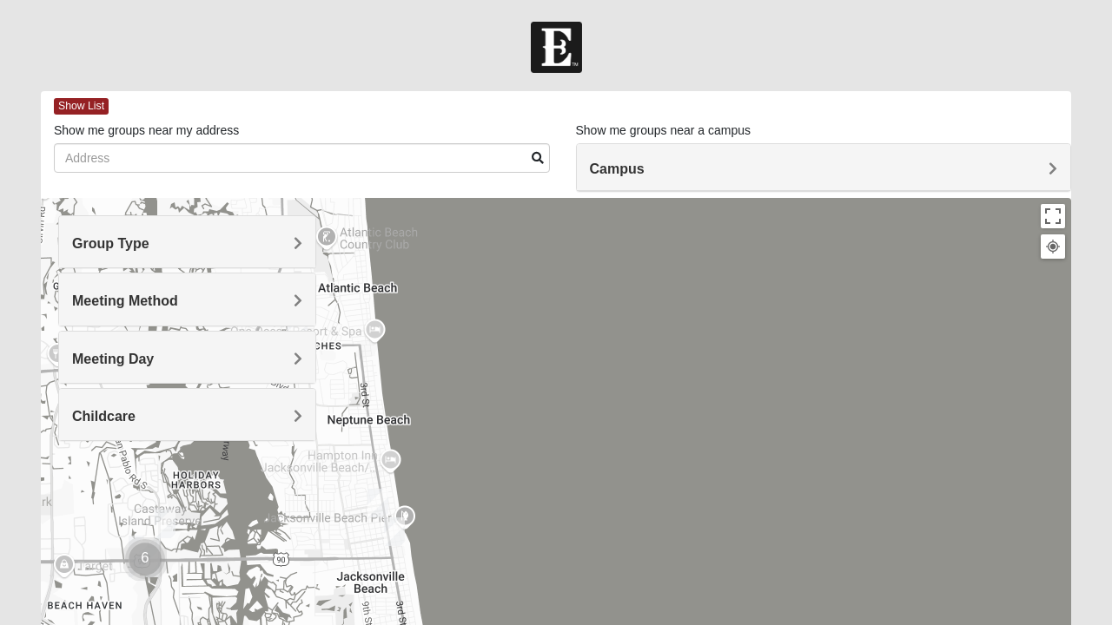
click at [278, 255] on div "Group Type" at bounding box center [187, 241] width 256 height 51
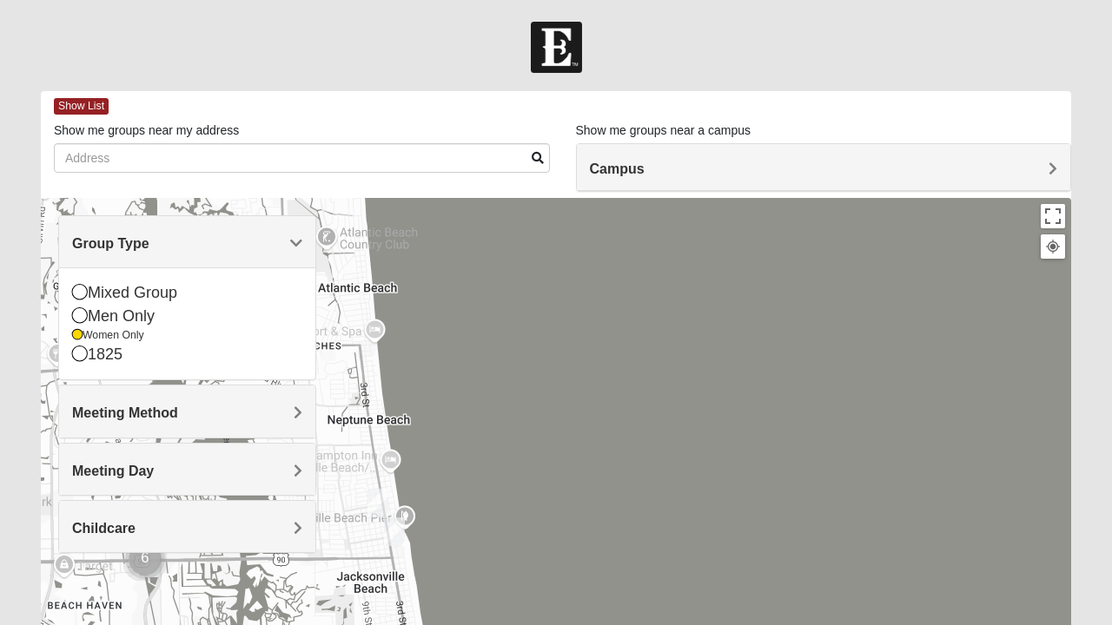
click at [335, 202] on div at bounding box center [556, 545] width 1030 height 695
click at [149, 249] on span "Group Type" at bounding box center [110, 243] width 77 height 15
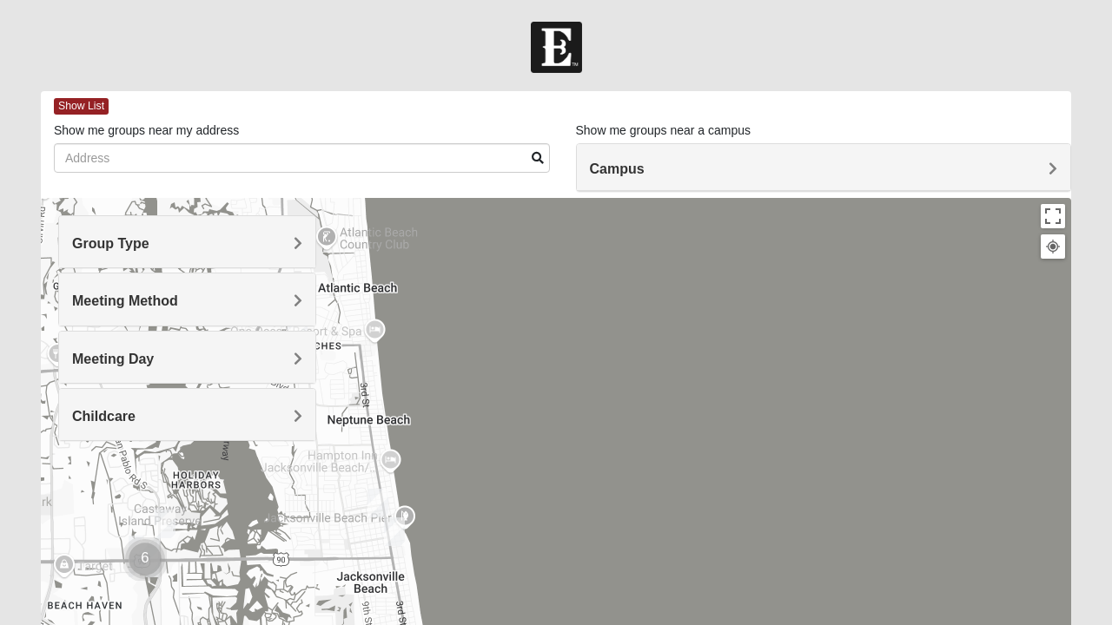
click at [262, 291] on div "Meeting Method" at bounding box center [187, 299] width 256 height 51
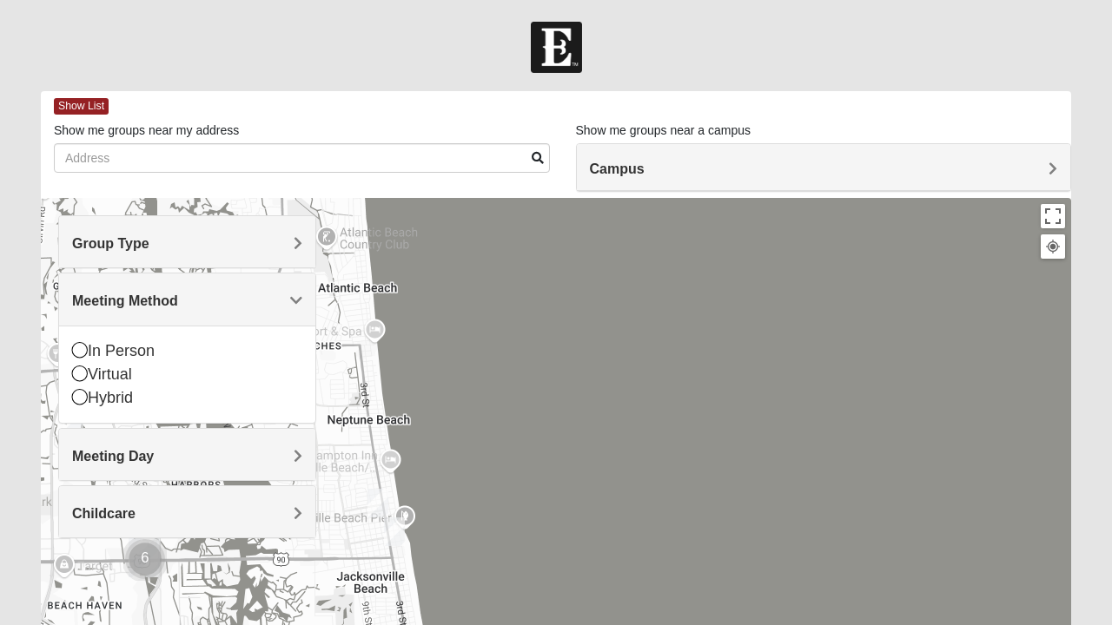
click at [275, 297] on h4 "Meeting Method" at bounding box center [187, 301] width 230 height 17
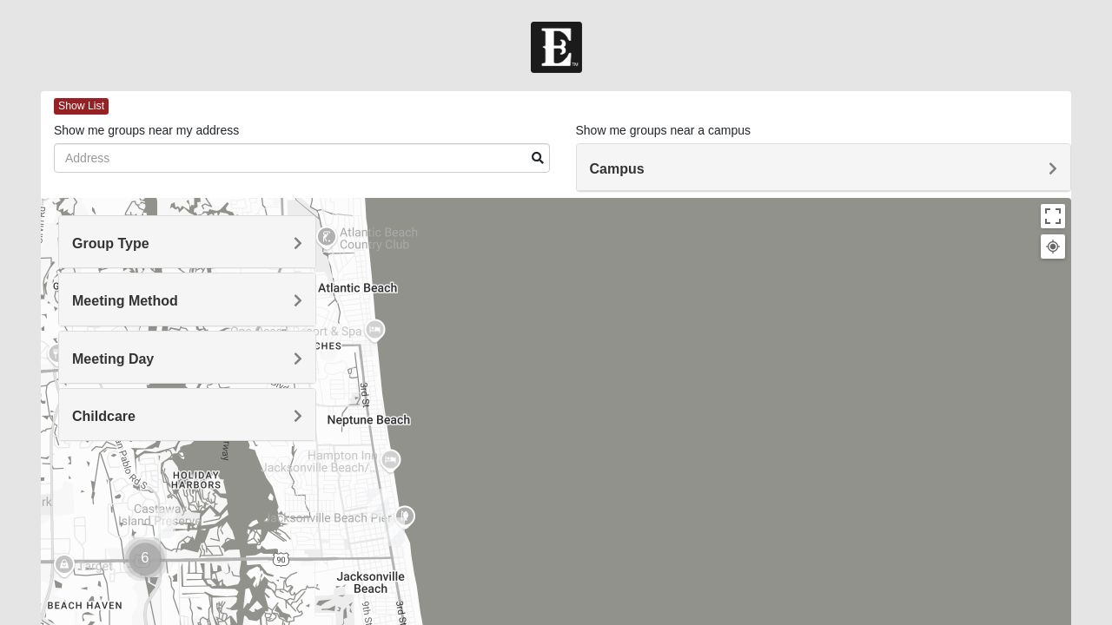
click at [258, 317] on div "Meeting Method" at bounding box center [187, 299] width 256 height 51
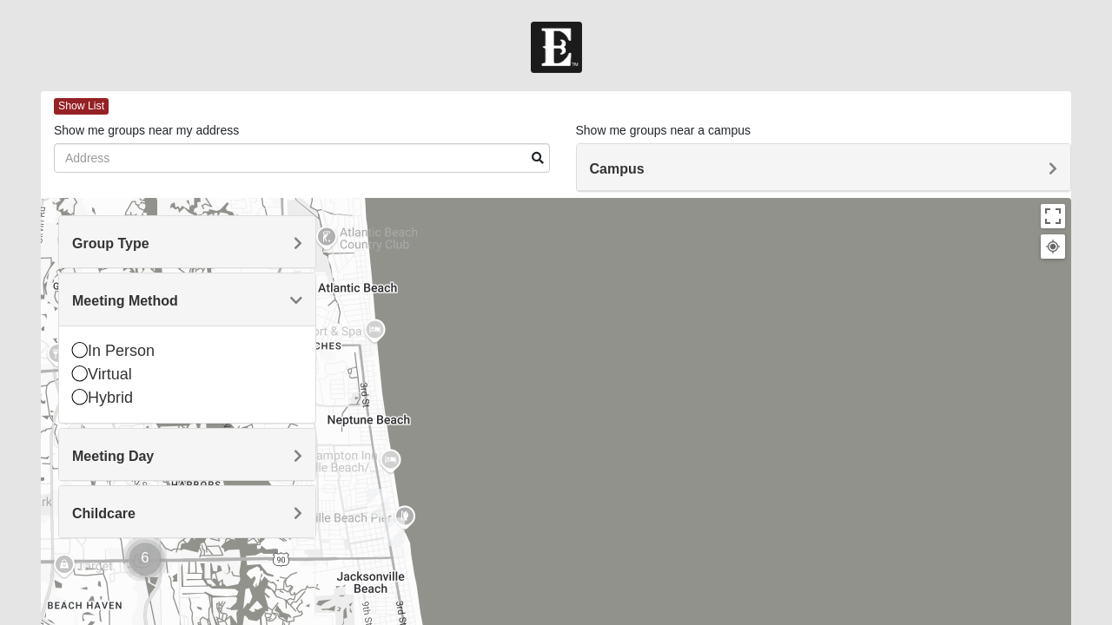
click at [278, 302] on h4 "Meeting Method" at bounding box center [187, 301] width 230 height 17
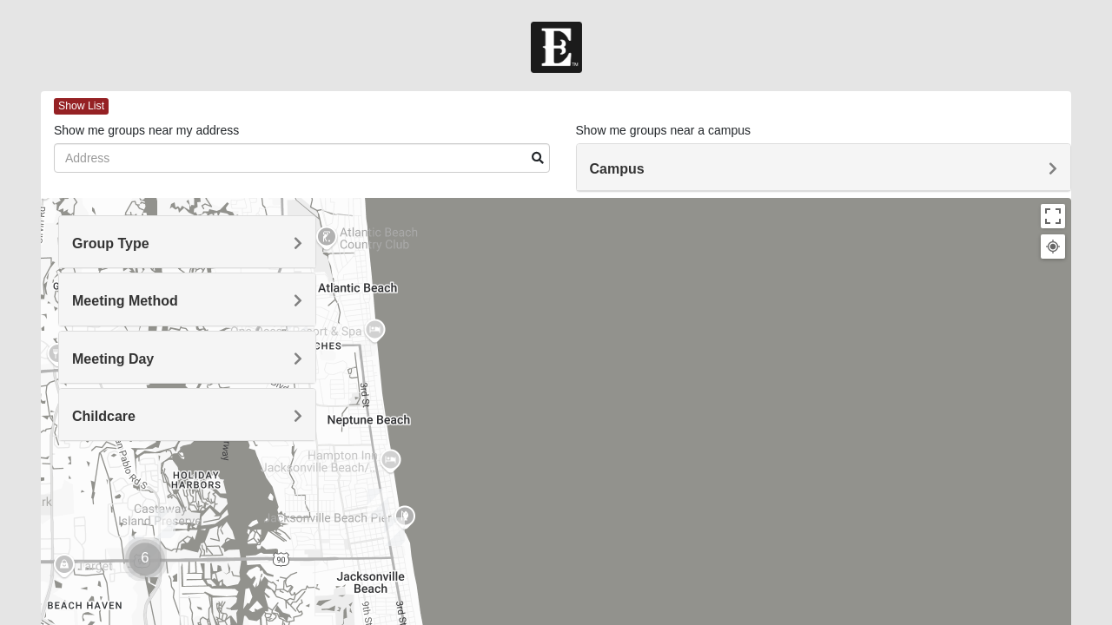
click at [261, 335] on div "Meeting Day" at bounding box center [187, 357] width 256 height 51
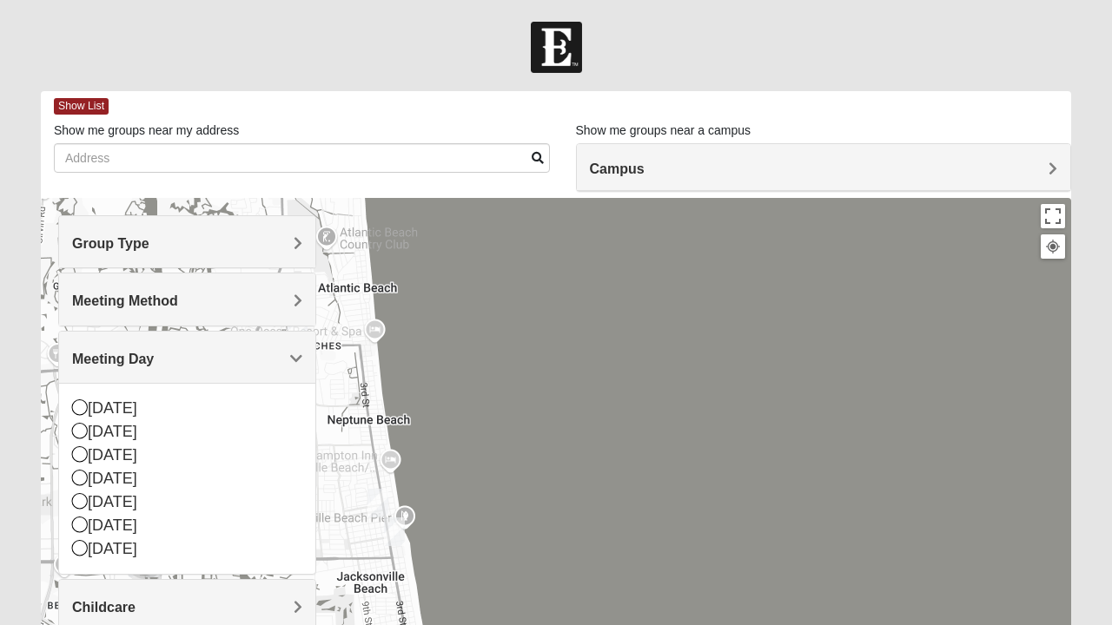
click at [261, 351] on h4 "Meeting Day" at bounding box center [187, 359] width 230 height 17
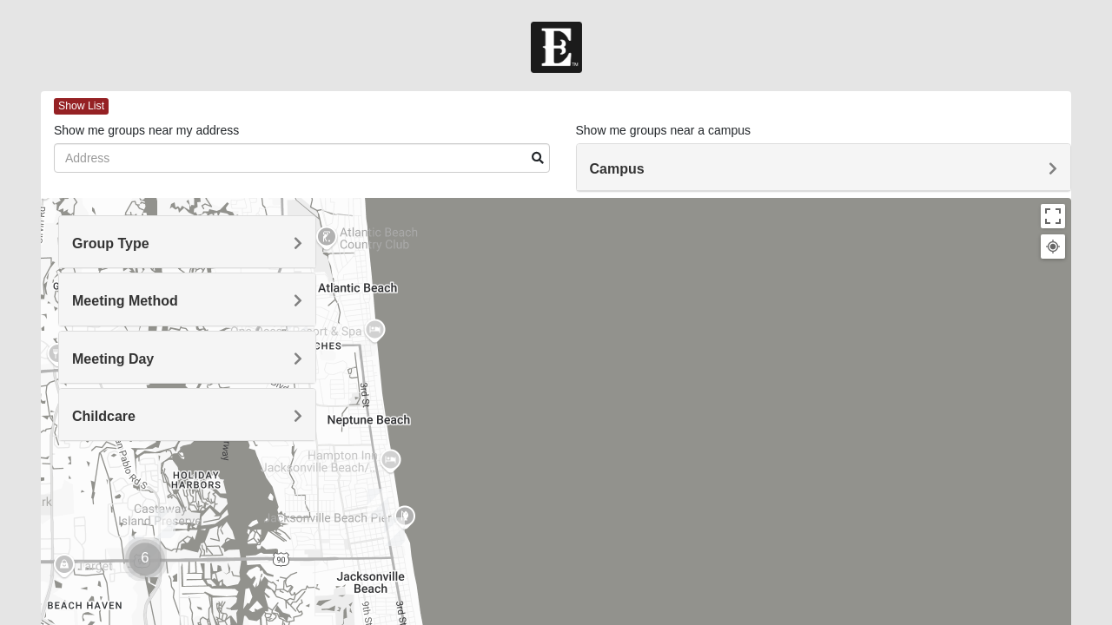
click at [311, 361] on div "Meeting Day" at bounding box center [187, 357] width 256 height 51
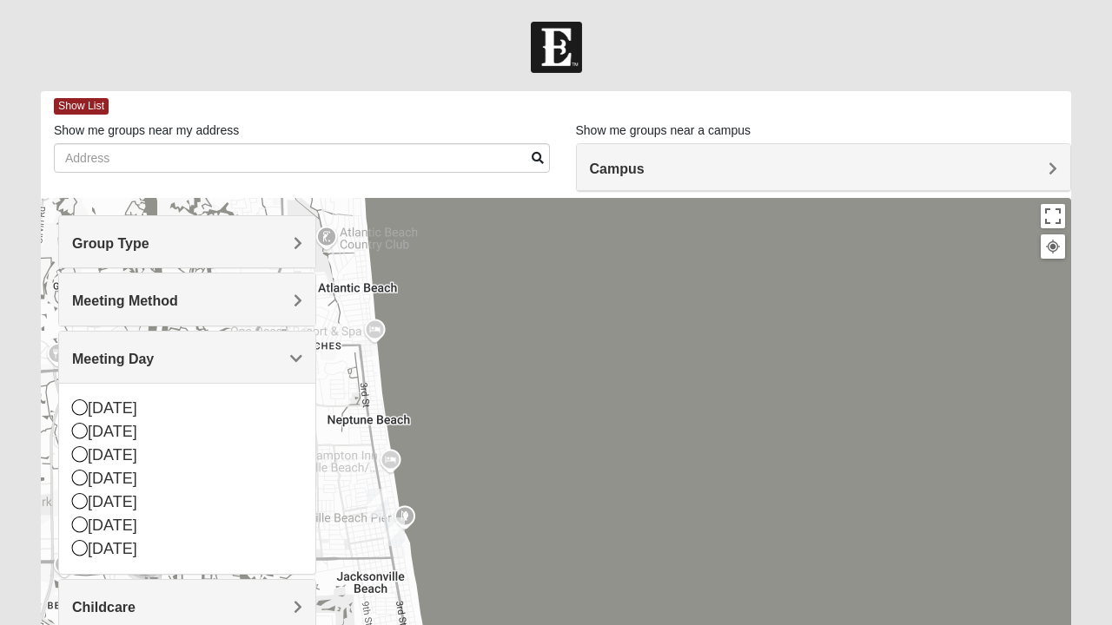
click at [154, 353] on span "Meeting Day" at bounding box center [113, 359] width 82 height 15
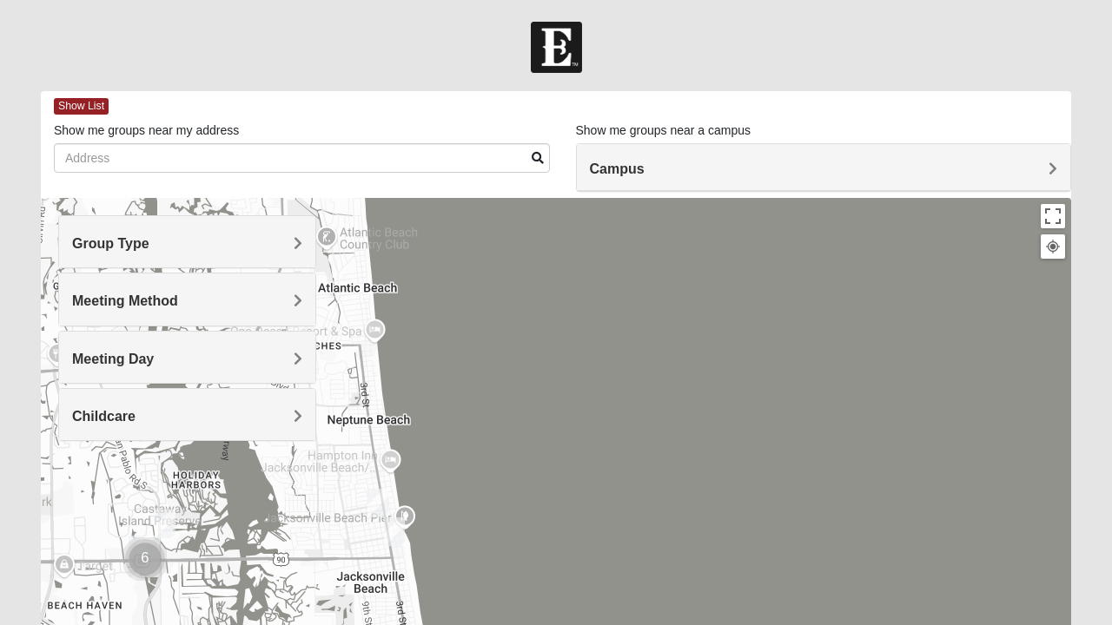
click at [283, 235] on h4 "Group Type" at bounding box center [187, 243] width 230 height 17
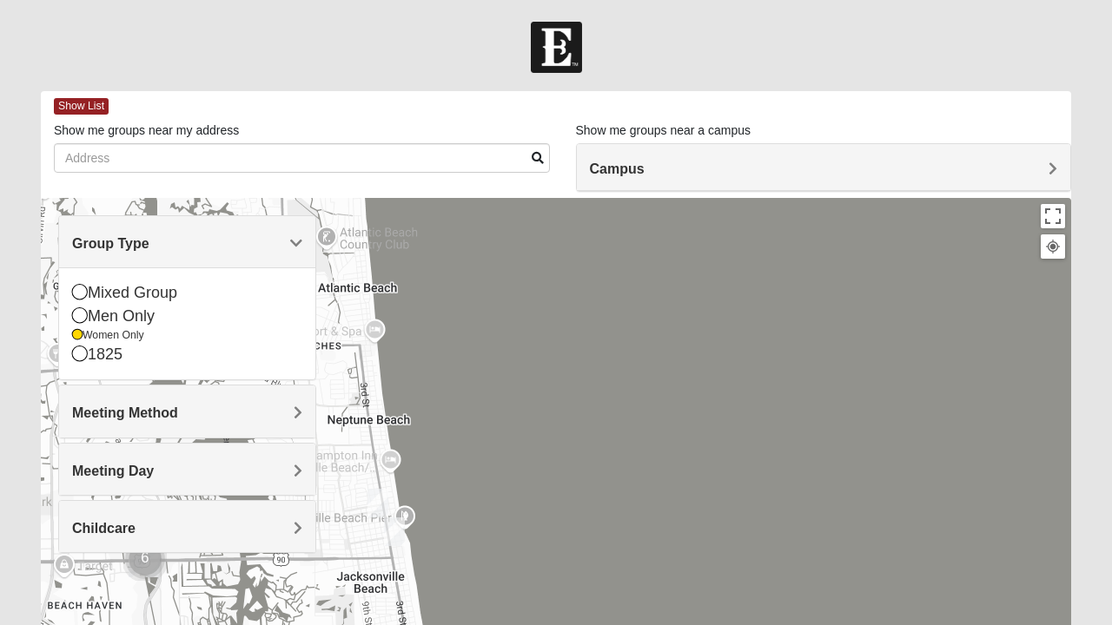
click at [304, 222] on div "Group Type" at bounding box center [187, 241] width 256 height 51
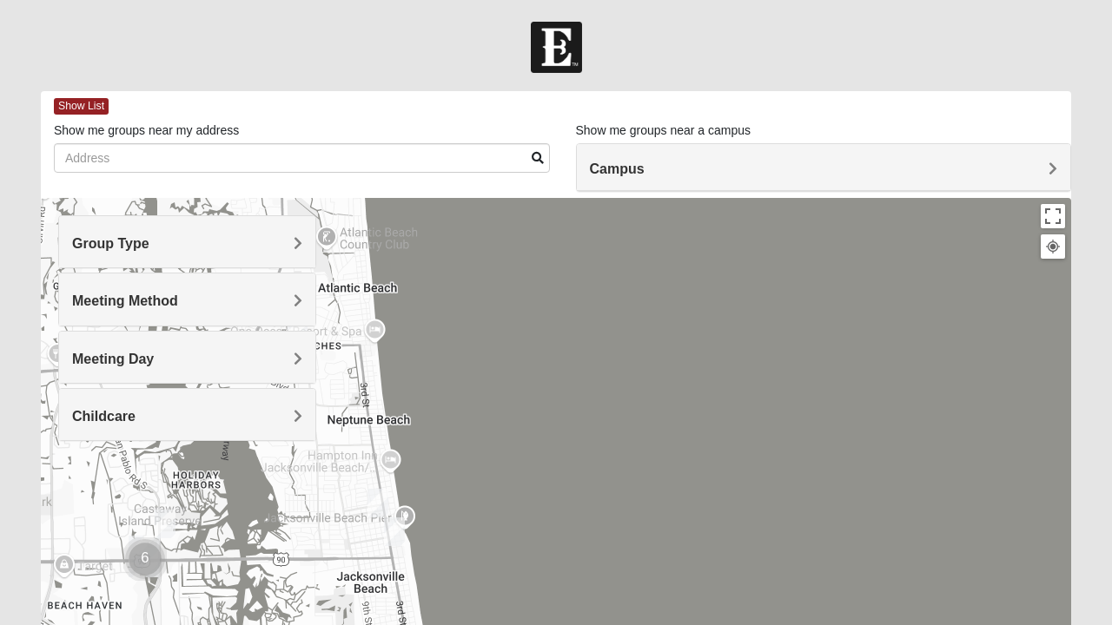
click at [287, 288] on div "Meeting Method" at bounding box center [187, 299] width 256 height 51
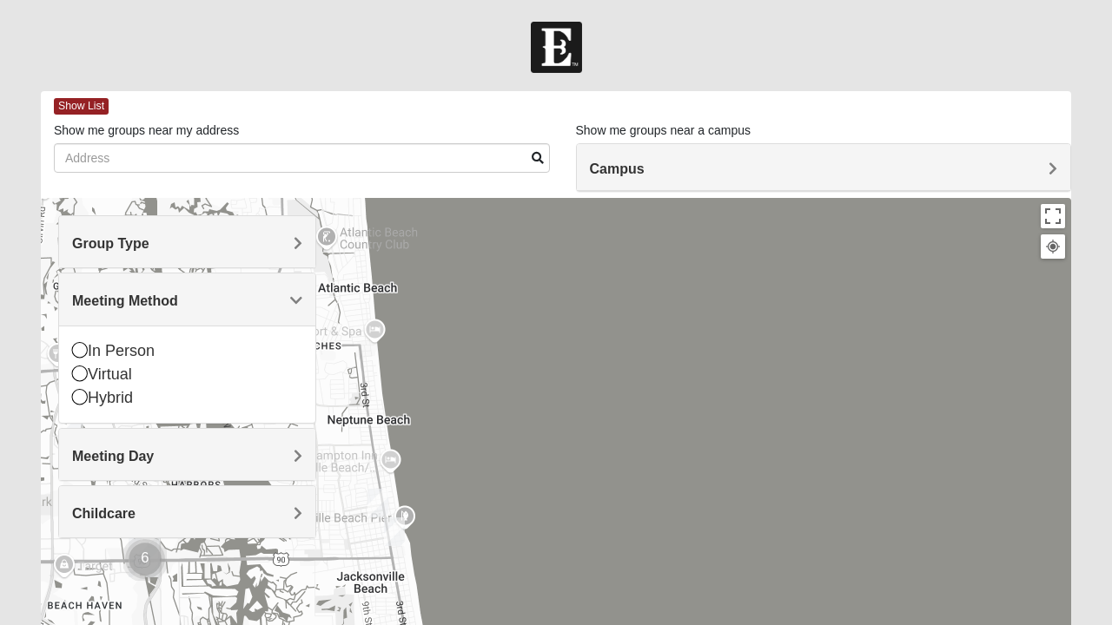
click at [282, 288] on div "Meeting Method" at bounding box center [187, 299] width 256 height 51
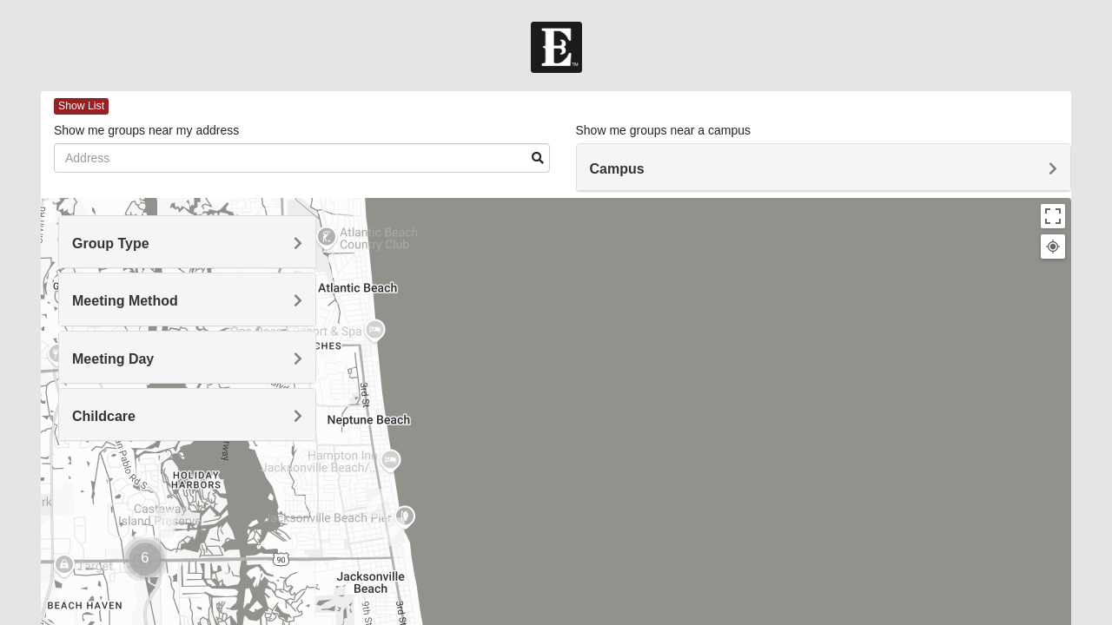
click at [255, 405] on div "Childcare" at bounding box center [187, 414] width 256 height 51
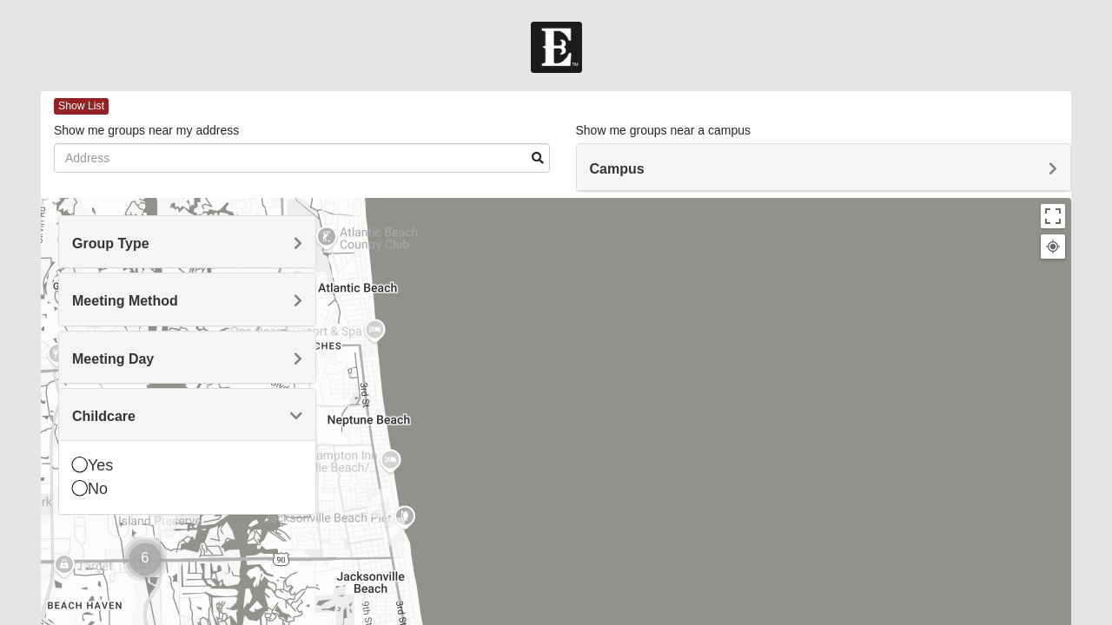
click at [263, 417] on h4 "Childcare" at bounding box center [187, 416] width 230 height 17
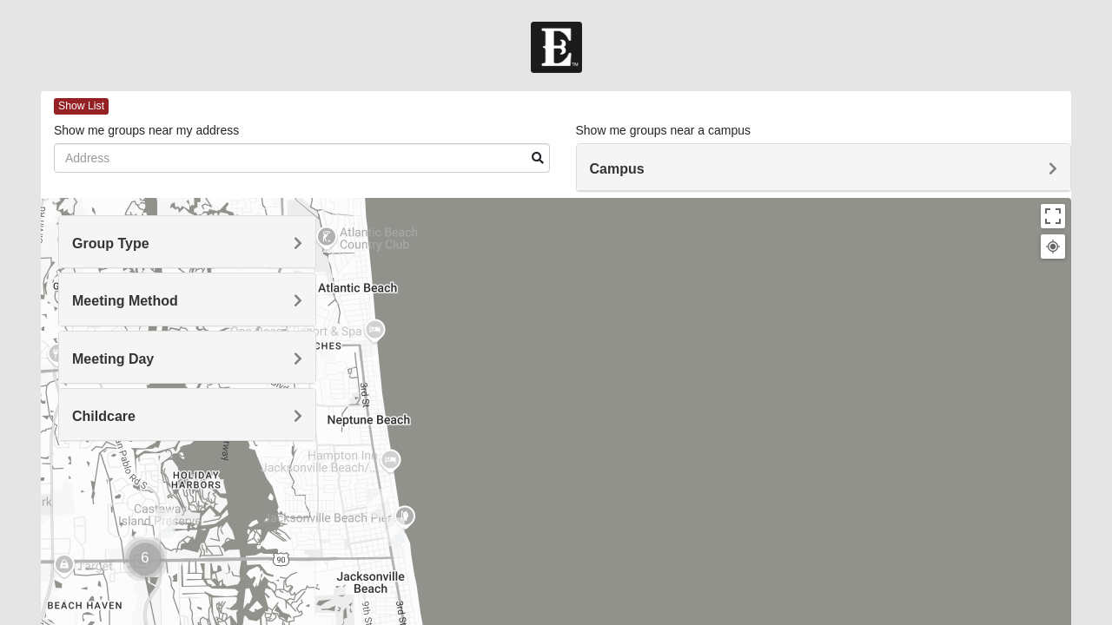
click at [202, 408] on h4 "Childcare" at bounding box center [187, 416] width 230 height 17
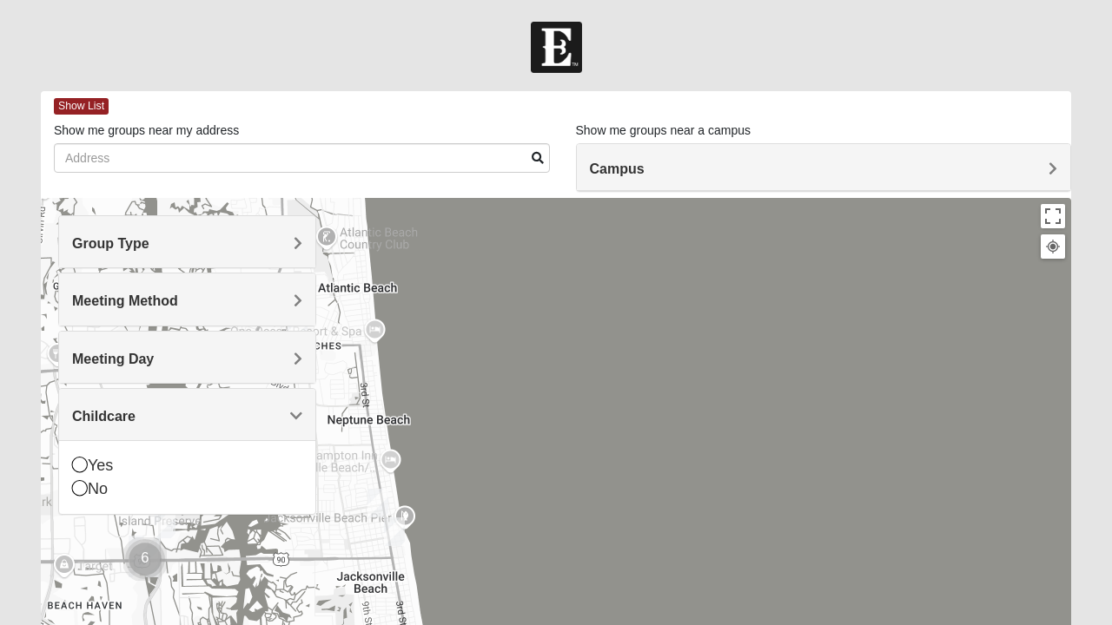
click at [83, 486] on icon at bounding box center [80, 488] width 16 height 16
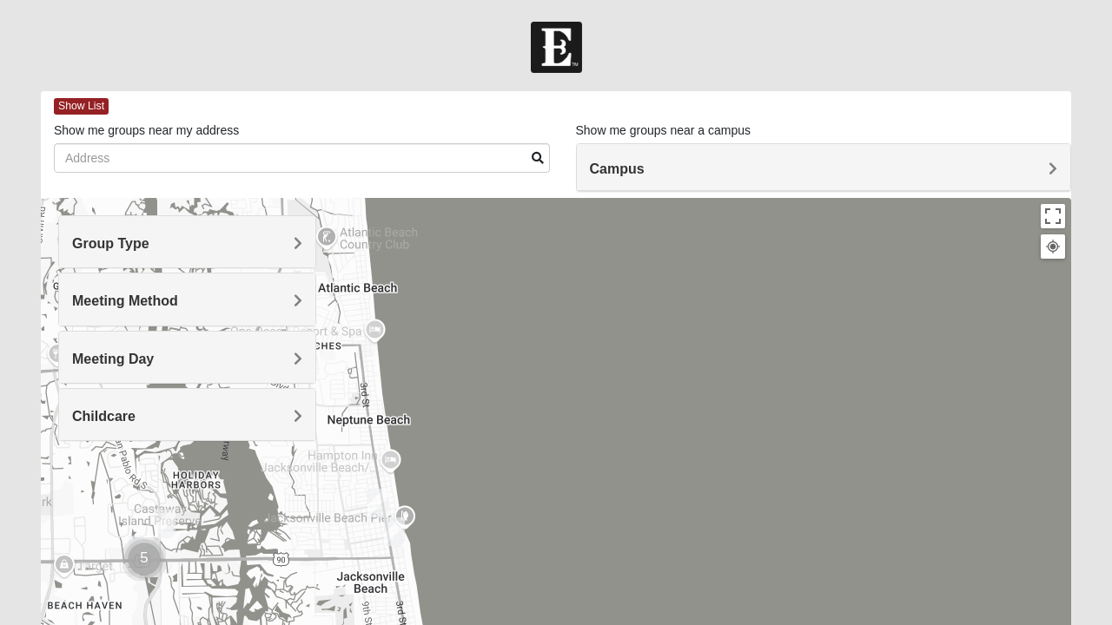
click at [231, 401] on div "Childcare" at bounding box center [187, 414] width 256 height 51
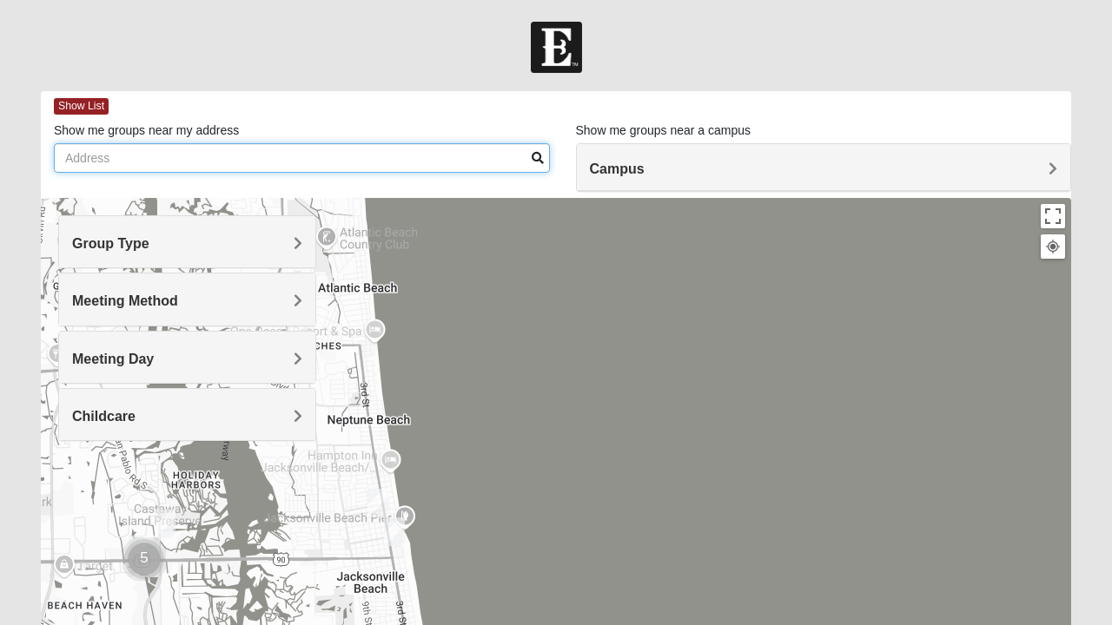
click at [396, 158] on input "Show me groups near my address" at bounding box center [302, 158] width 496 height 30
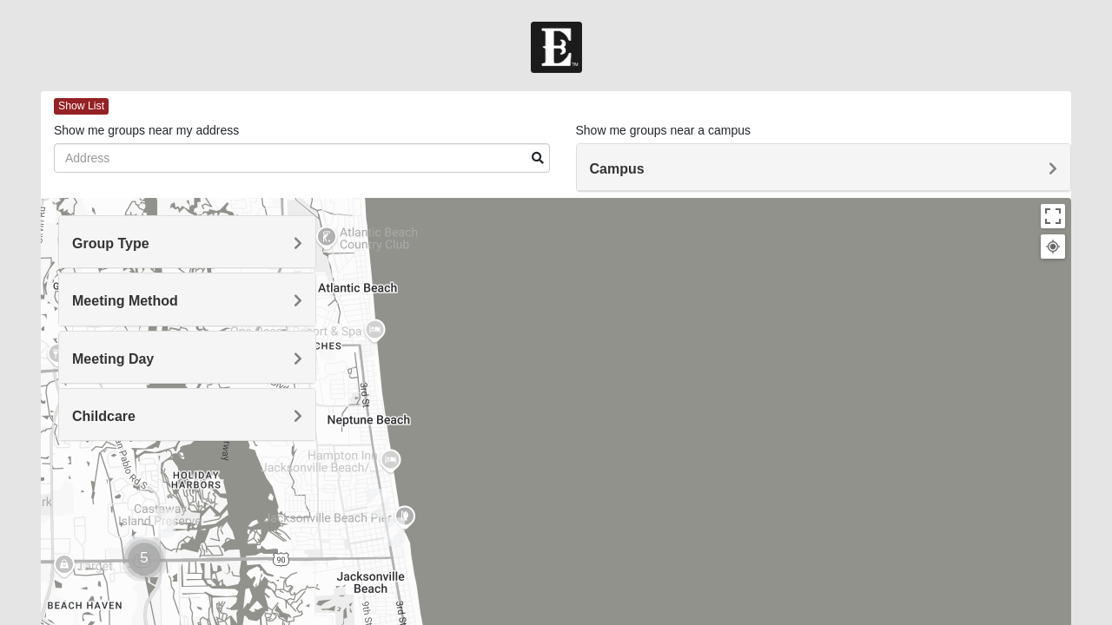
click at [526, 245] on div at bounding box center [556, 545] width 1030 height 695
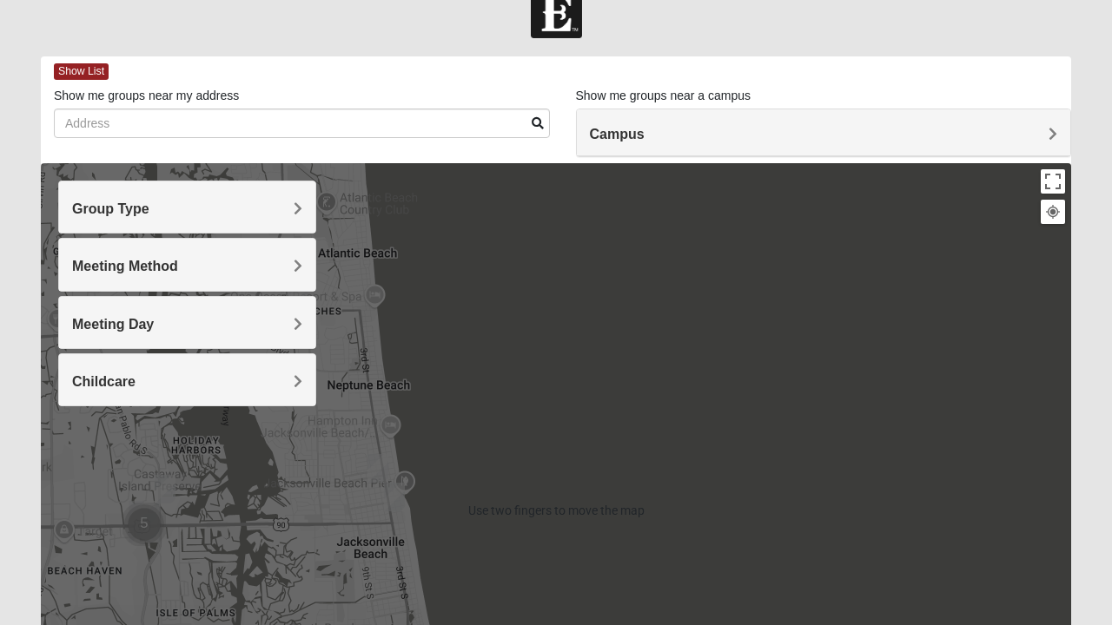
scroll to position [34, 0]
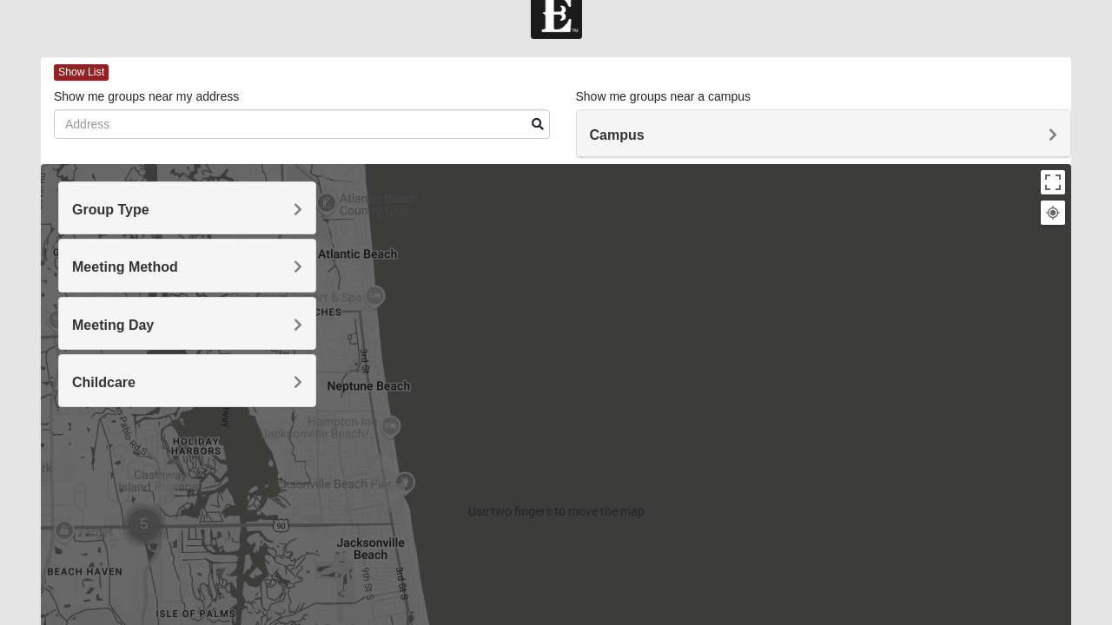
click at [535, 122] on span at bounding box center [538, 124] width 12 height 12
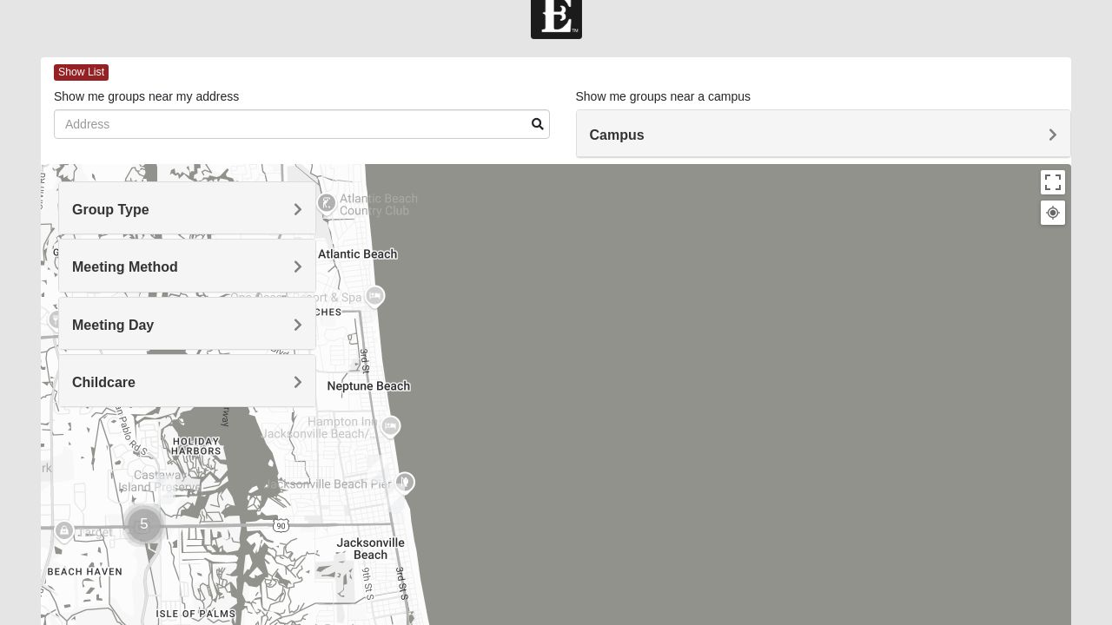
click at [534, 128] on span at bounding box center [538, 124] width 12 height 12
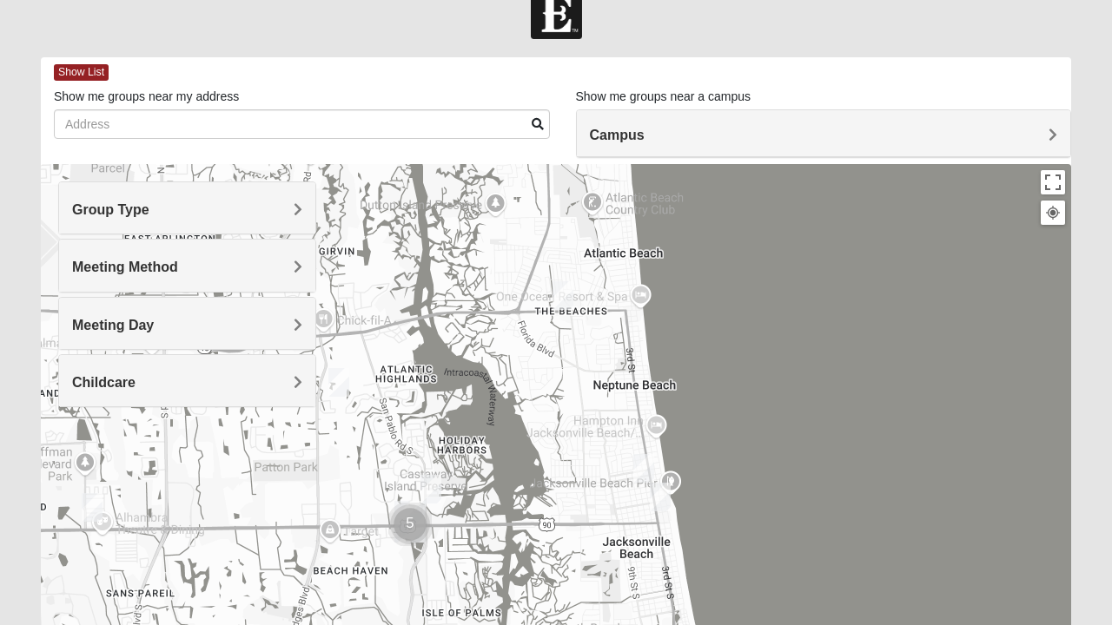
click at [281, 208] on h4 "Group Type" at bounding box center [187, 210] width 230 height 17
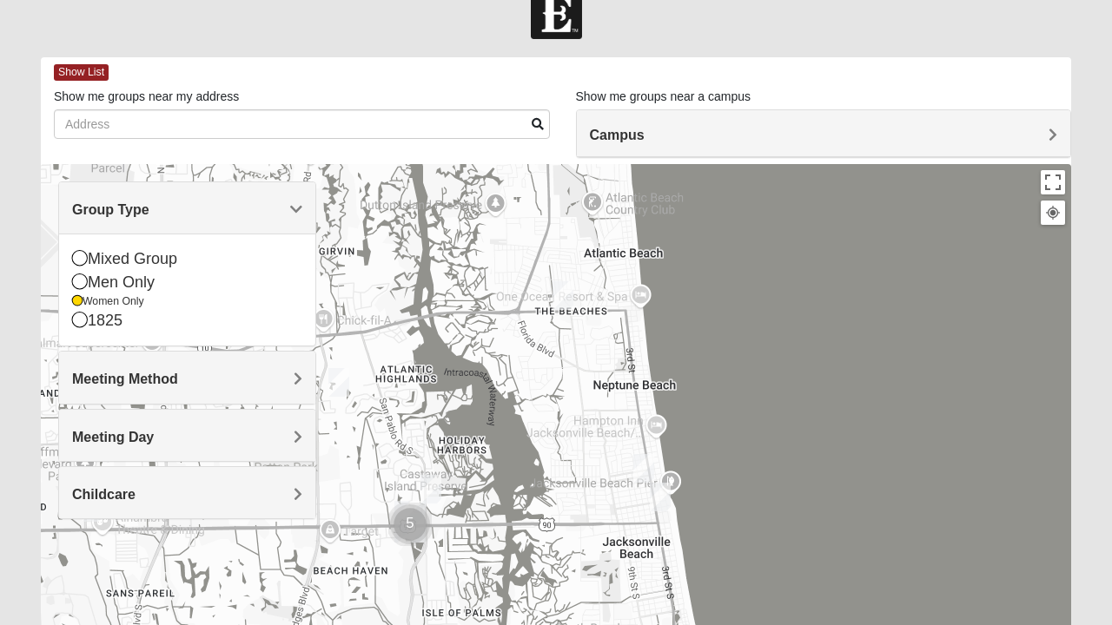
click at [85, 257] on icon at bounding box center [80, 258] width 16 height 16
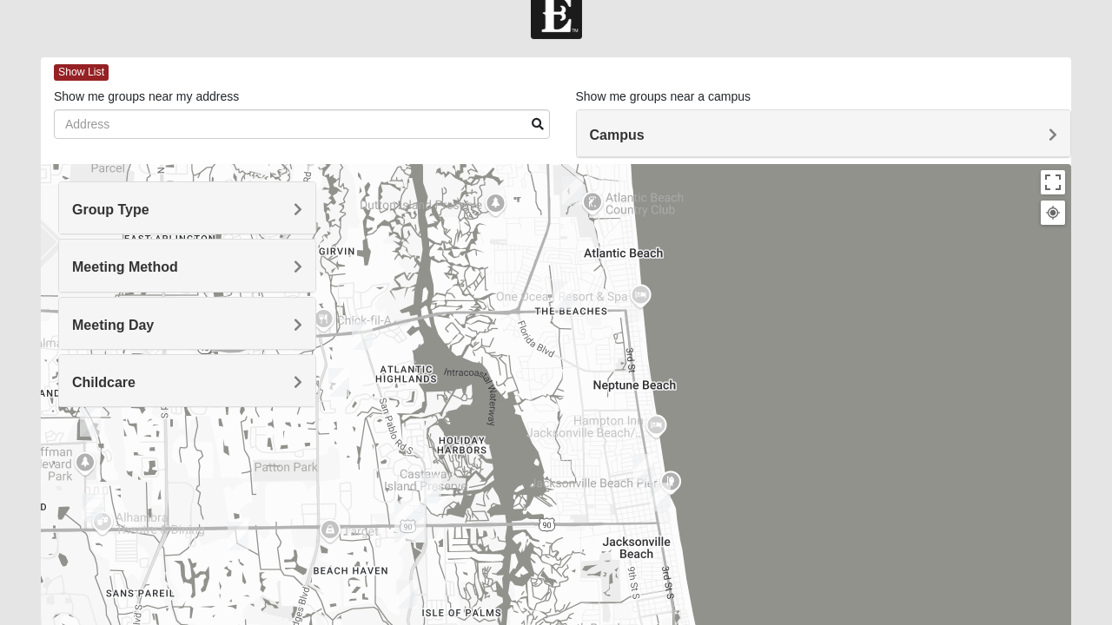
click at [255, 210] on h4 "Group Type" at bounding box center [187, 210] width 230 height 17
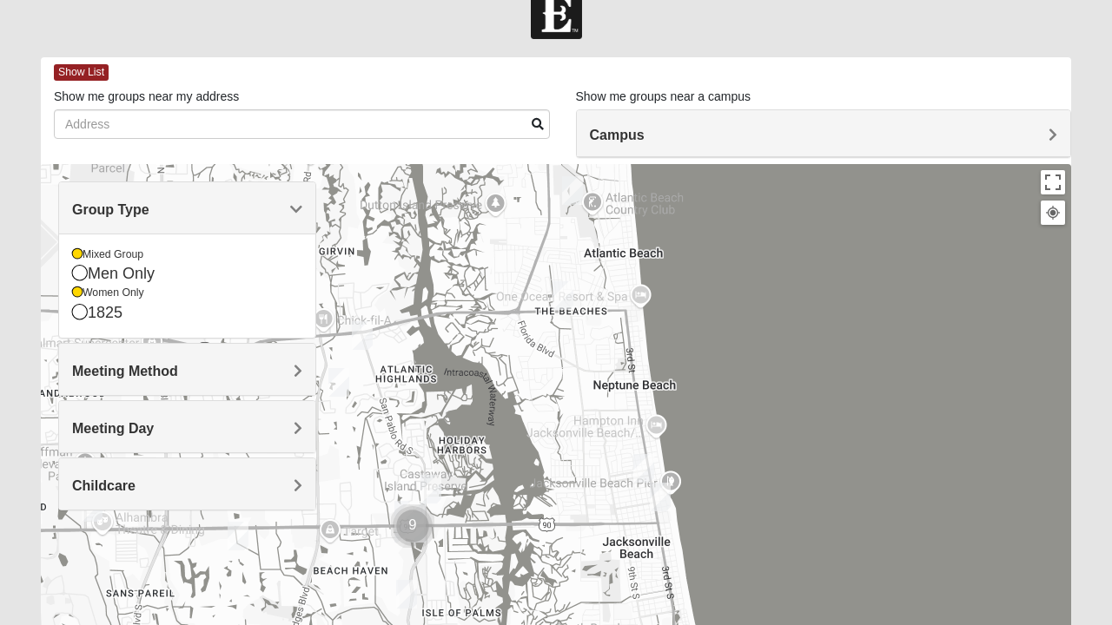
click at [302, 203] on div "Group Type" at bounding box center [187, 207] width 256 height 51
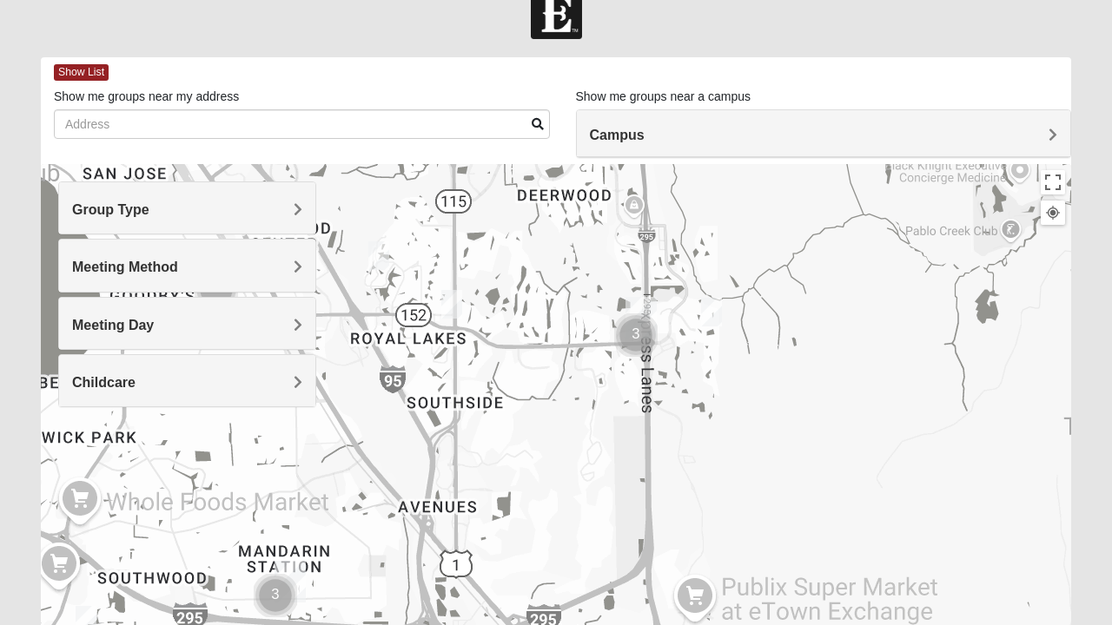
click at [449, 308] on img "Womens Coady" at bounding box center [451, 304] width 35 height 43
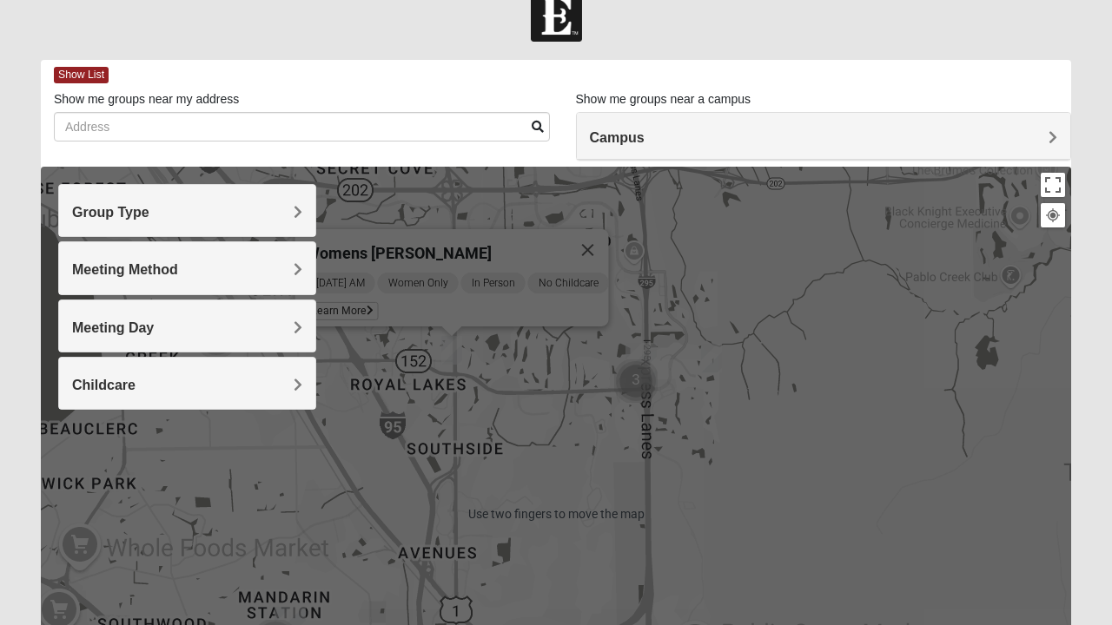
scroll to position [0, 0]
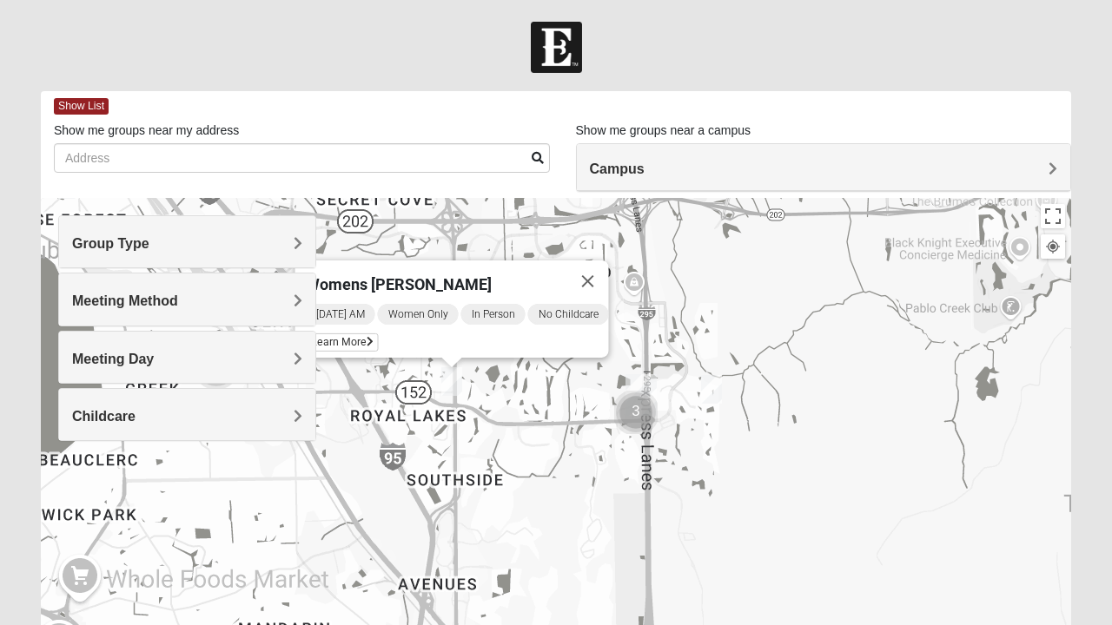
click at [708, 379] on img "Mixed Craig & Marsha Myers 32256" at bounding box center [711, 389] width 35 height 43
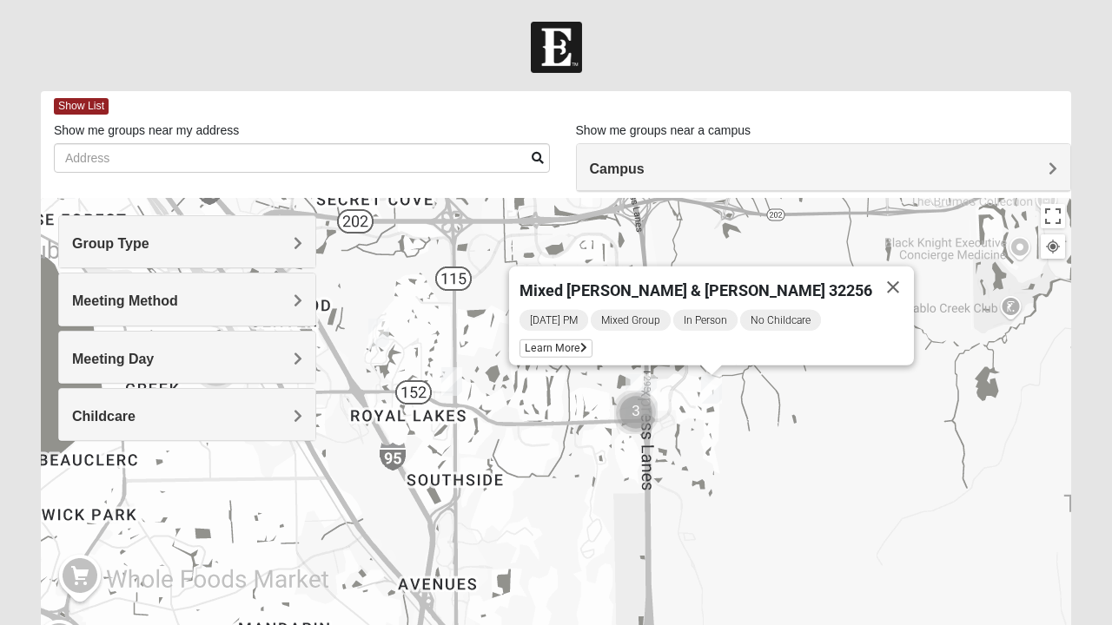
click at [705, 377] on img "Mixed Craig & Marsha Myers 32256" at bounding box center [711, 389] width 35 height 43
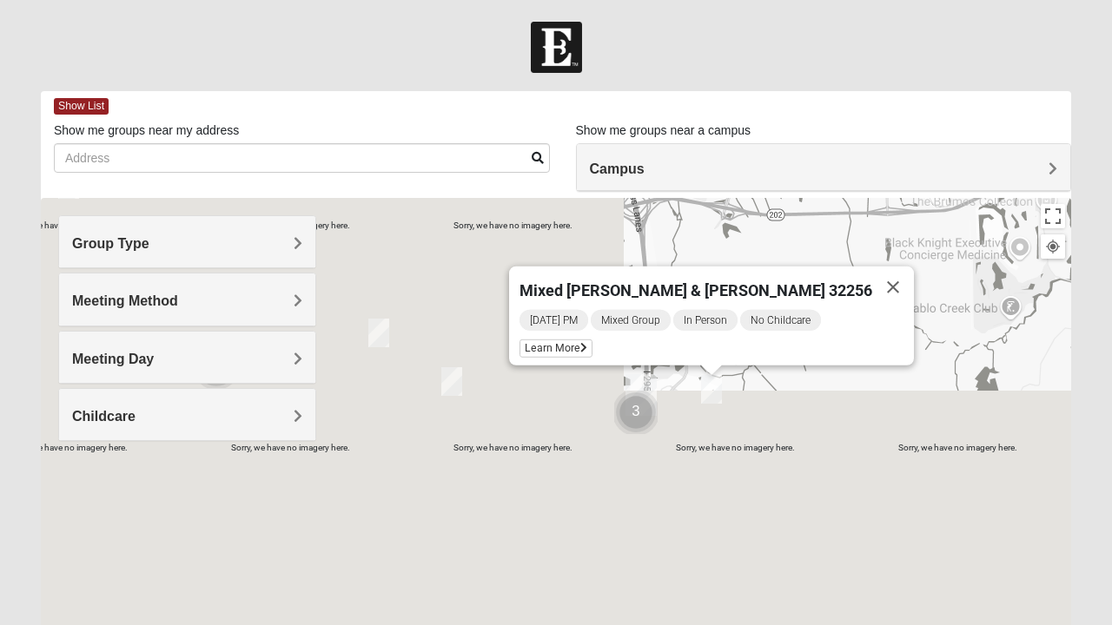
click at [592, 340] on span "Learn More" at bounding box center [555, 349] width 73 height 18
click at [592, 348] on span "Learn More" at bounding box center [555, 349] width 73 height 18
click at [872, 278] on button "Close" at bounding box center [893, 288] width 42 height 42
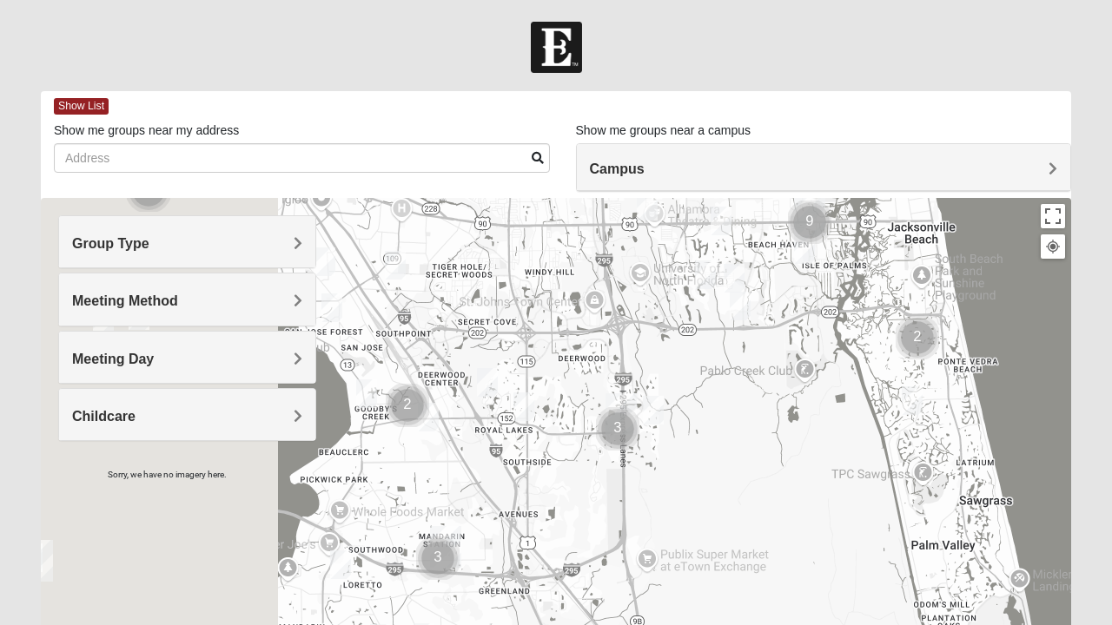
click at [622, 429] on img "Cluster of 3 groups" at bounding box center [617, 428] width 57 height 57
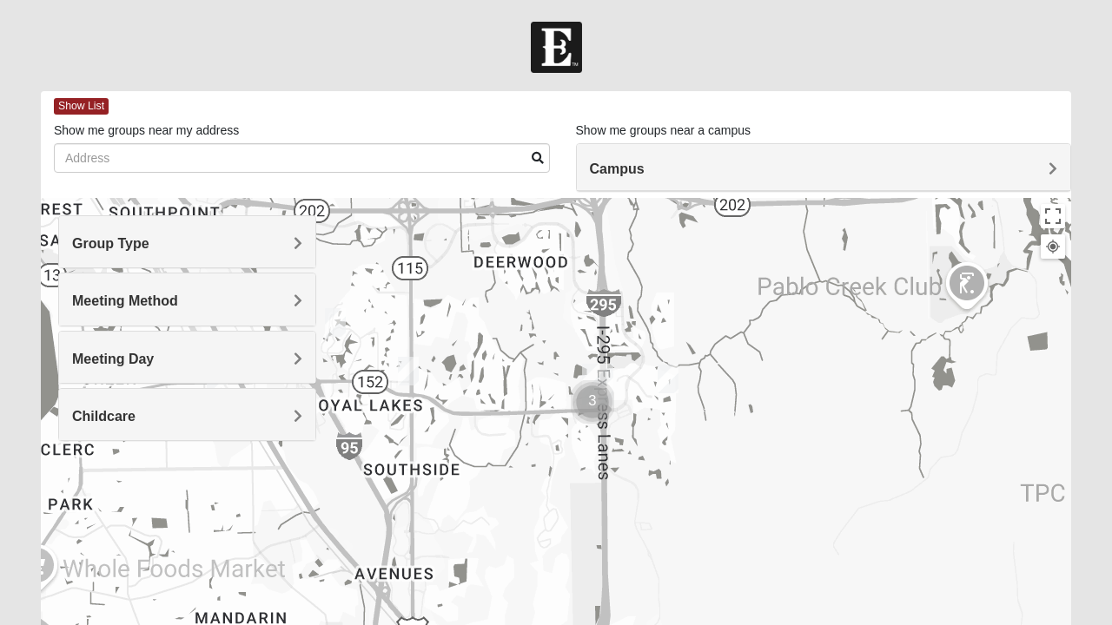
click at [683, 366] on img "Mixed Craig & Marsha Myers 32256" at bounding box center [668, 379] width 35 height 43
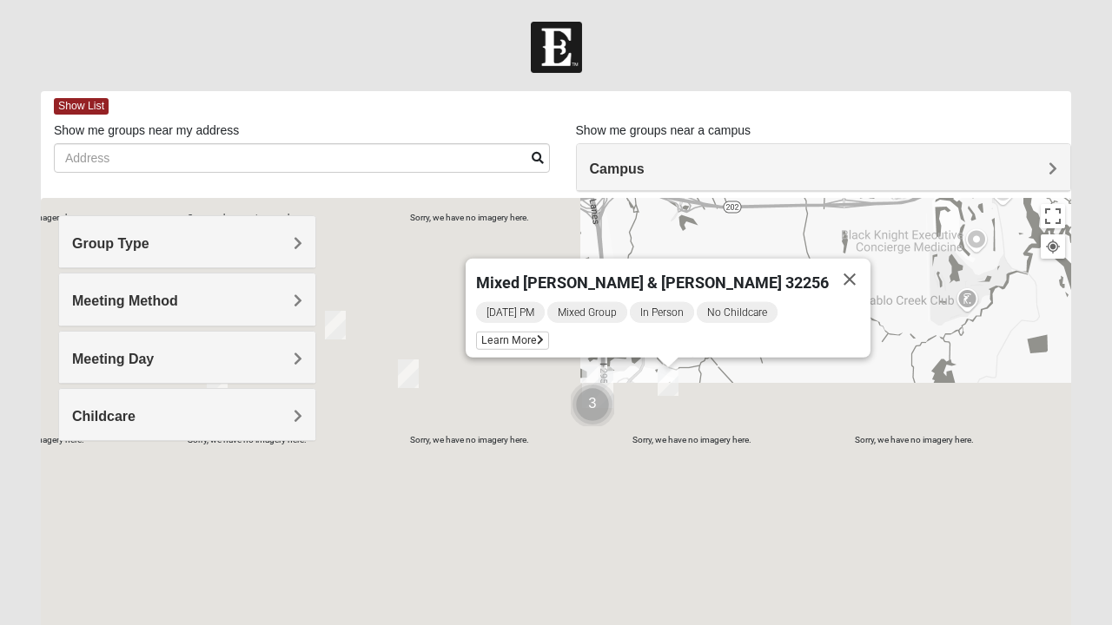
click at [544, 335] on icon at bounding box center [540, 340] width 7 height 10
click at [549, 334] on span "Learn More" at bounding box center [512, 341] width 73 height 18
click at [829, 273] on button "Close" at bounding box center [850, 280] width 42 height 42
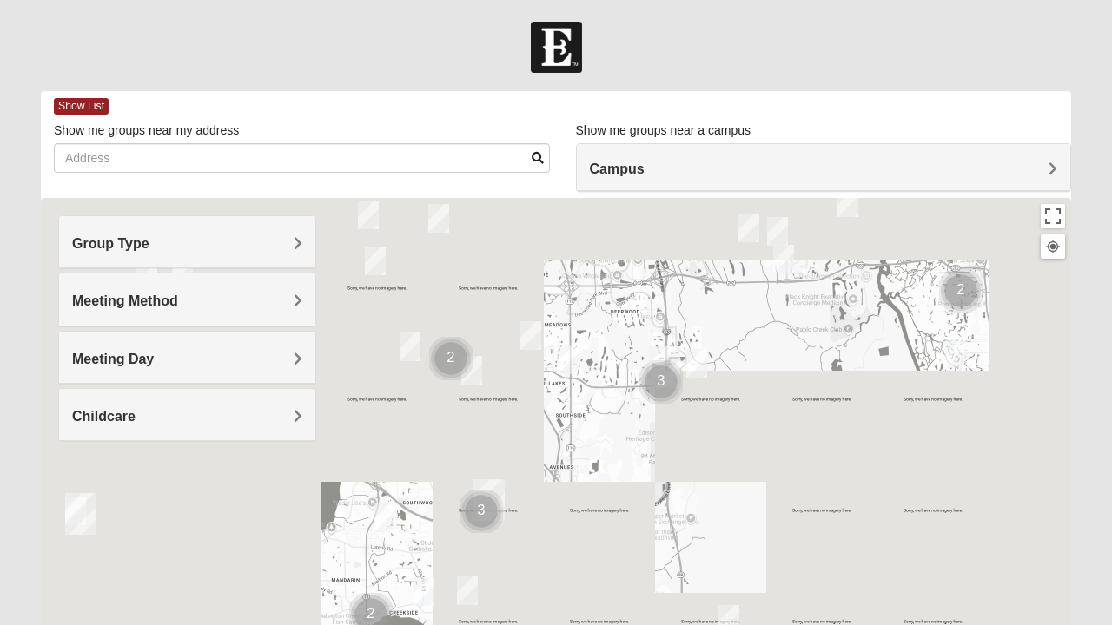
click at [279, 238] on h4 "Group Type" at bounding box center [187, 243] width 230 height 17
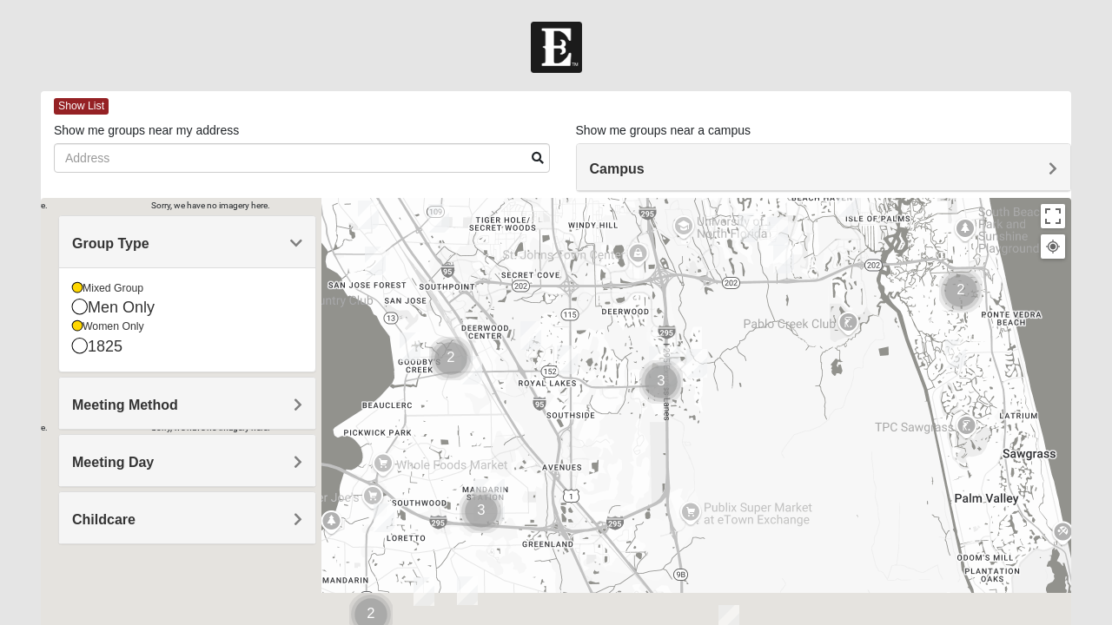
click at [86, 289] on div "Mixed Group" at bounding box center [187, 288] width 230 height 15
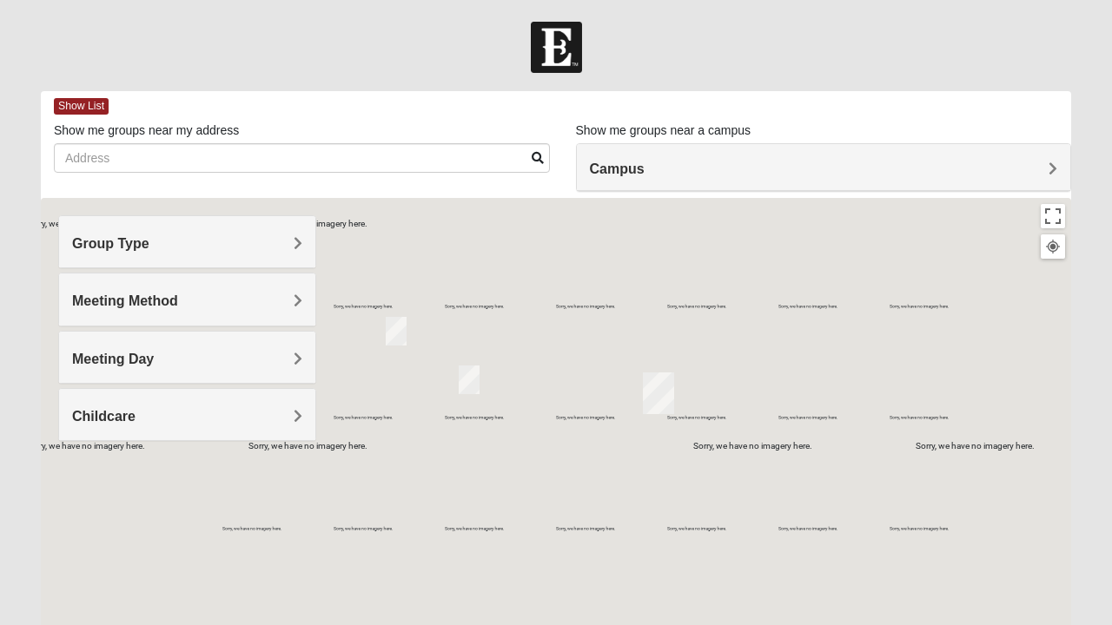
click at [429, 309] on div at bounding box center [556, 545] width 1030 height 695
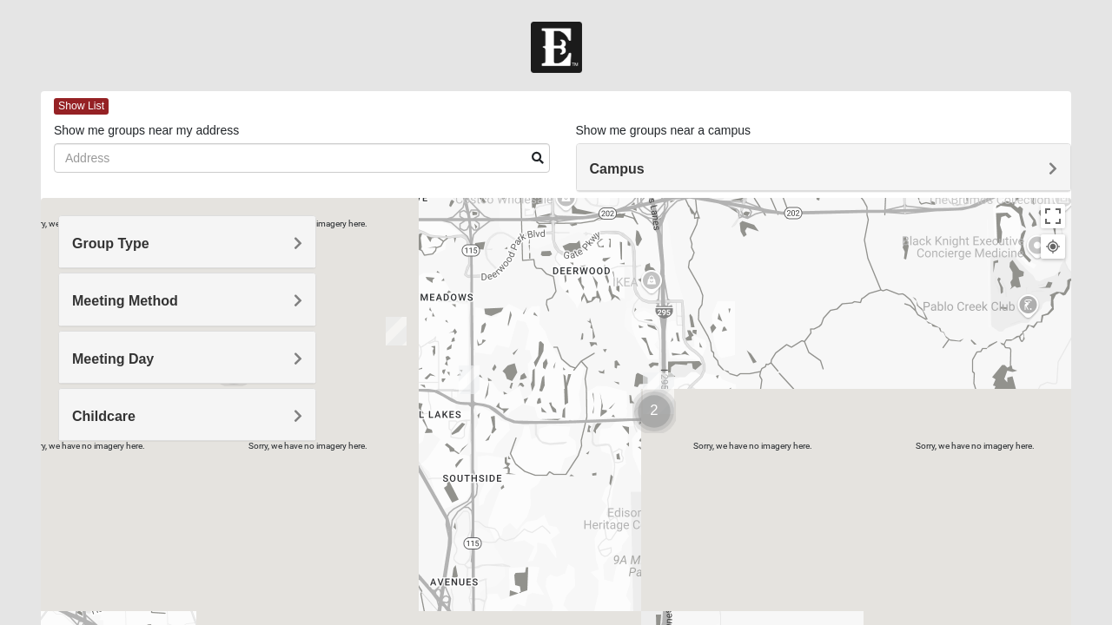
click at [468, 379] on img "Womens Coady" at bounding box center [469, 380] width 35 height 43
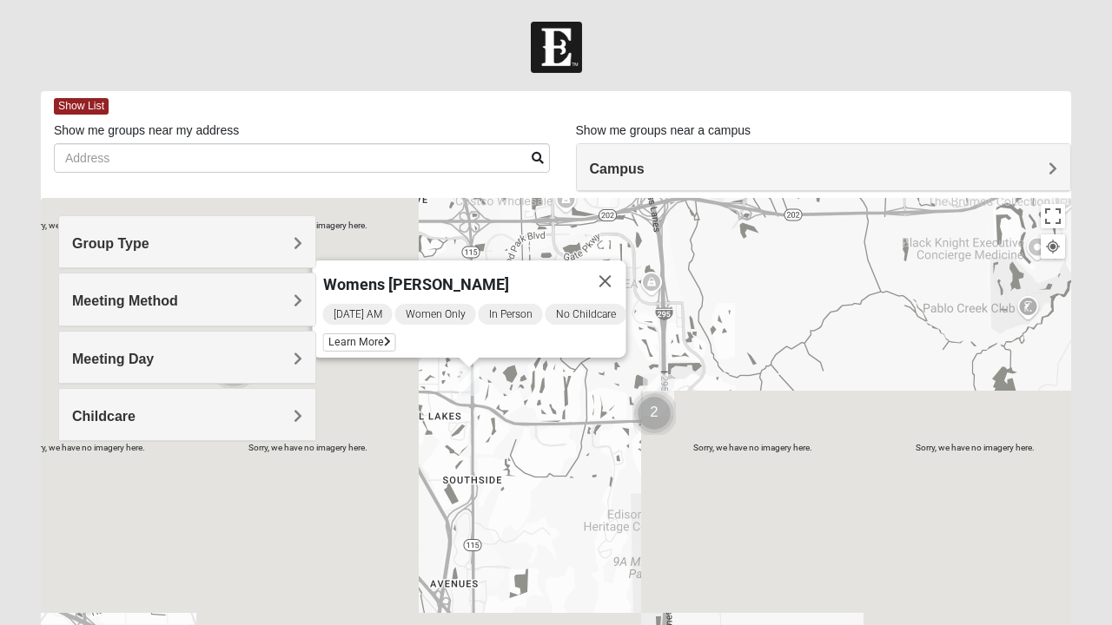
click at [626, 264] on button "Close" at bounding box center [606, 282] width 42 height 42
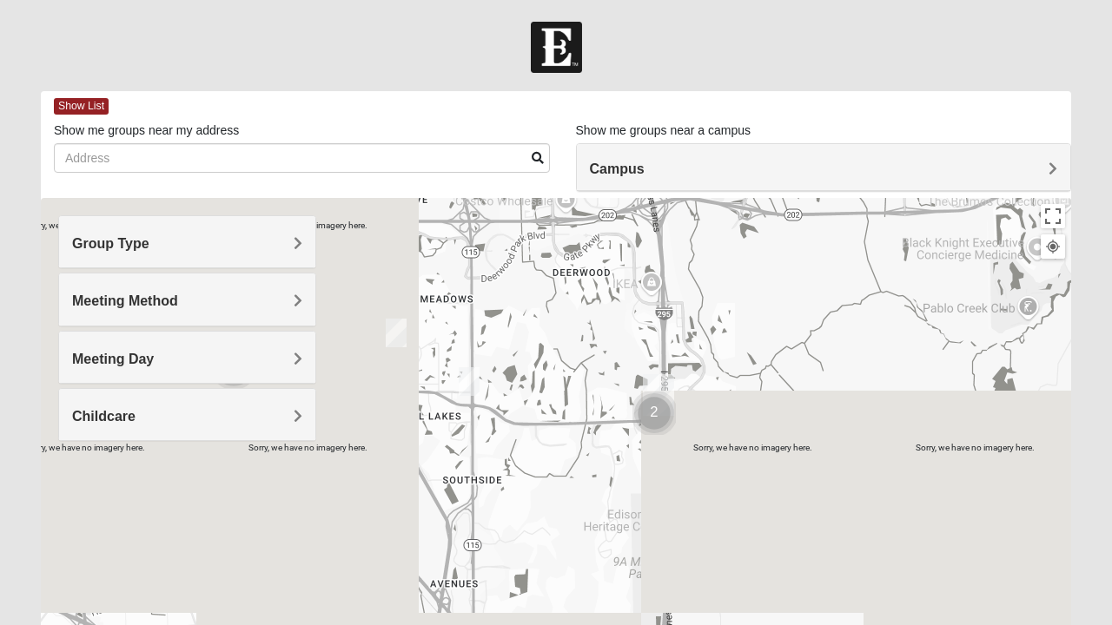
click at [660, 408] on div "To navigate, press the arrow keys." at bounding box center [556, 545] width 1030 height 695
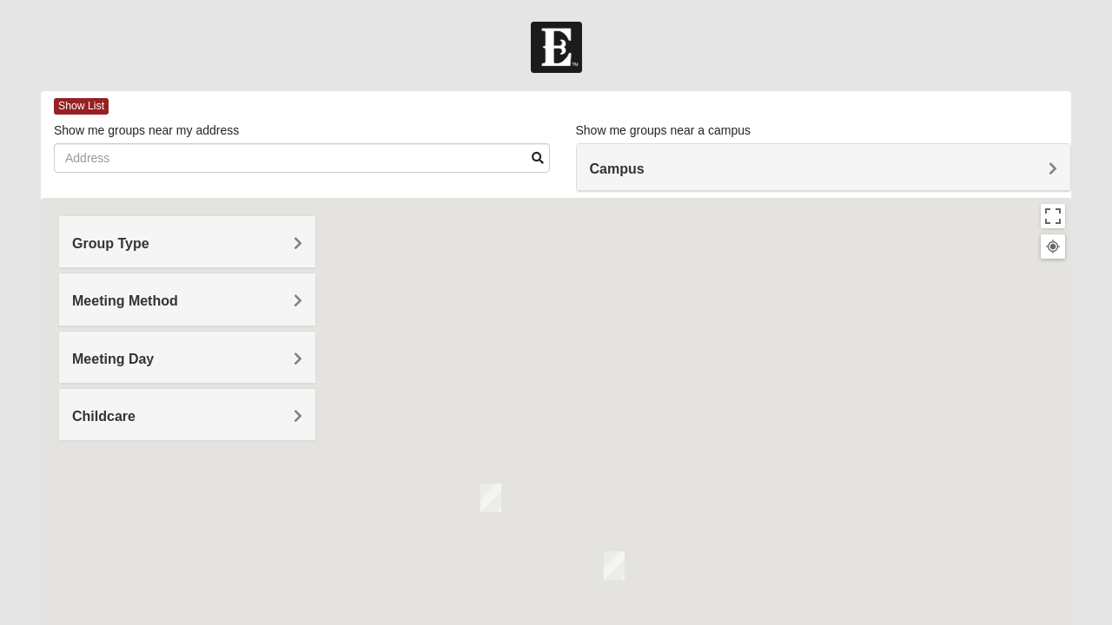
click at [617, 559] on img "Women's Discipleship, Baymeadows" at bounding box center [614, 566] width 35 height 43
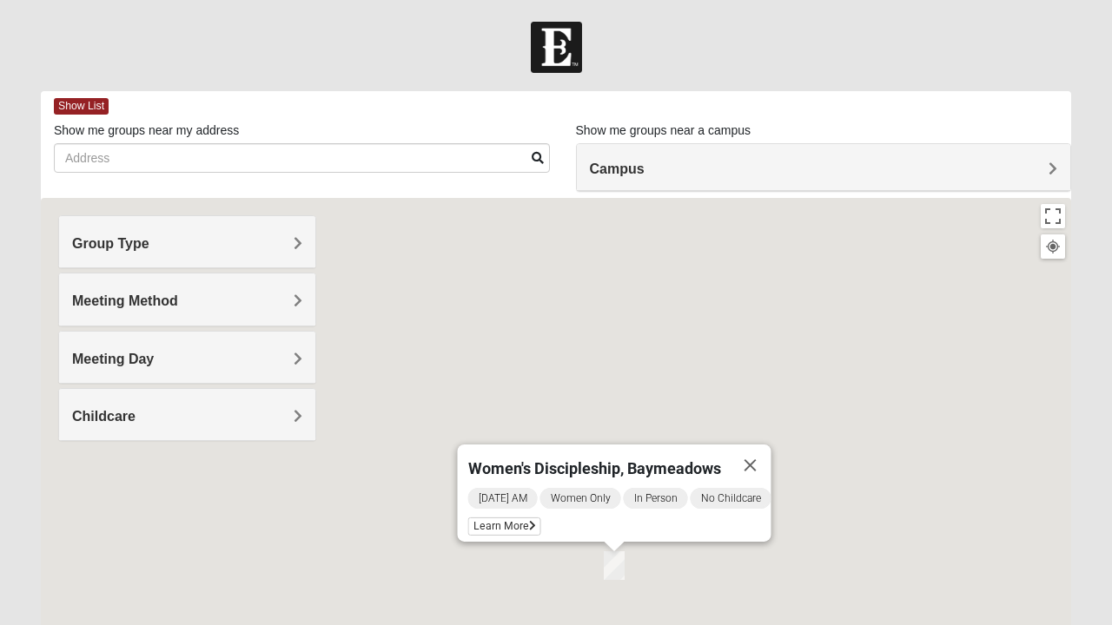
click at [768, 447] on button "Close" at bounding box center [751, 466] width 42 height 42
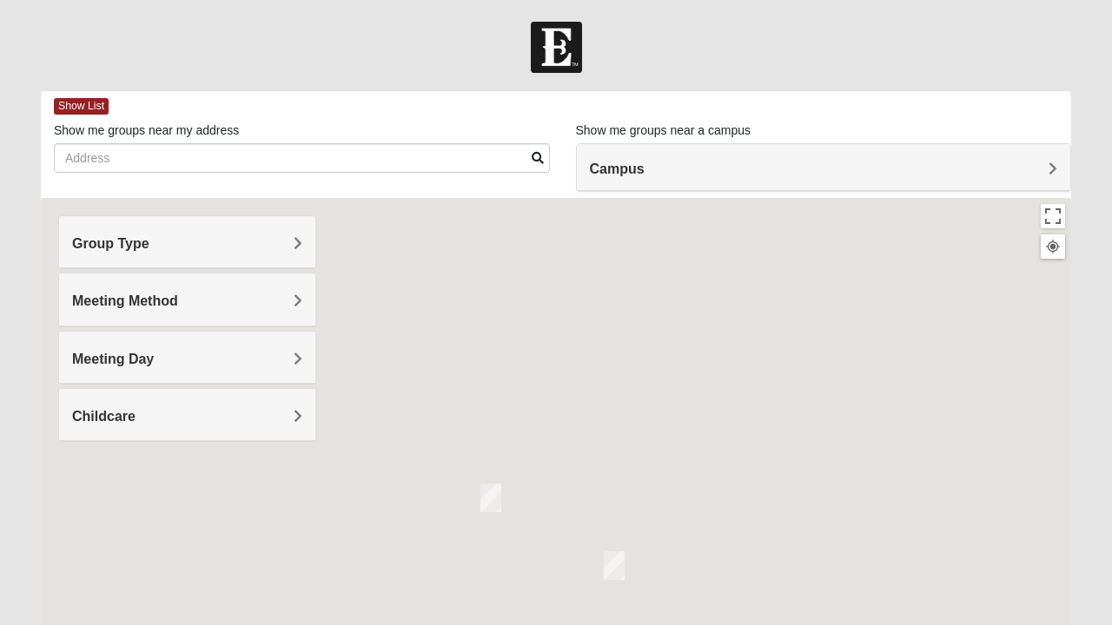
click at [494, 492] on img "On Campus Womens Bailey 32256" at bounding box center [490, 498] width 35 height 43
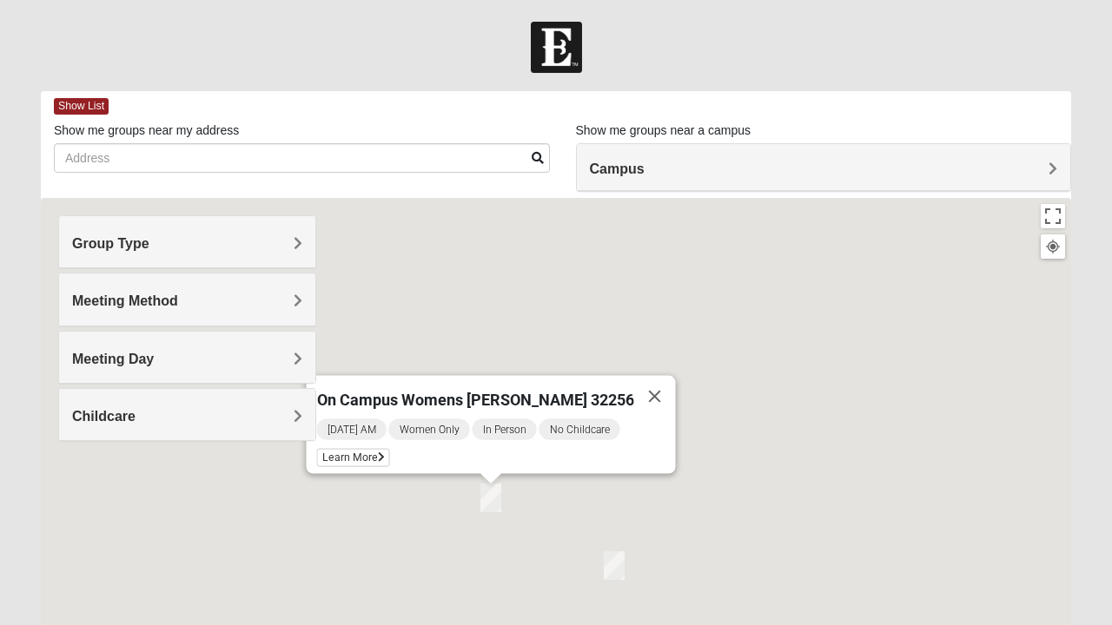
click at [652, 379] on button "Close" at bounding box center [655, 397] width 42 height 42
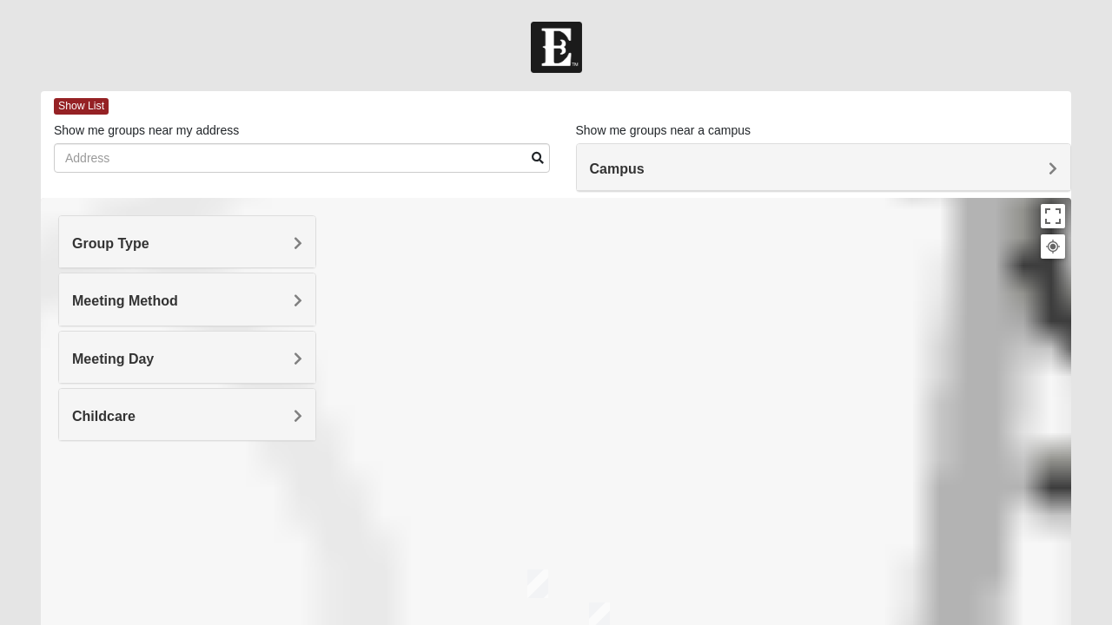
click at [149, 236] on span "Group Type" at bounding box center [110, 243] width 77 height 15
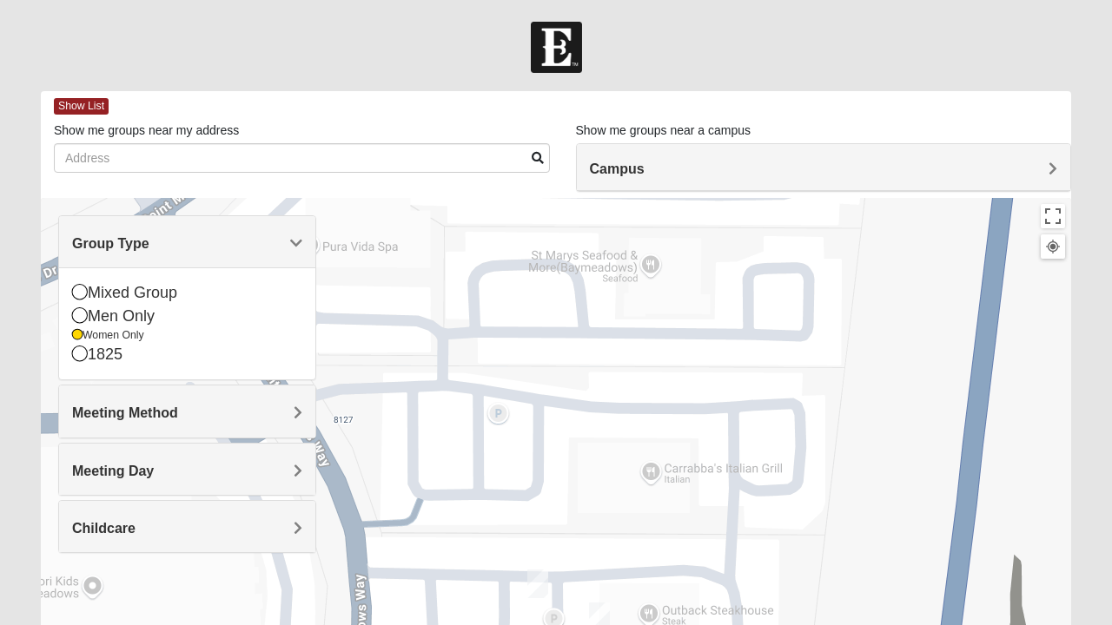
click at [79, 337] on icon at bounding box center [77, 335] width 10 height 10
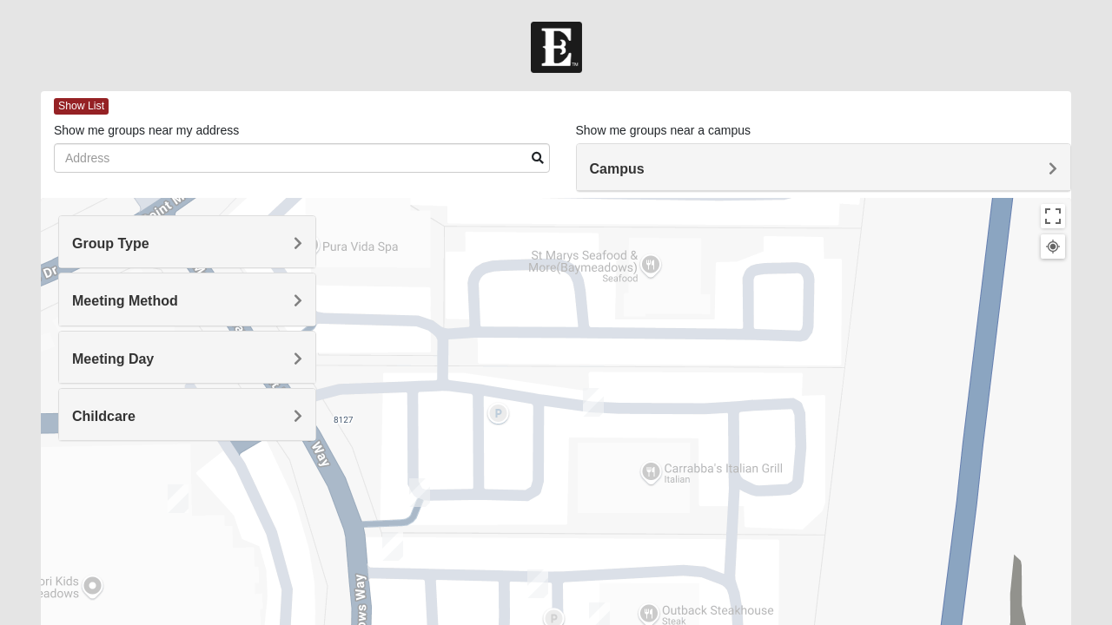
click at [80, 295] on span "Meeting Method" at bounding box center [125, 301] width 106 height 15
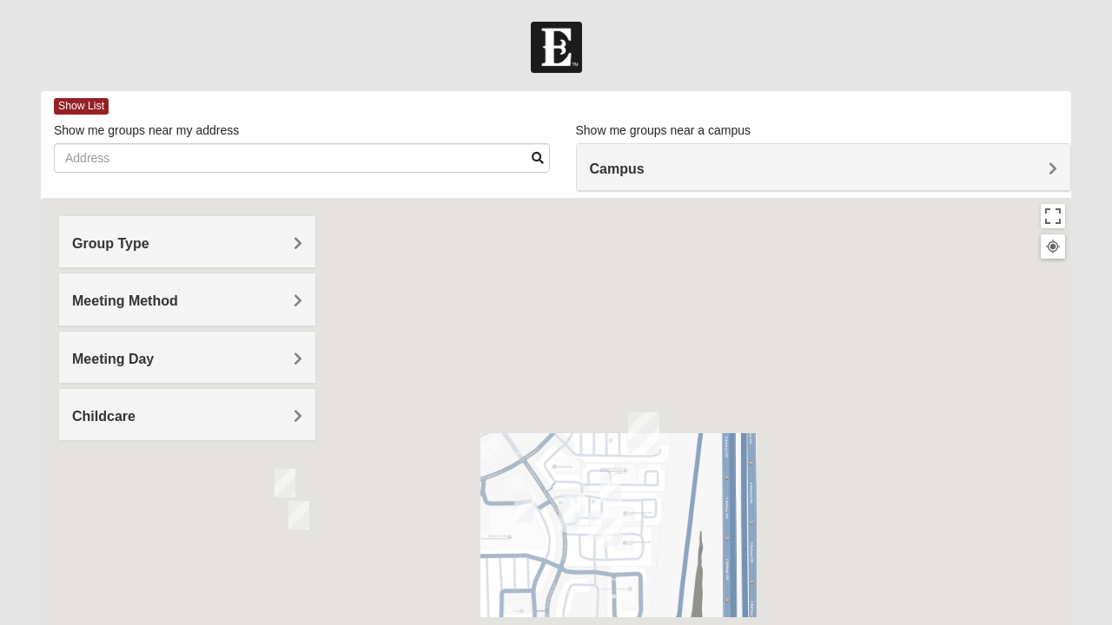
click at [215, 243] on h4 "Group Type" at bounding box center [187, 243] width 230 height 17
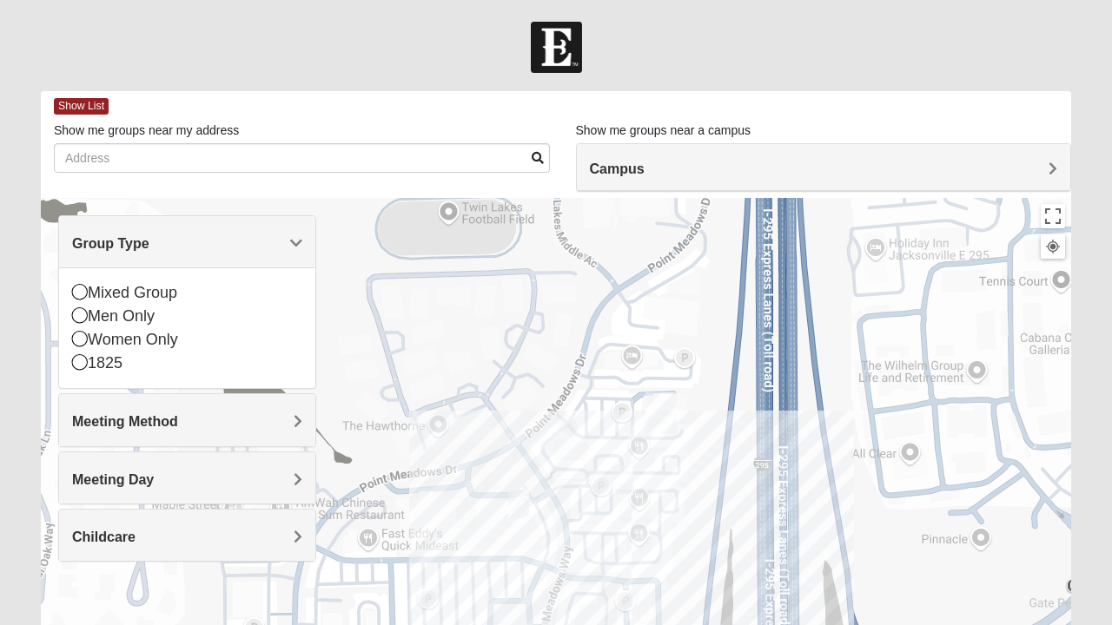
click at [89, 296] on div "Mixed Group" at bounding box center [187, 292] width 230 height 23
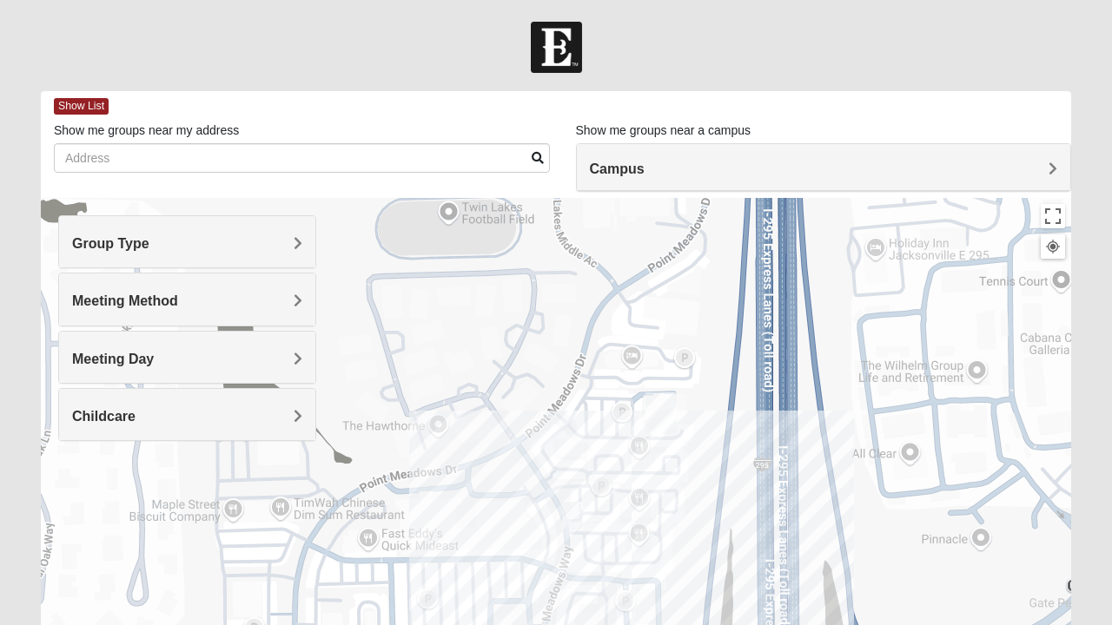
click at [584, 512] on img "On Campus Mixed Klusmeyer (Baymeadows Campus)" at bounding box center [572, 516] width 35 height 43
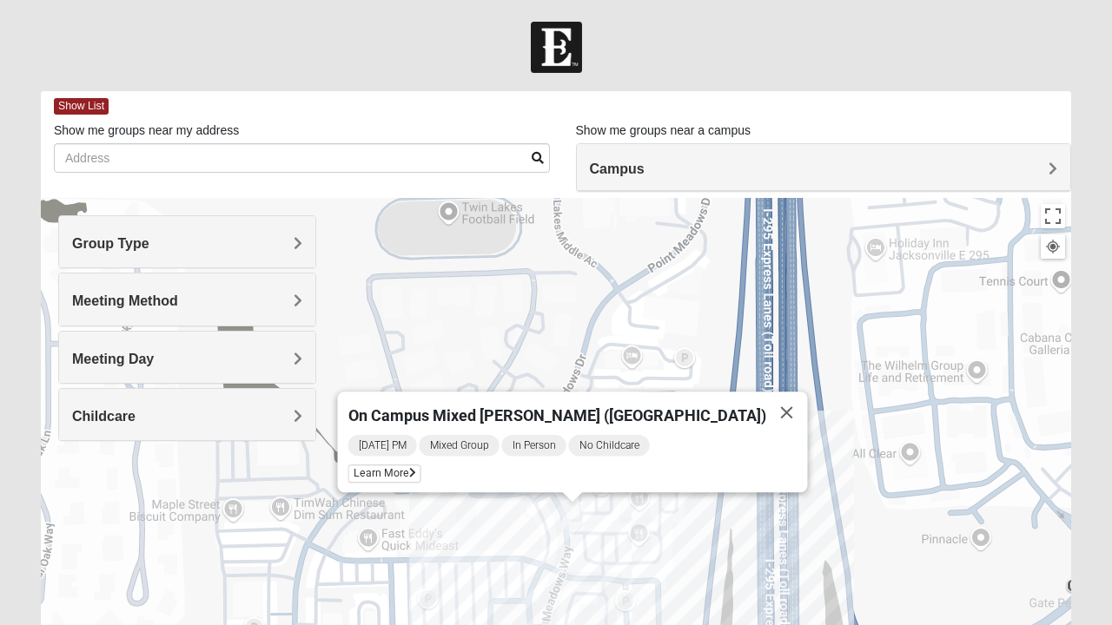
click at [766, 407] on button "Close" at bounding box center [787, 413] width 42 height 42
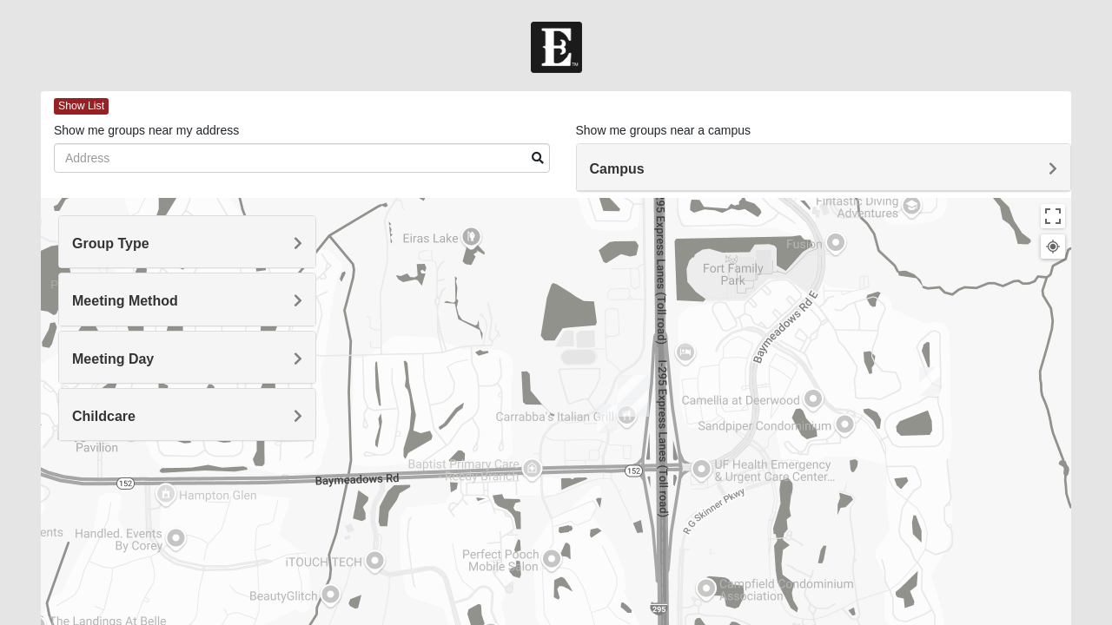
click at [926, 368] on img "Mixed Craig & Marsha Myers 32256" at bounding box center [929, 382] width 35 height 43
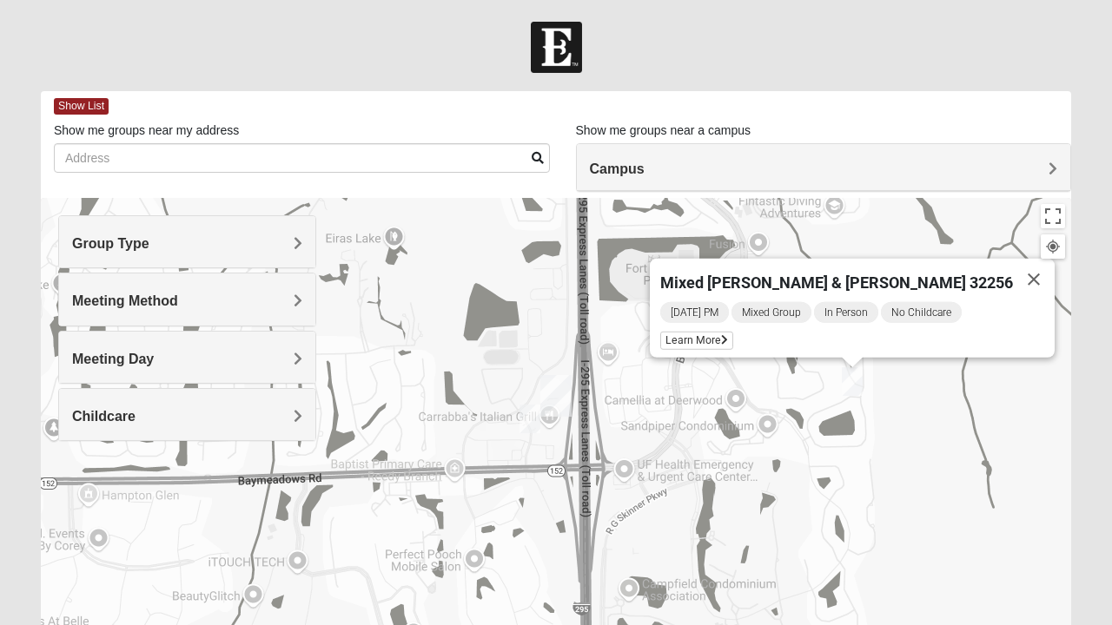
click at [733, 332] on span "Learn More" at bounding box center [696, 341] width 73 height 18
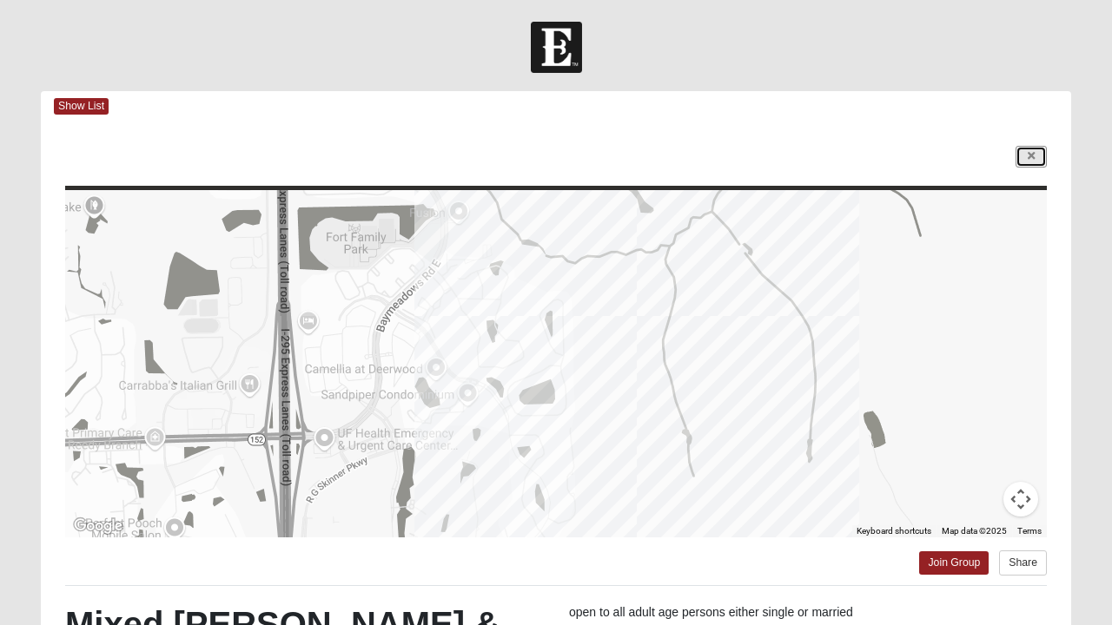
click at [1041, 159] on link at bounding box center [1031, 157] width 31 height 22
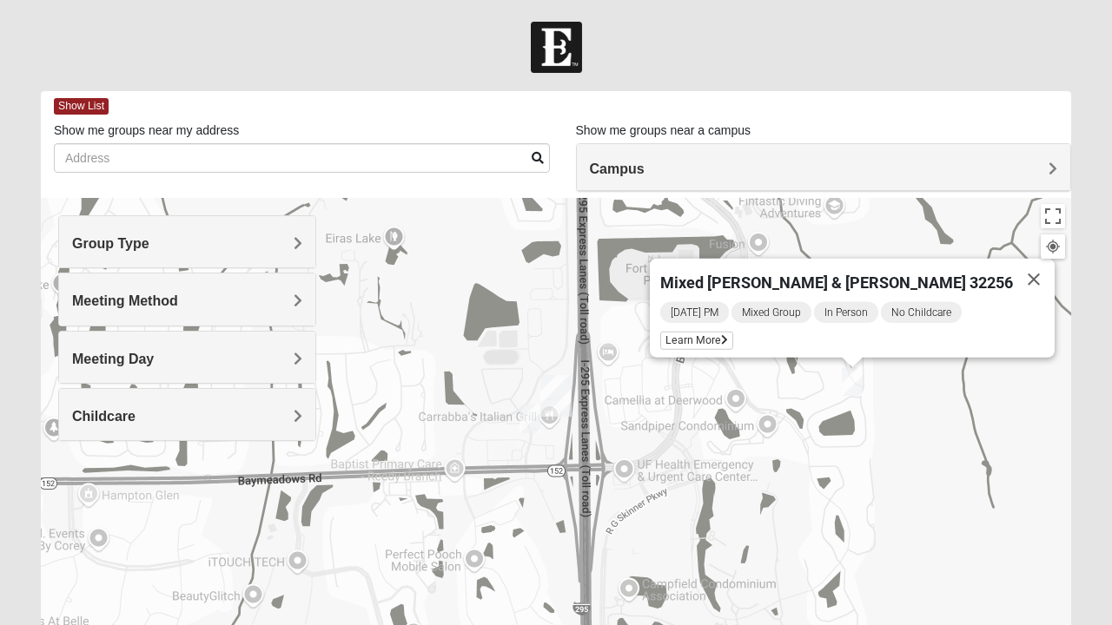
click at [533, 419] on img "Baymeadows" at bounding box center [555, 396] width 45 height 56
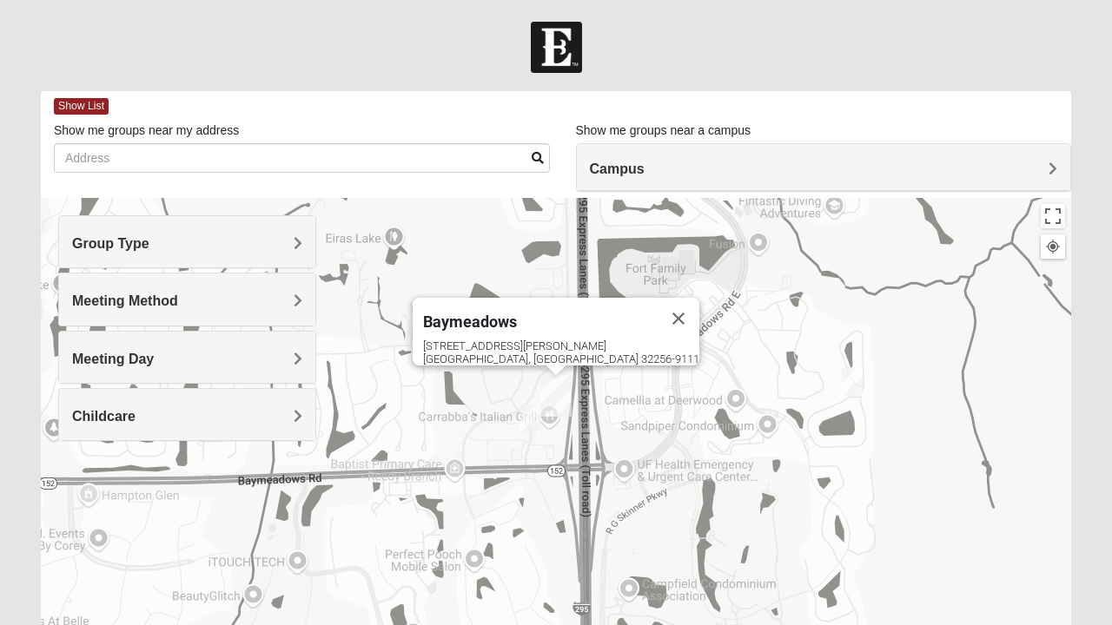
click at [556, 396] on img "Baymeadows" at bounding box center [555, 396] width 45 height 56
click at [530, 419] on img "On Campus Mixed Klusmeyer (Baymeadows Campus)" at bounding box center [530, 419] width 35 height 43
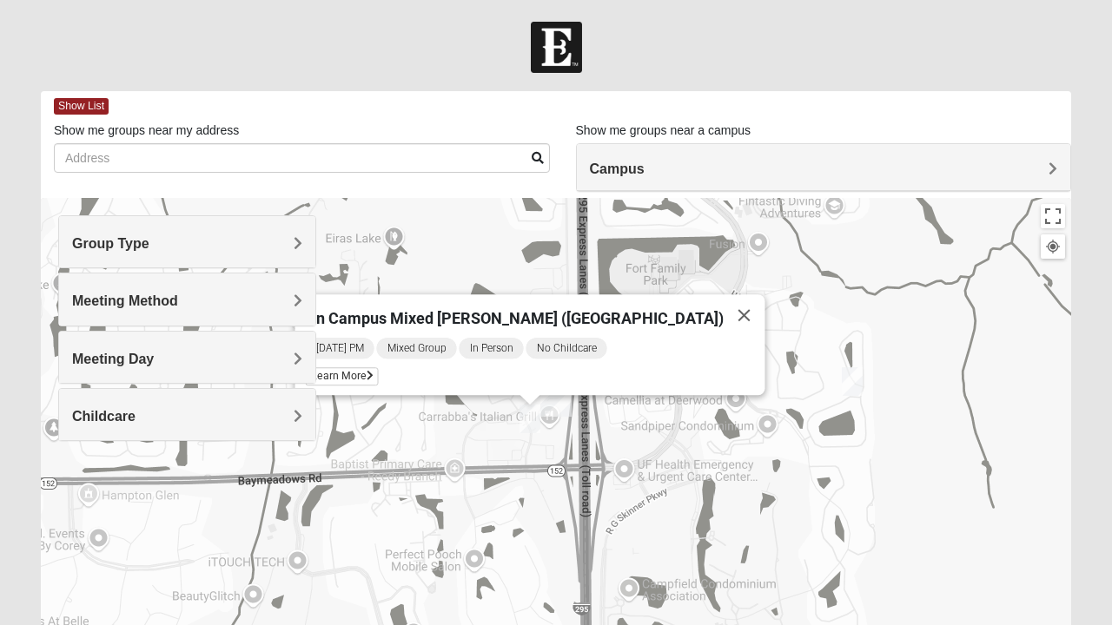
click at [374, 371] on icon at bounding box center [370, 376] width 7 height 10
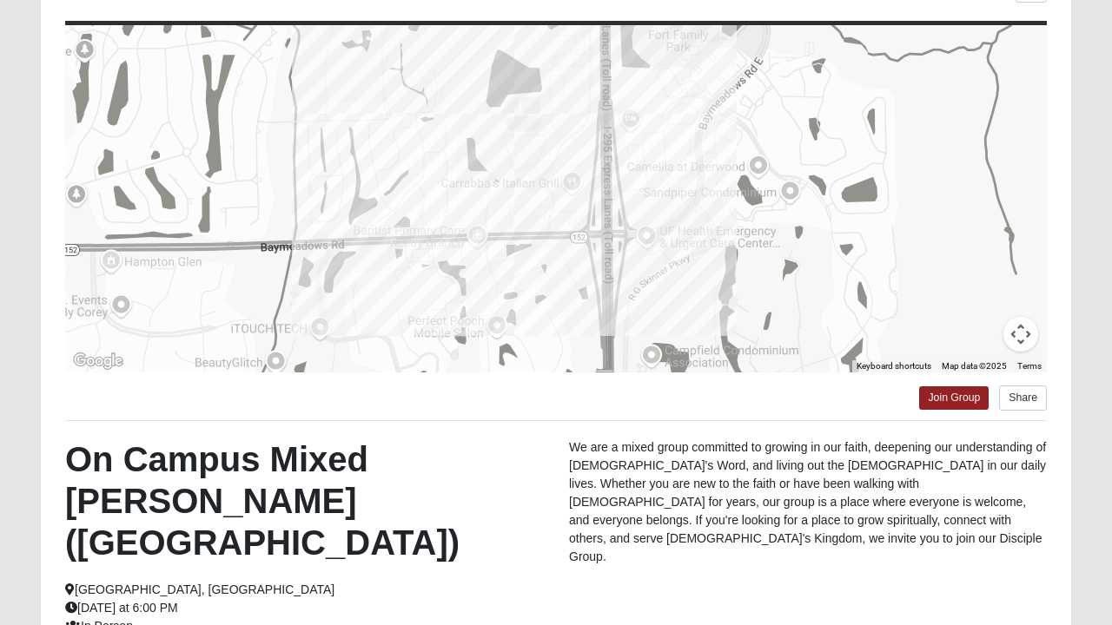
scroll to position [144, 0]
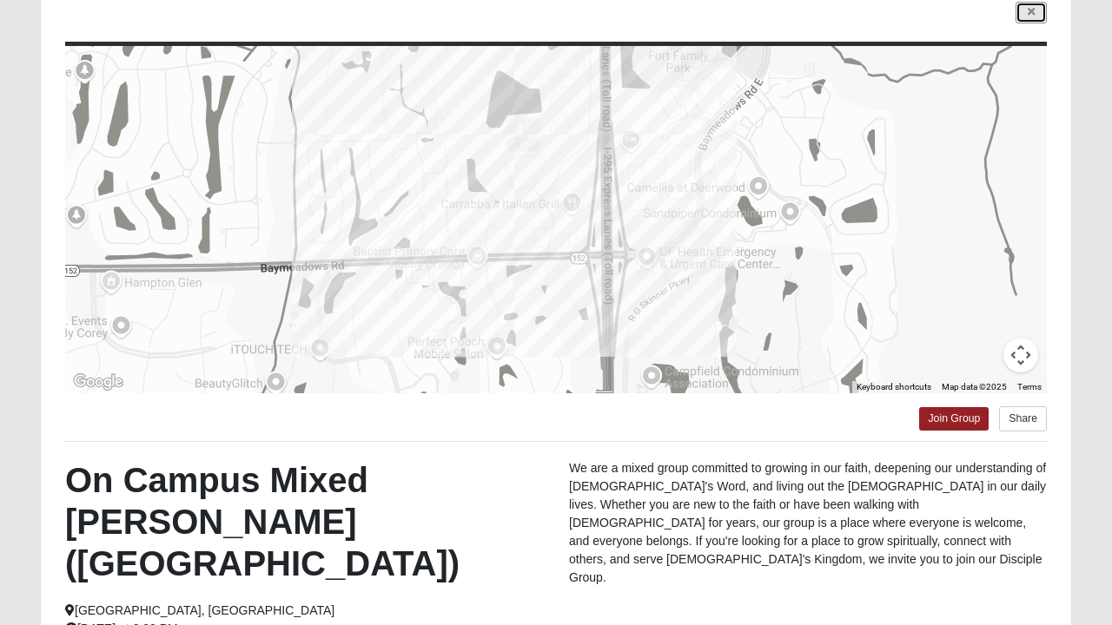
click at [1016, 10] on link at bounding box center [1031, 13] width 31 height 22
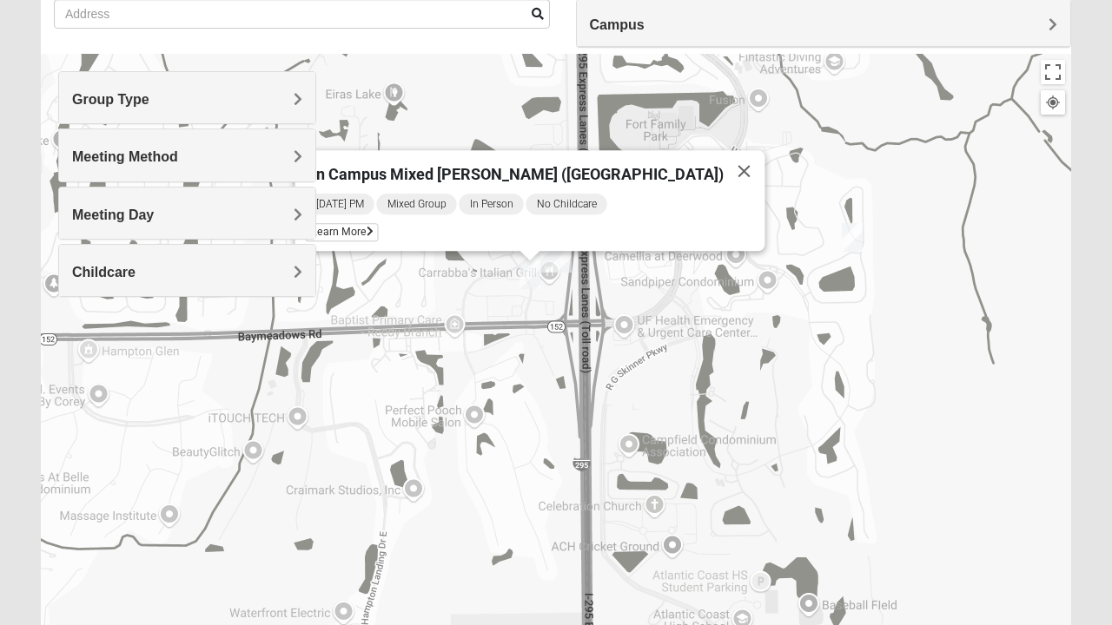
click at [737, 160] on button "Close" at bounding box center [745, 171] width 42 height 42
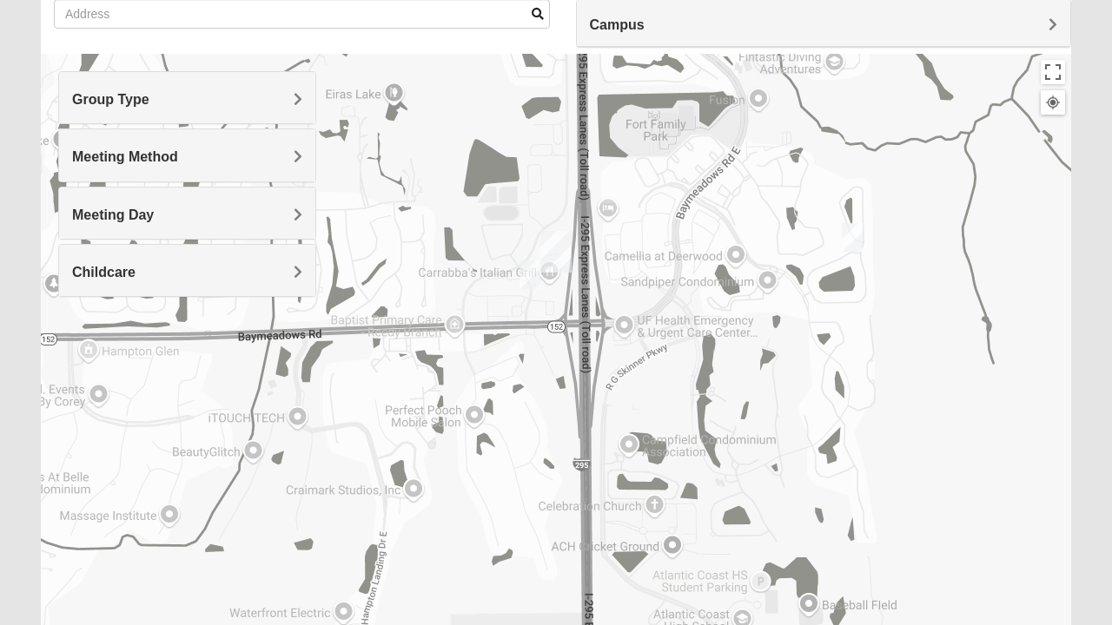
click at [229, 96] on h4 "Group Type" at bounding box center [187, 99] width 230 height 17
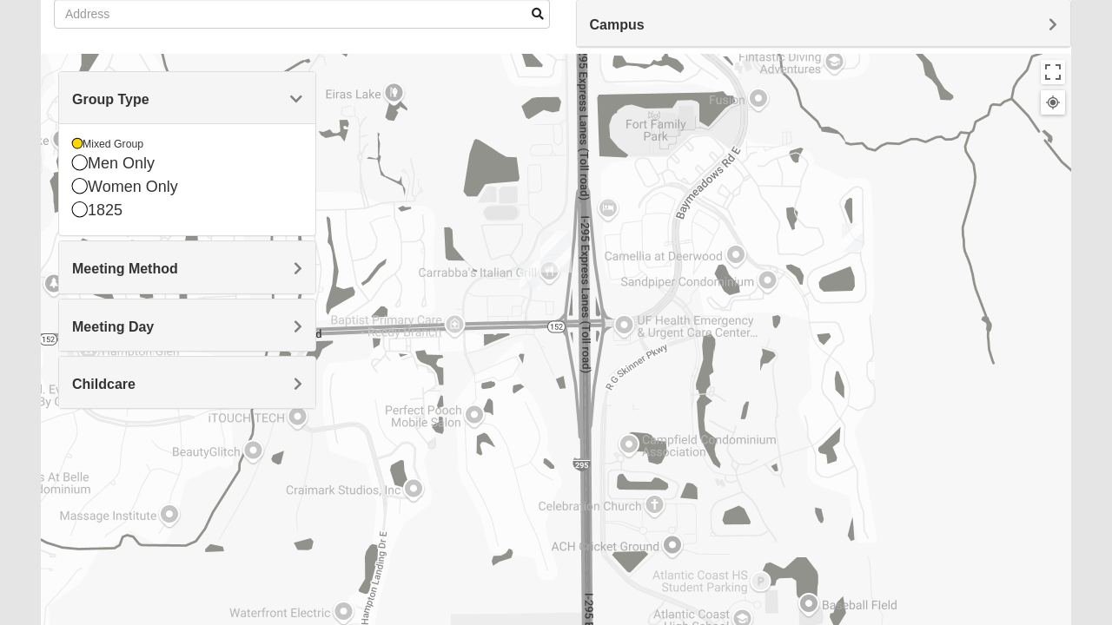
click at [82, 149] on icon at bounding box center [77, 144] width 10 height 10
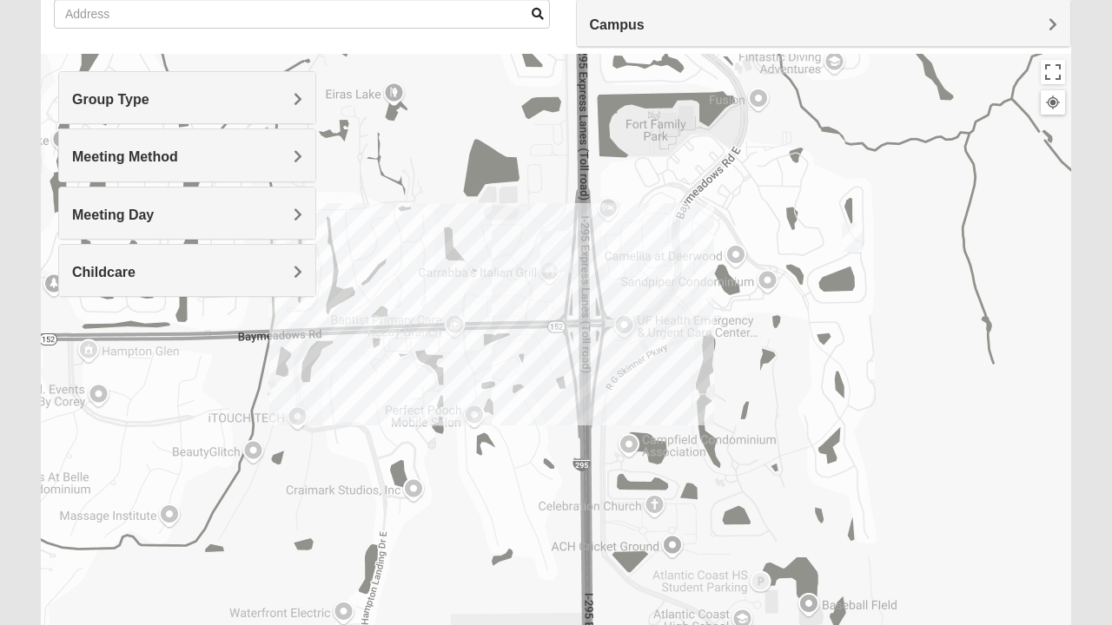
click at [136, 97] on span "Group Type" at bounding box center [110, 99] width 77 height 15
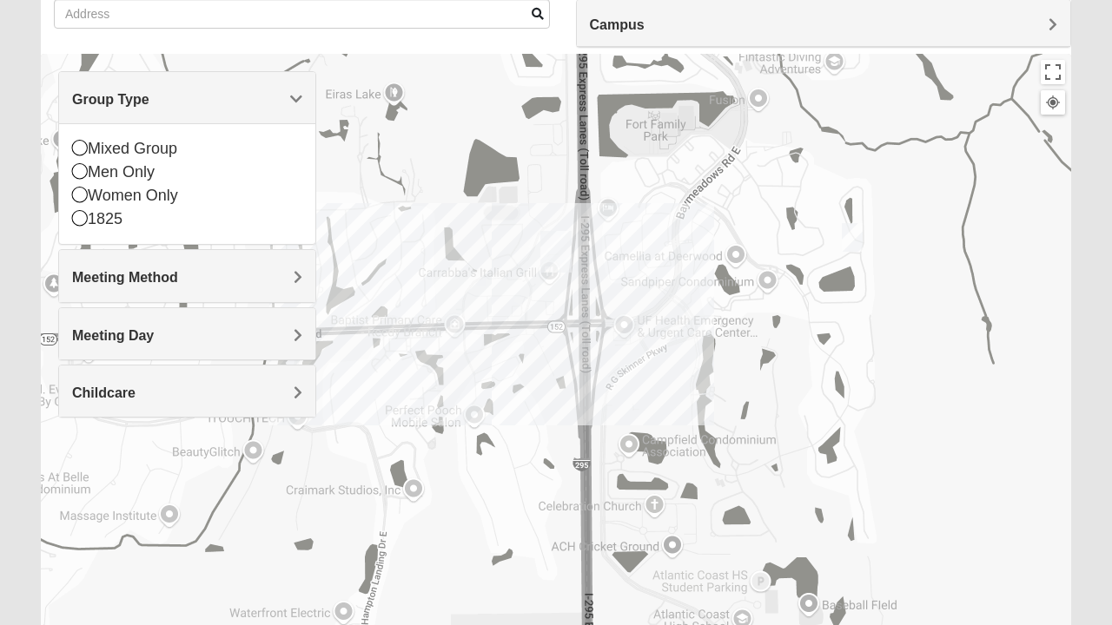
click at [80, 174] on icon at bounding box center [80, 171] width 16 height 16
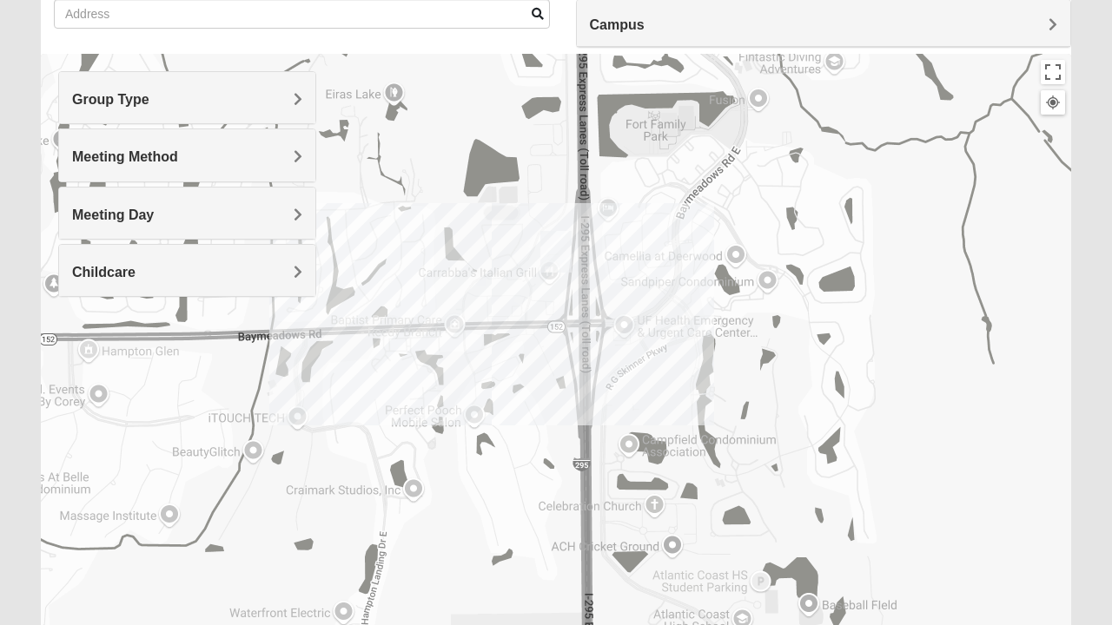
click at [116, 101] on span "Group Type" at bounding box center [110, 99] width 77 height 15
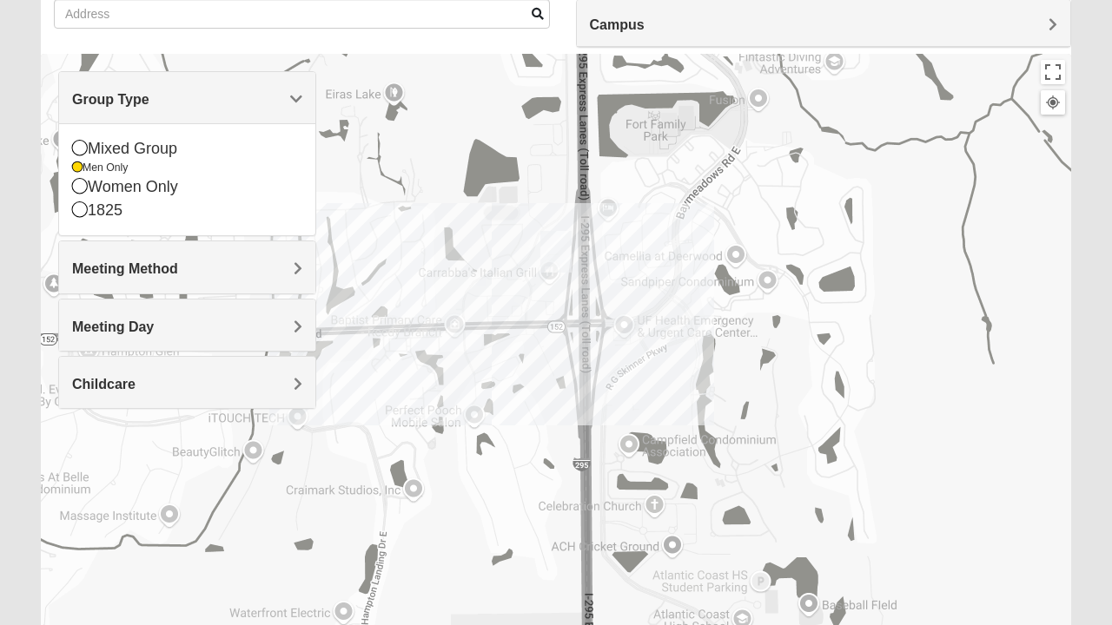
click at [78, 172] on icon at bounding box center [77, 167] width 10 height 10
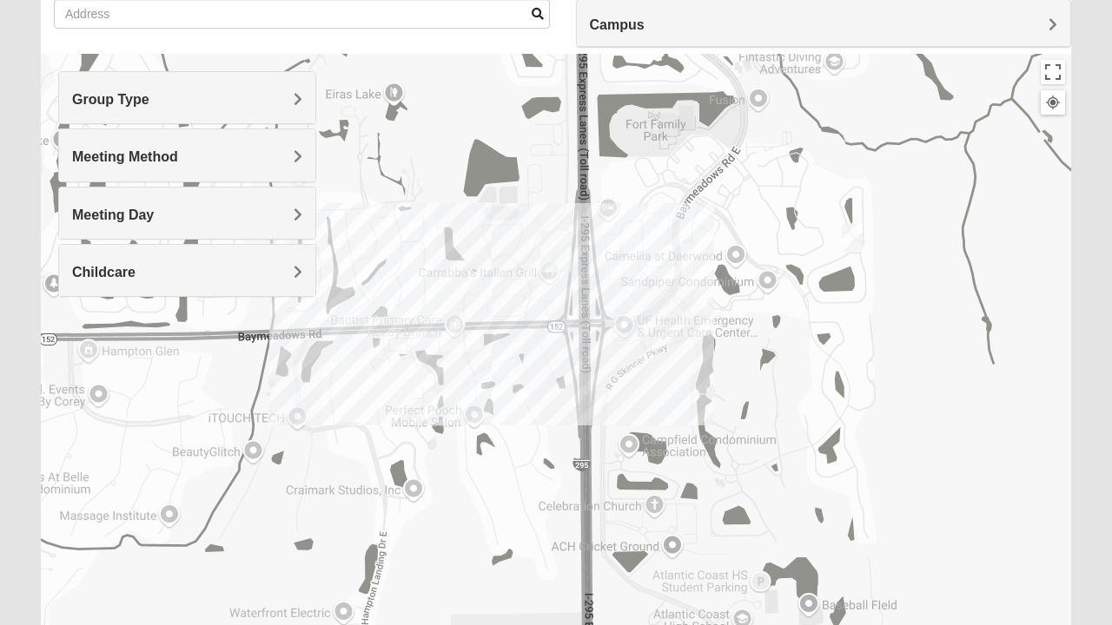
click at [135, 103] on span "Group Type" at bounding box center [110, 99] width 77 height 15
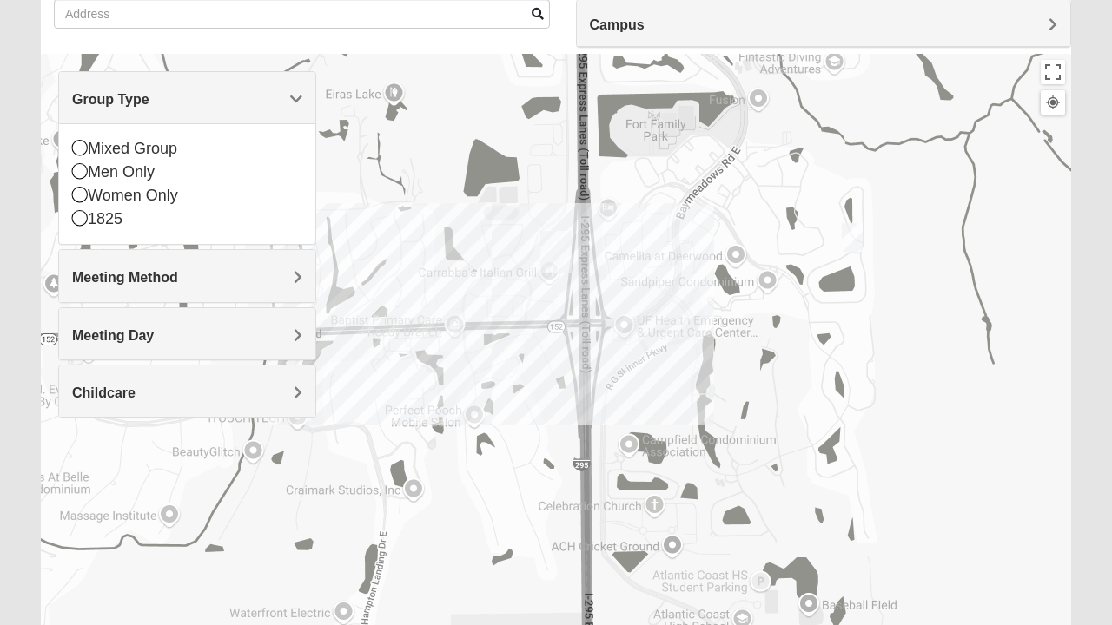
click at [85, 191] on icon at bounding box center [80, 195] width 16 height 16
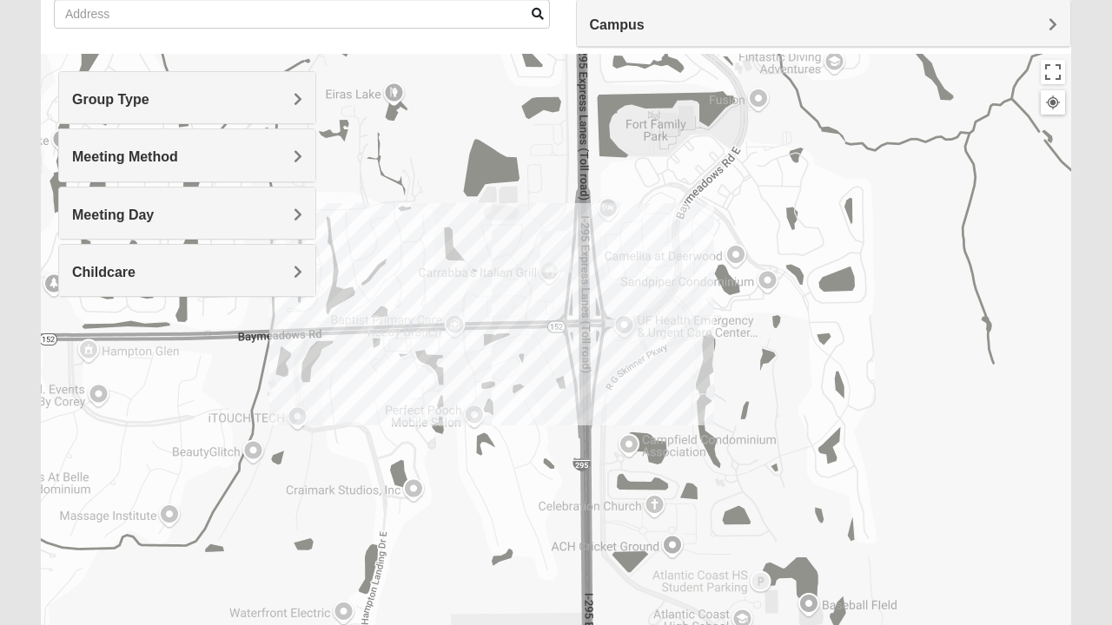
click at [281, 149] on h4 "Meeting Method" at bounding box center [187, 157] width 230 height 17
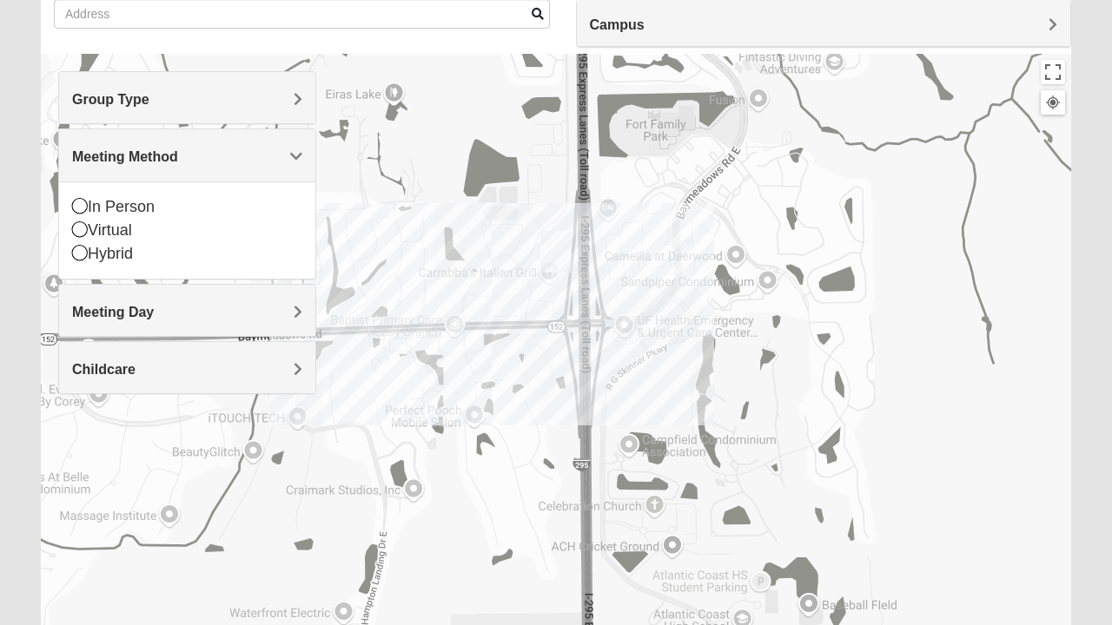
click at [178, 153] on span "Meeting Method" at bounding box center [125, 156] width 106 height 15
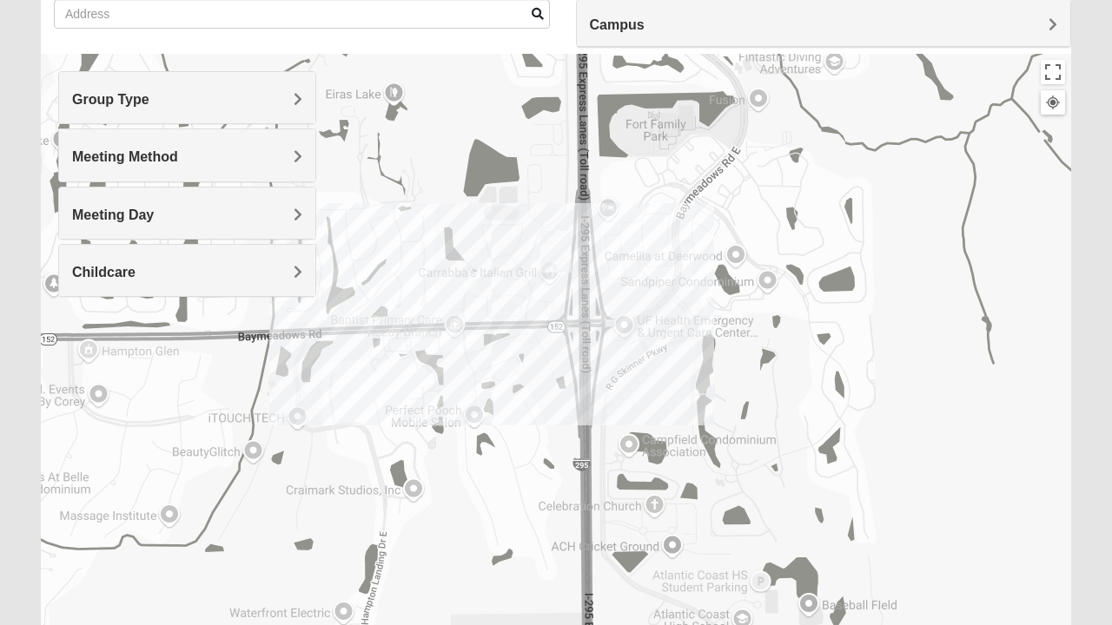
click at [232, 149] on h4 "Meeting Method" at bounding box center [187, 157] width 230 height 17
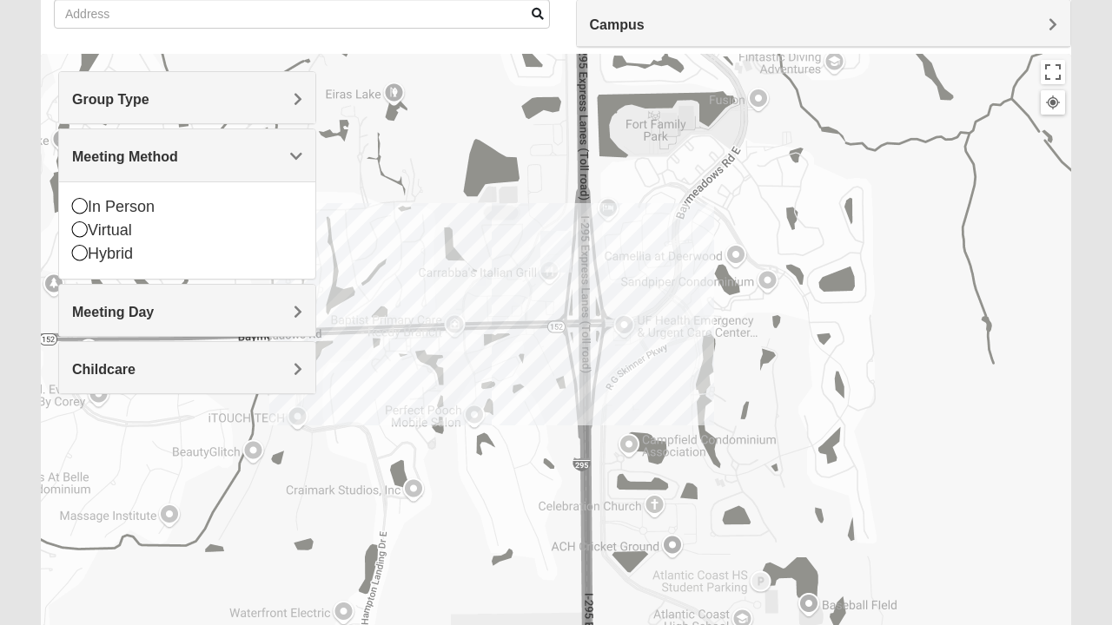
click at [88, 207] on div "In Person" at bounding box center [187, 206] width 230 height 23
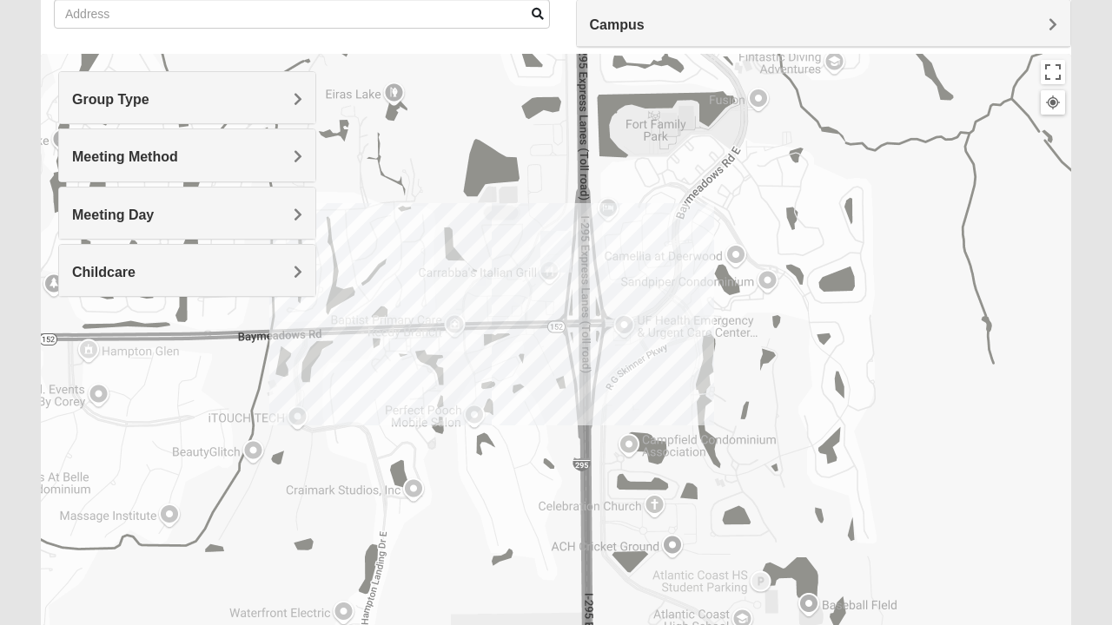
click at [271, 153] on h4 "Meeting Method" at bounding box center [187, 157] width 230 height 17
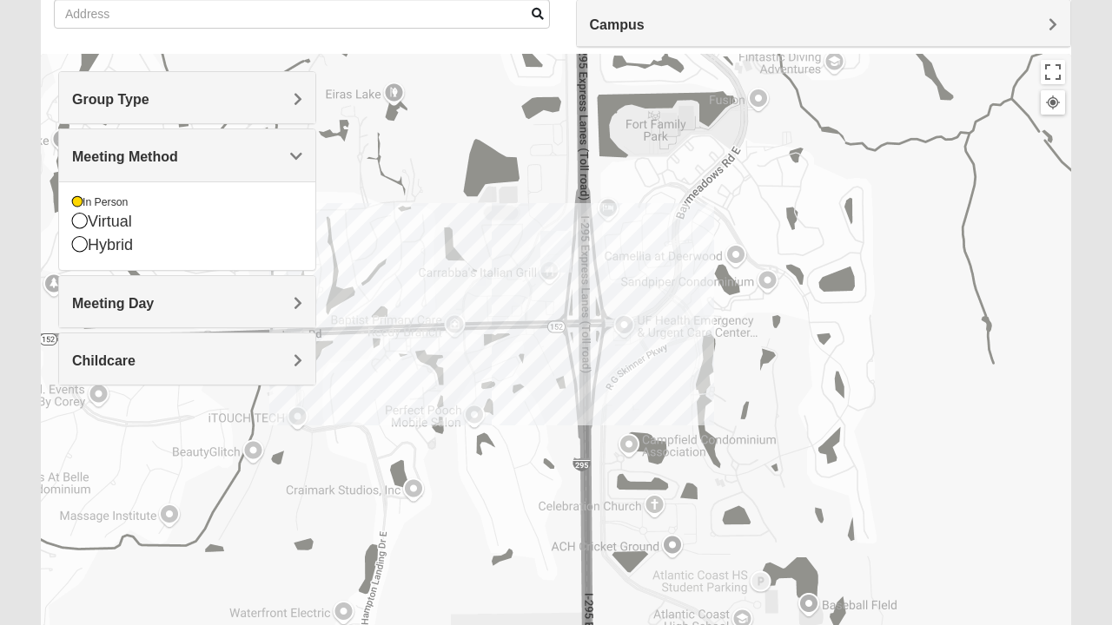
click at [547, 276] on img "Baymeadows" at bounding box center [555, 252] width 45 height 56
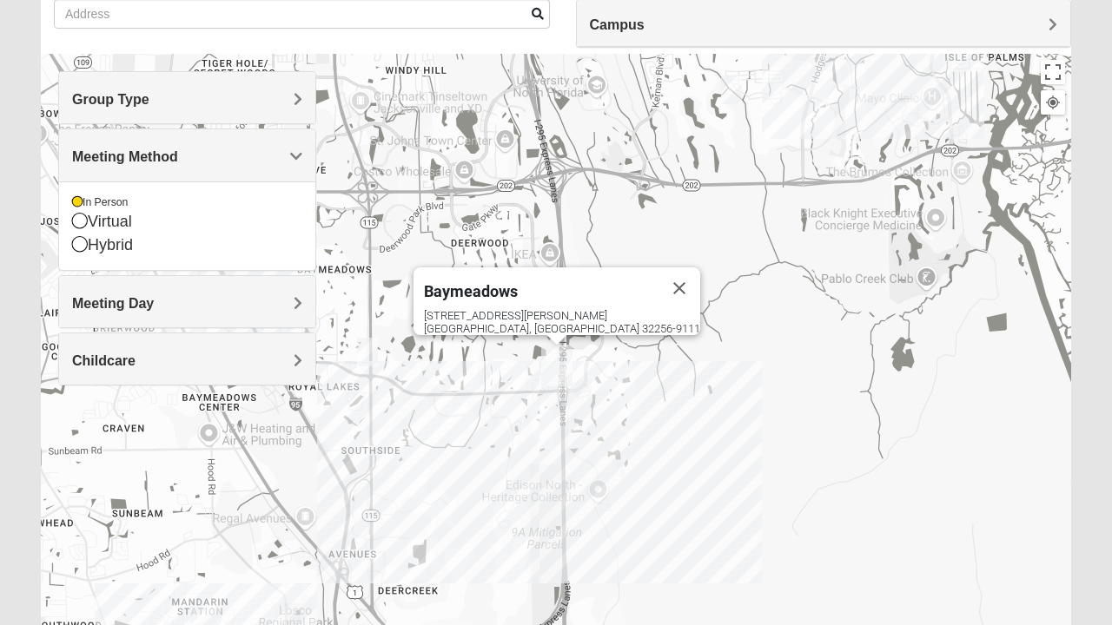
click at [370, 353] on img "Womens Coady" at bounding box center [367, 352] width 35 height 43
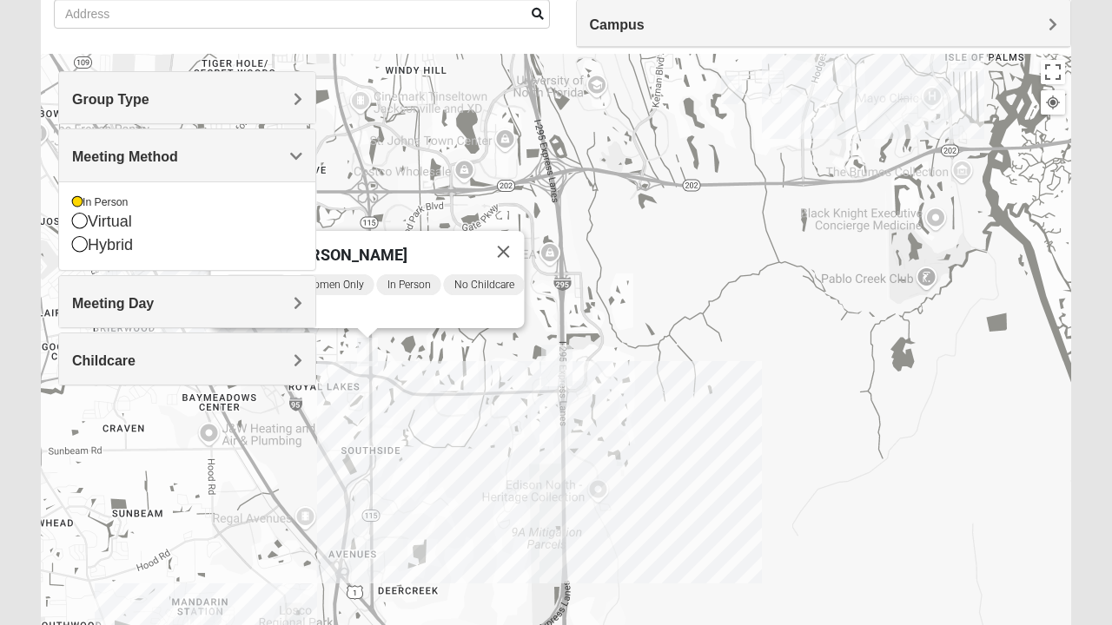
click at [731, 93] on img "Womens Nguyen 32224" at bounding box center [731, 90] width 35 height 43
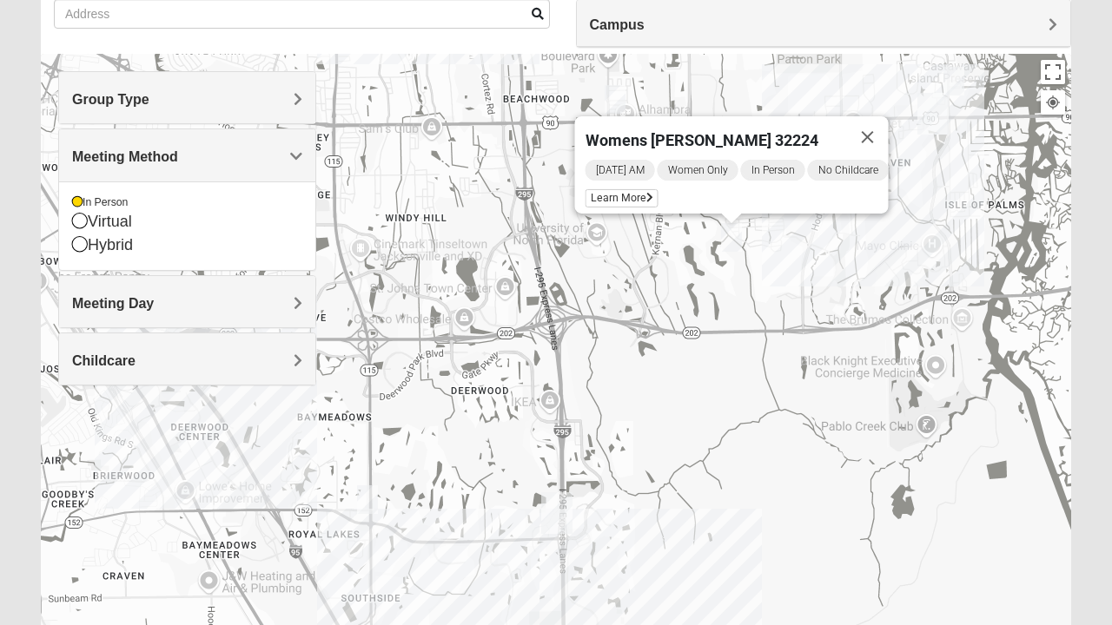
click at [140, 478] on div "Womens [PERSON_NAME] 32224 [DATE] AM Women Only In Person No Childcare Learn Mo…" at bounding box center [556, 401] width 1030 height 695
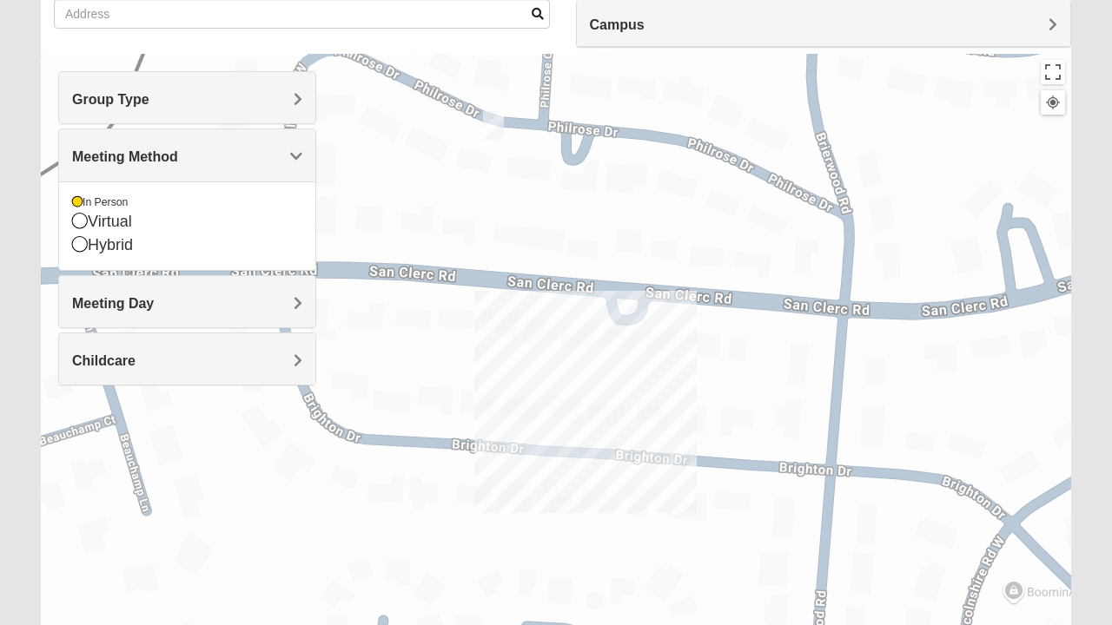
click at [497, 125] on img "Womens Womack 32217" at bounding box center [493, 125] width 35 height 43
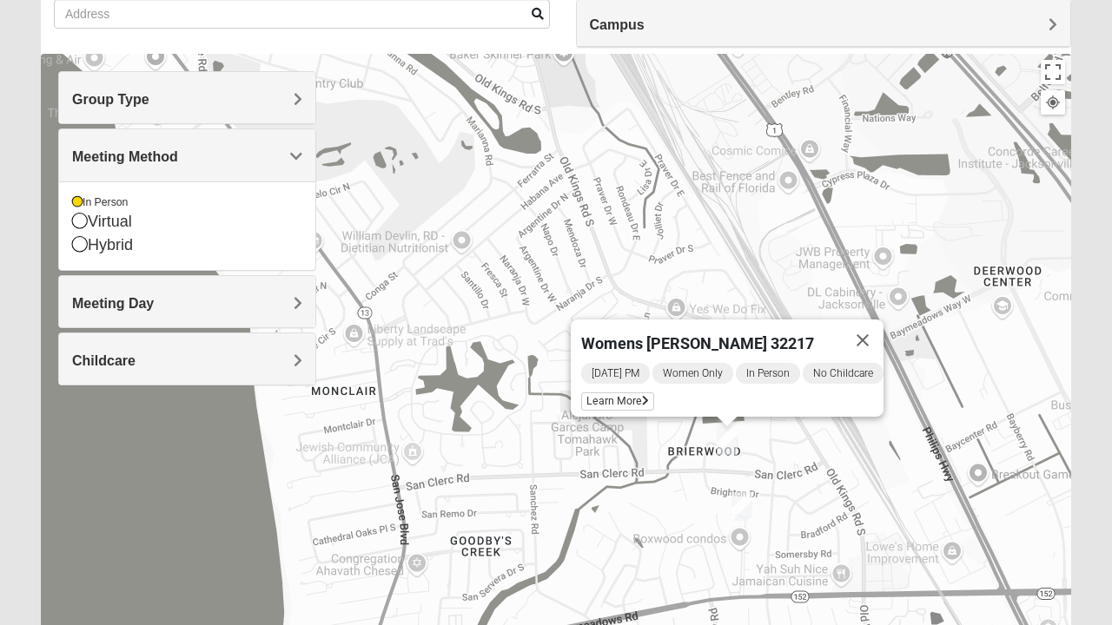
click at [883, 325] on button "Close" at bounding box center [863, 341] width 42 height 42
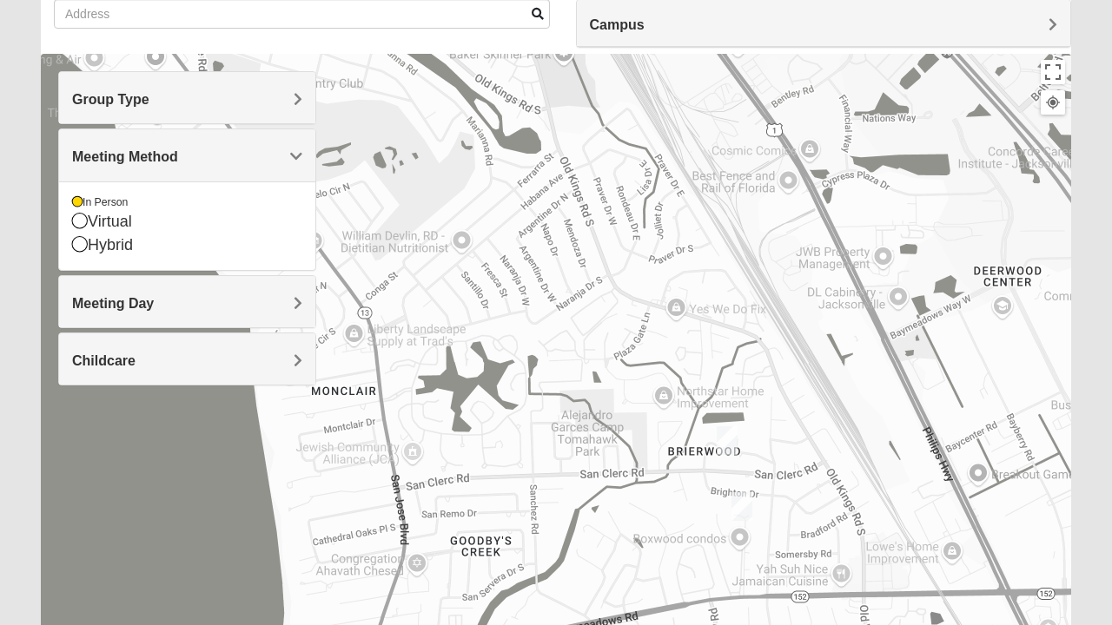
click at [88, 197] on div "In Person" at bounding box center [187, 202] width 230 height 15
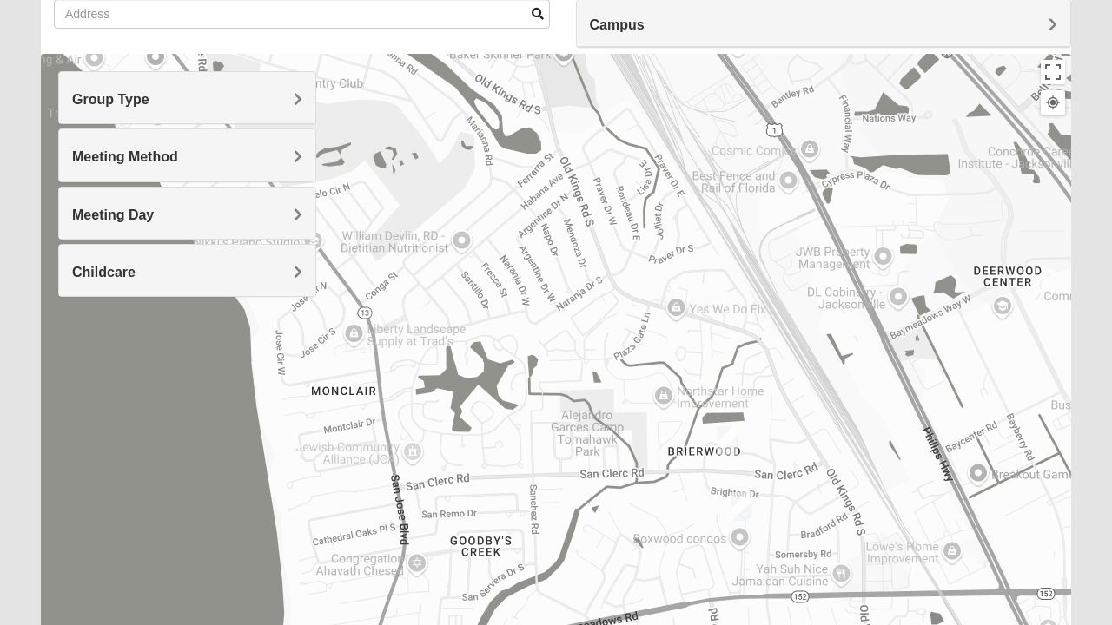
click at [229, 92] on h4 "Group Type" at bounding box center [187, 99] width 230 height 17
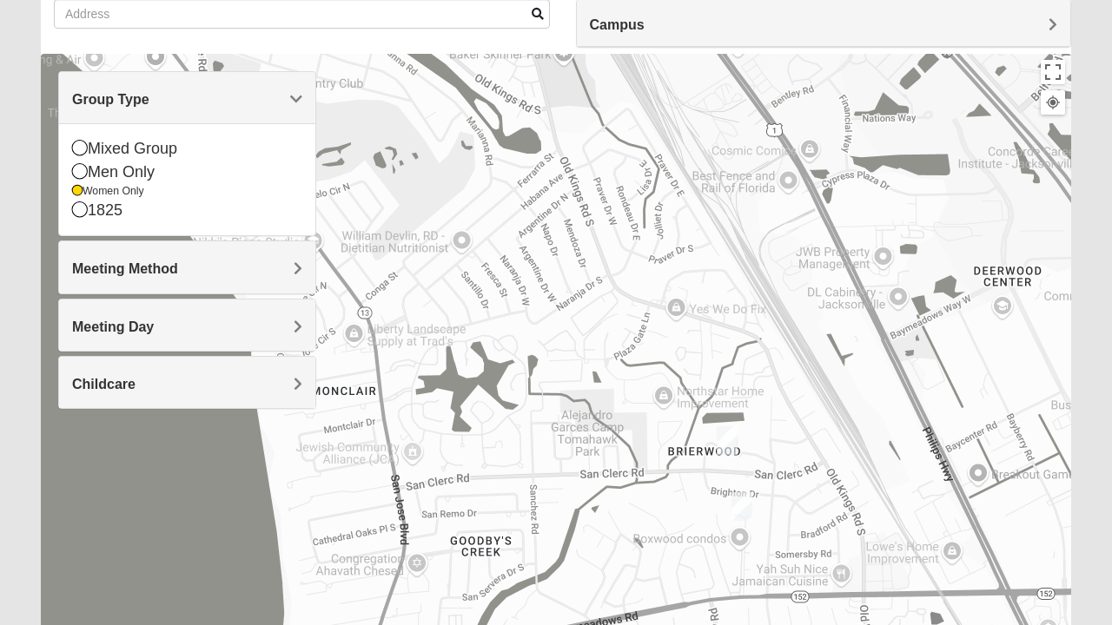
click at [76, 192] on icon at bounding box center [77, 191] width 10 height 10
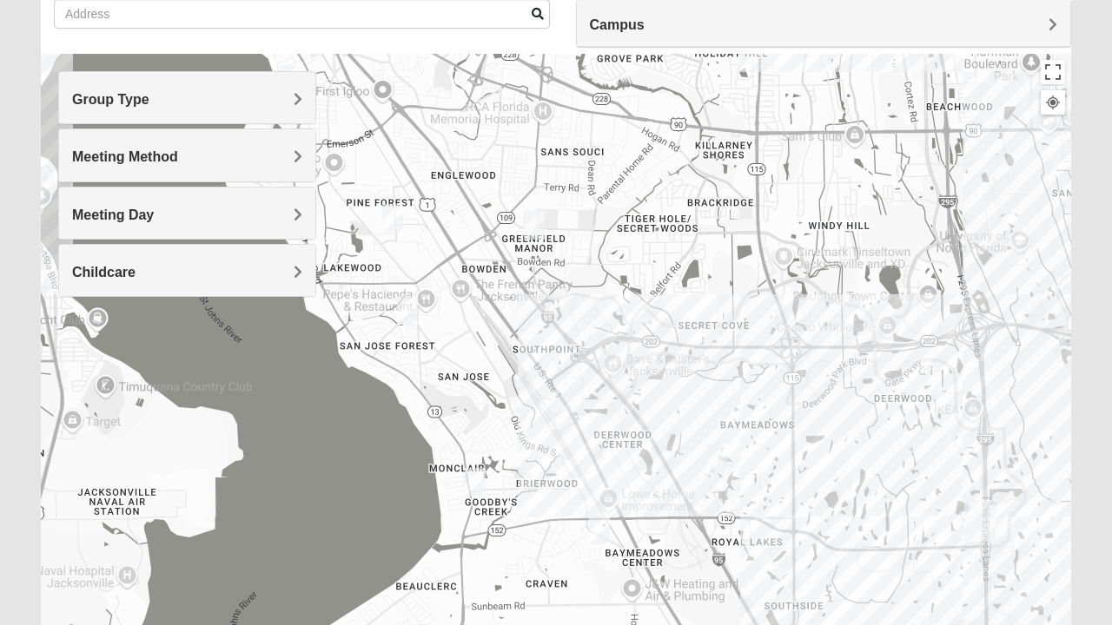
click at [901, 23] on h4 "Campus" at bounding box center [824, 25] width 468 height 17
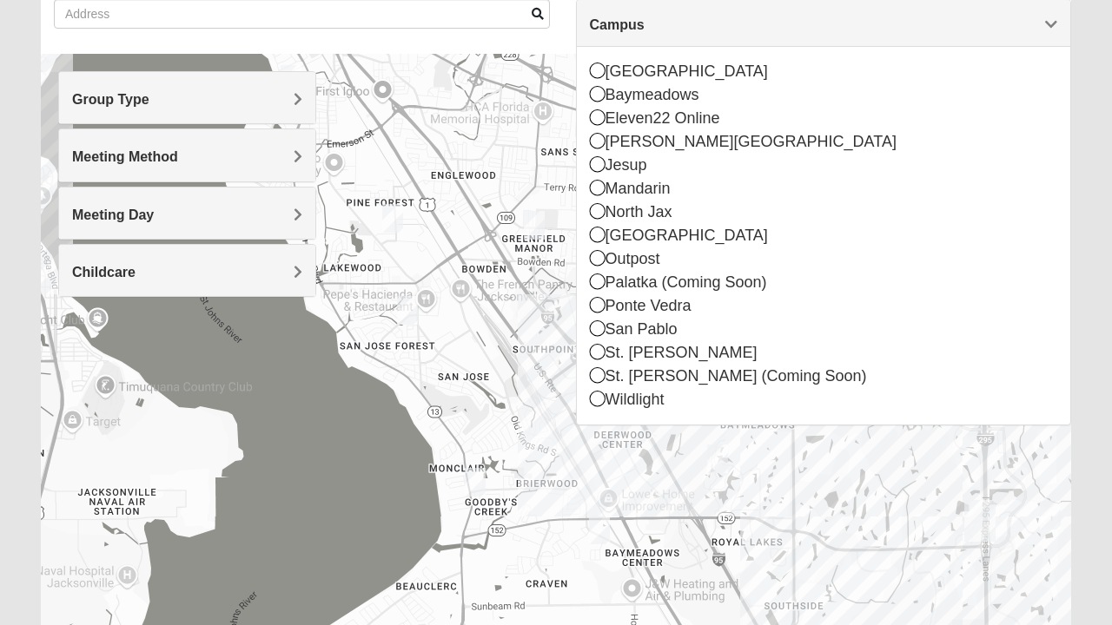
click at [598, 97] on icon at bounding box center [598, 94] width 16 height 16
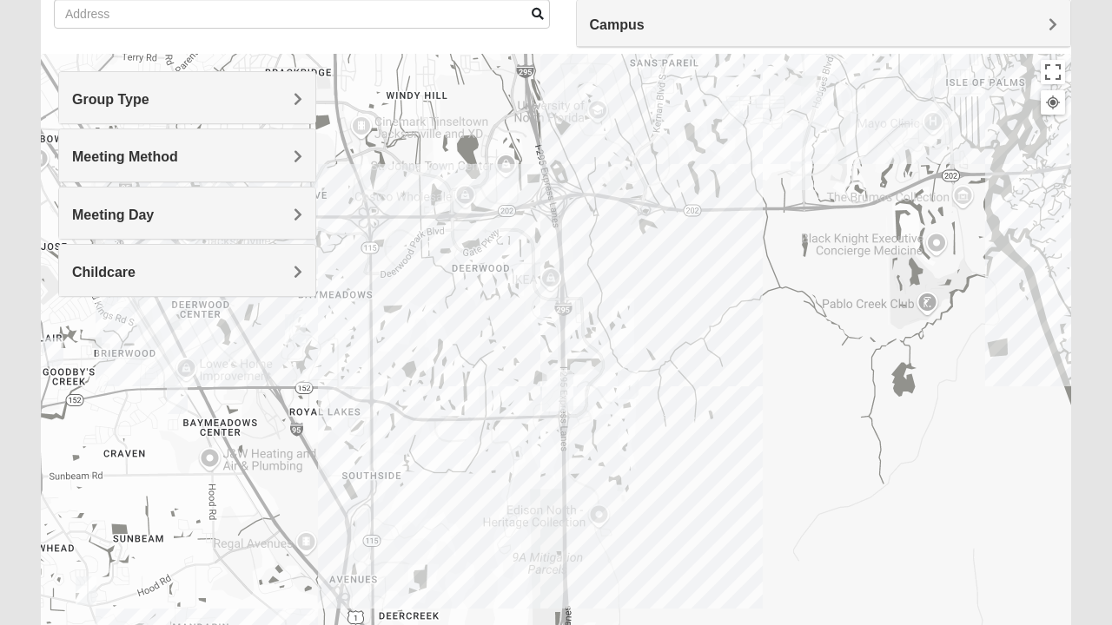
click at [302, 102] on div "Group Type" at bounding box center [187, 97] width 256 height 51
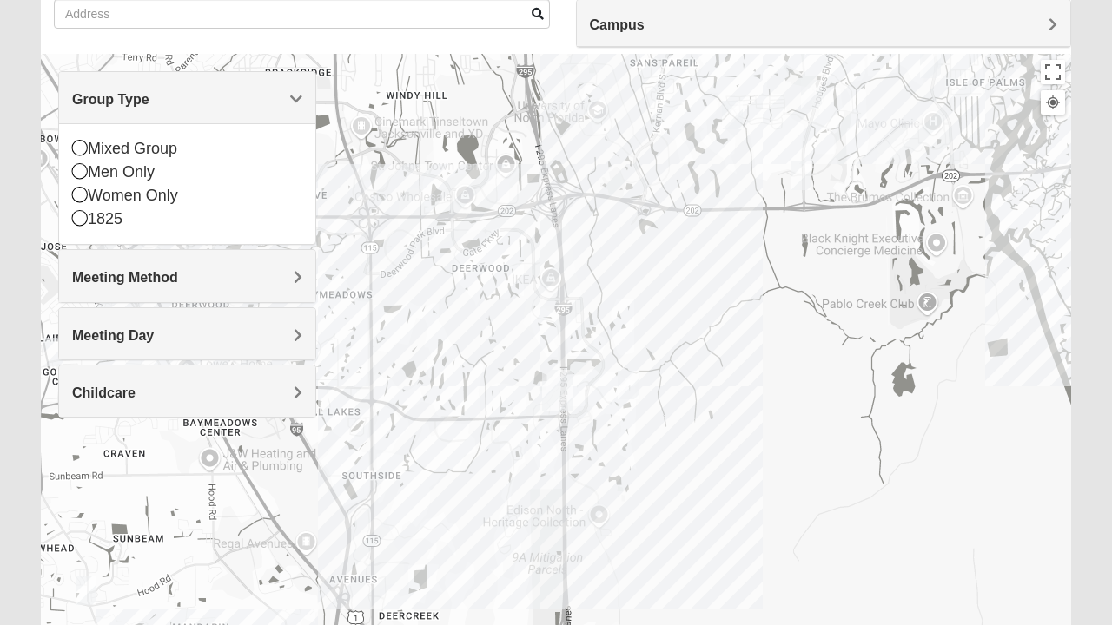
click at [90, 203] on div "Women Only" at bounding box center [187, 195] width 230 height 23
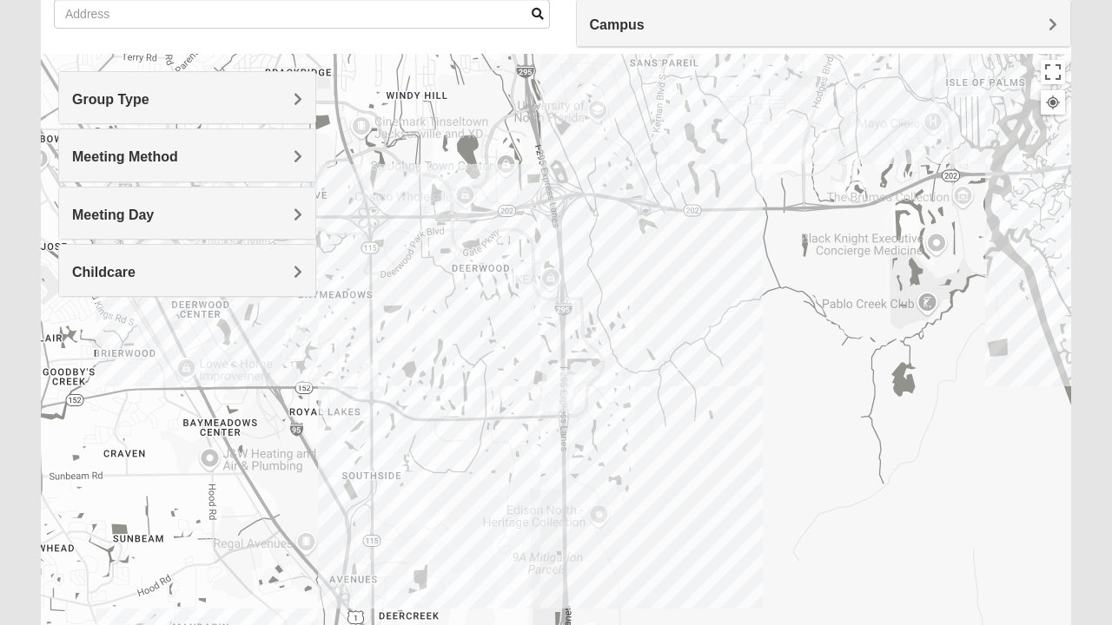
click at [266, 167] on div "Meeting Method" at bounding box center [187, 154] width 256 height 51
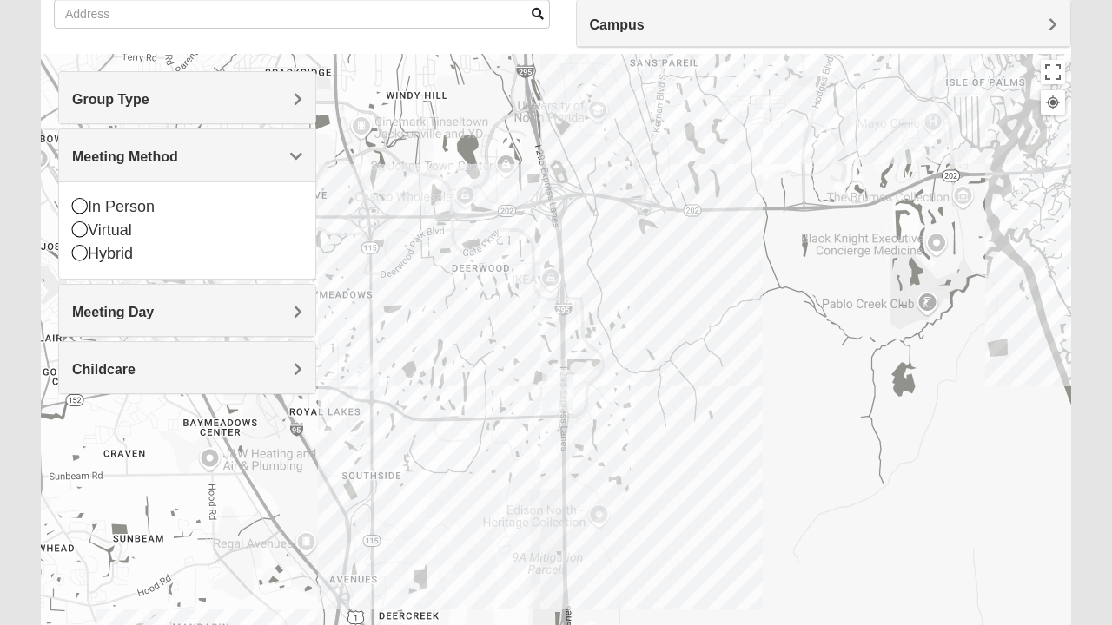
click at [96, 207] on div "In Person" at bounding box center [187, 206] width 230 height 23
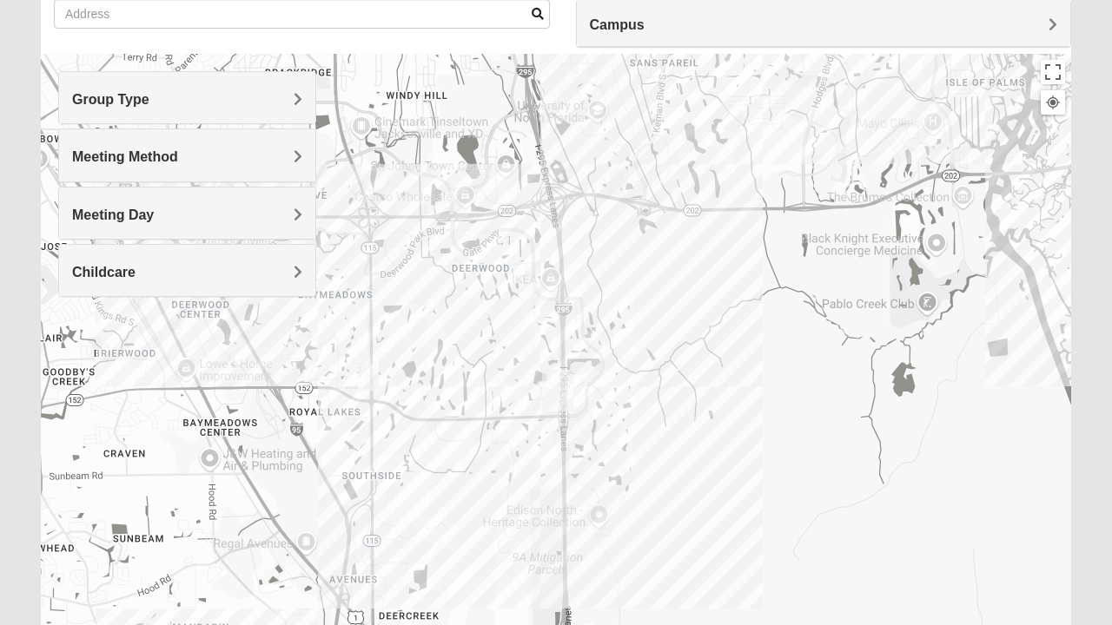
click at [259, 226] on div "Meeting Day" at bounding box center [187, 213] width 256 height 51
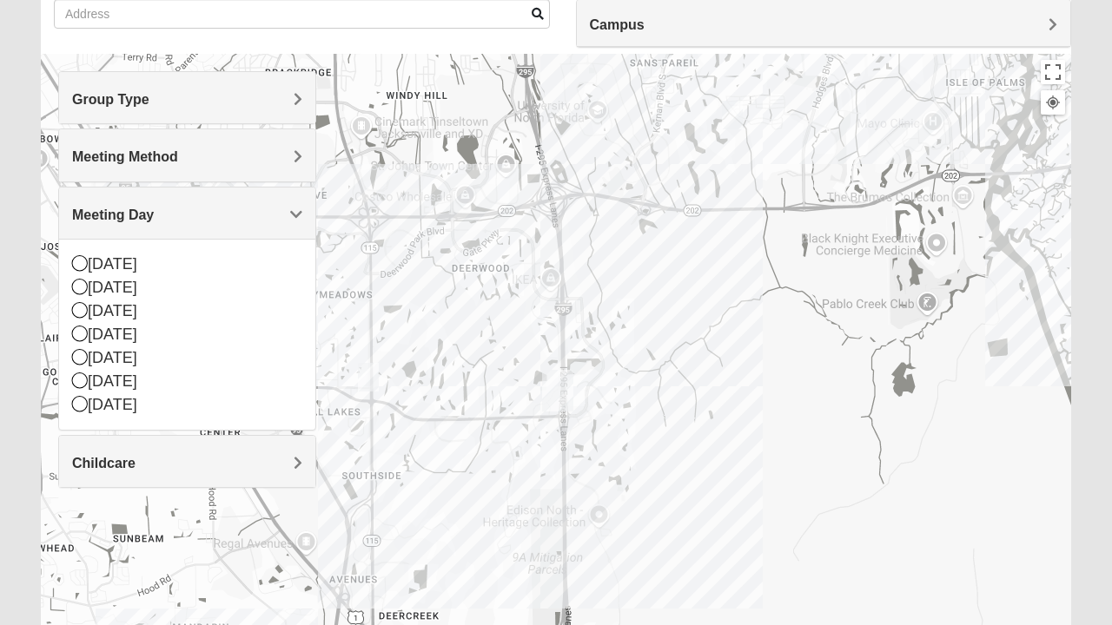
click at [88, 294] on div "[DATE]" at bounding box center [187, 287] width 230 height 23
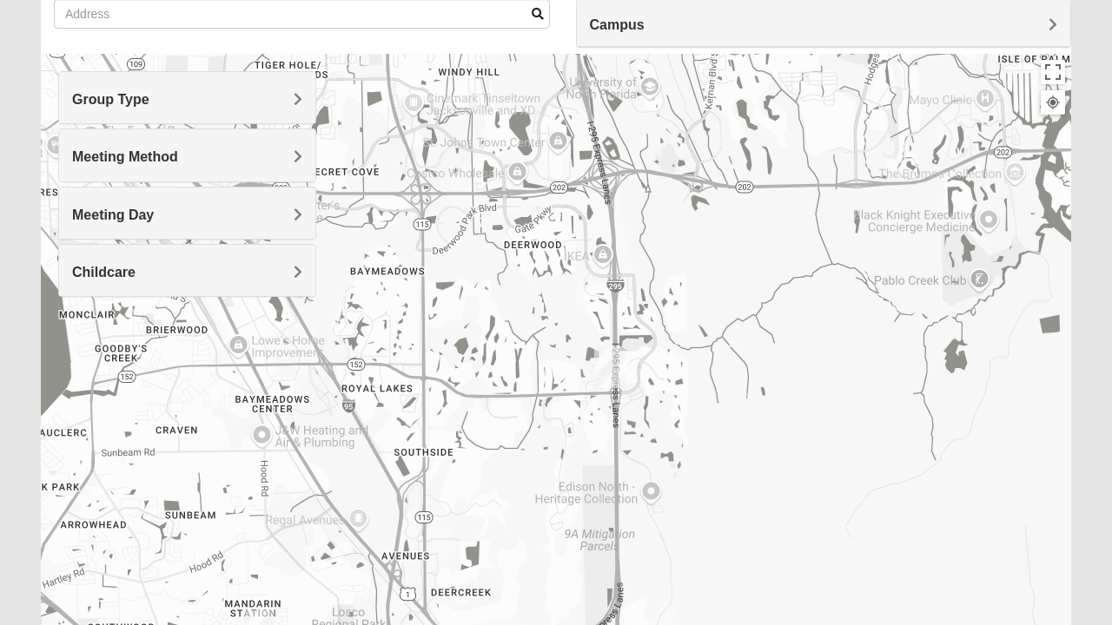
click at [154, 217] on span "Meeting Day" at bounding box center [113, 215] width 82 height 15
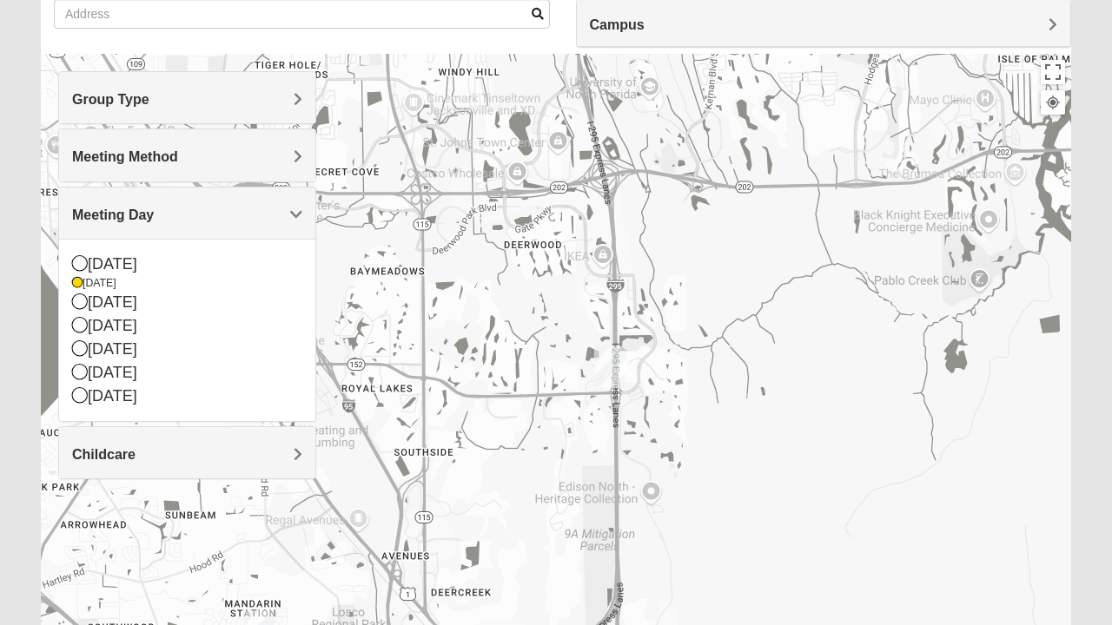
click at [87, 309] on div "[DATE]" at bounding box center [187, 302] width 230 height 23
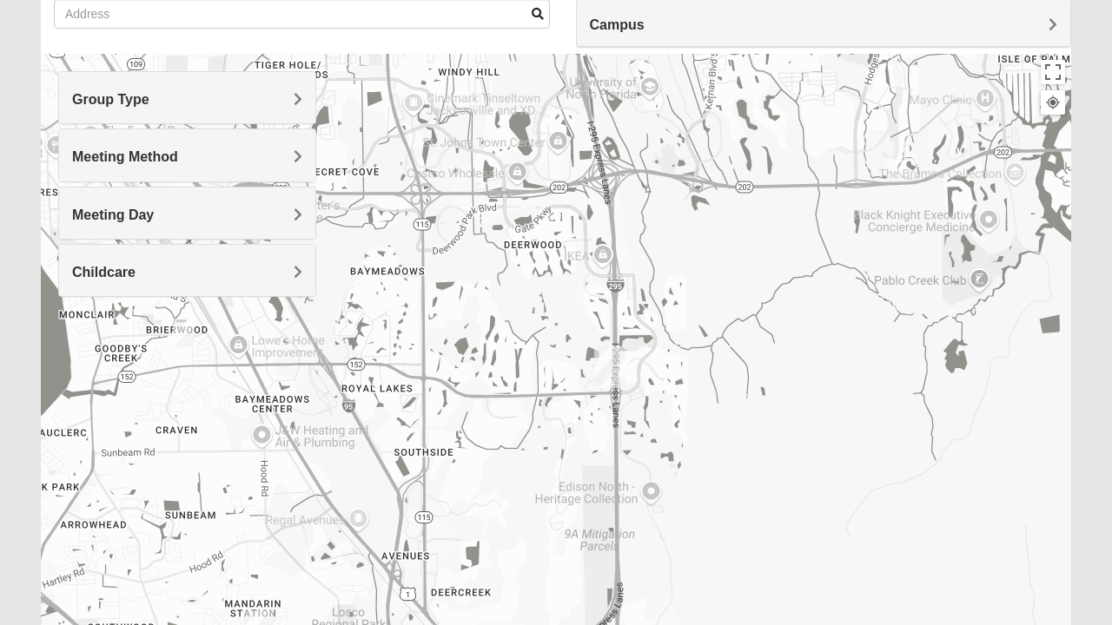
click at [189, 337] on img "Womens Fitzmartin 32217" at bounding box center [183, 333] width 35 height 43
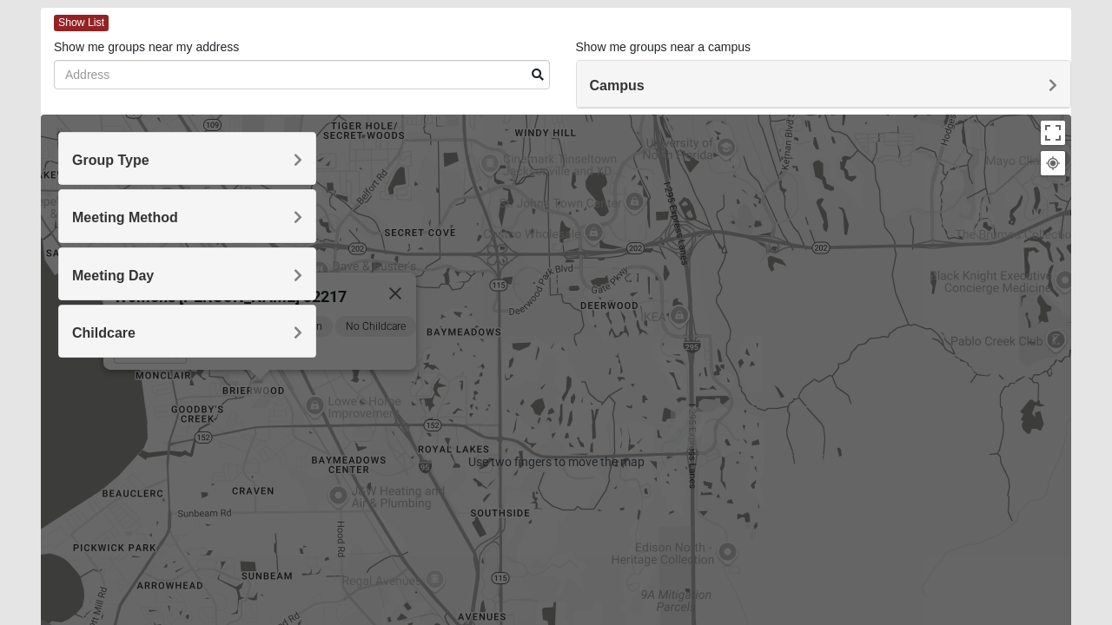
scroll to position [86, 0]
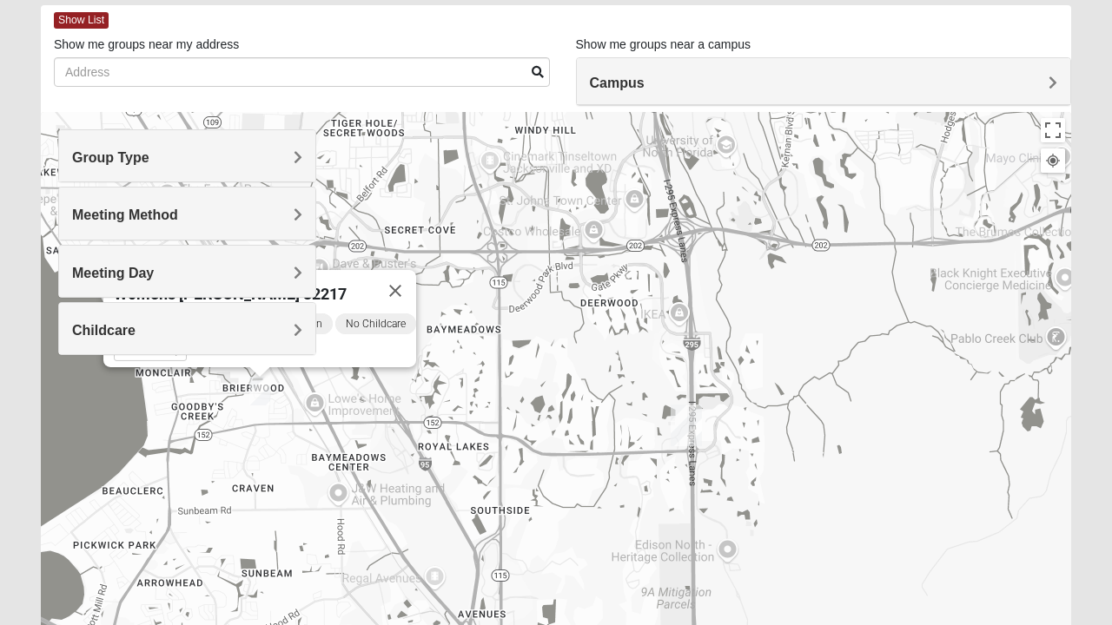
click at [385, 294] on button "Close" at bounding box center [395, 291] width 42 height 42
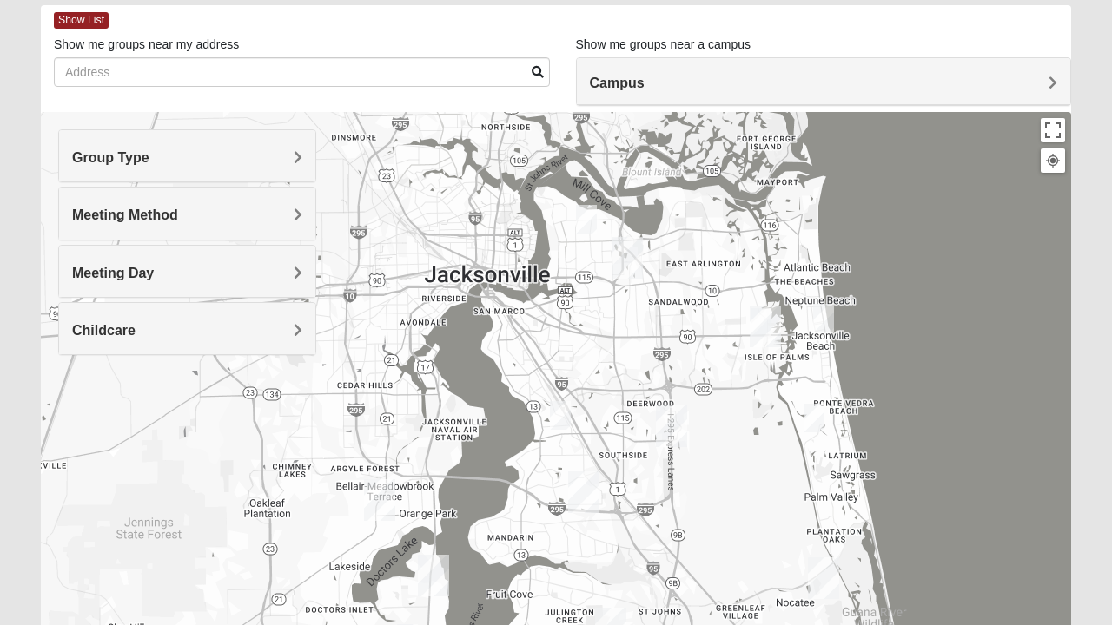
click at [552, 416] on img "Womens Fitzmartin 32217" at bounding box center [560, 415] width 35 height 43
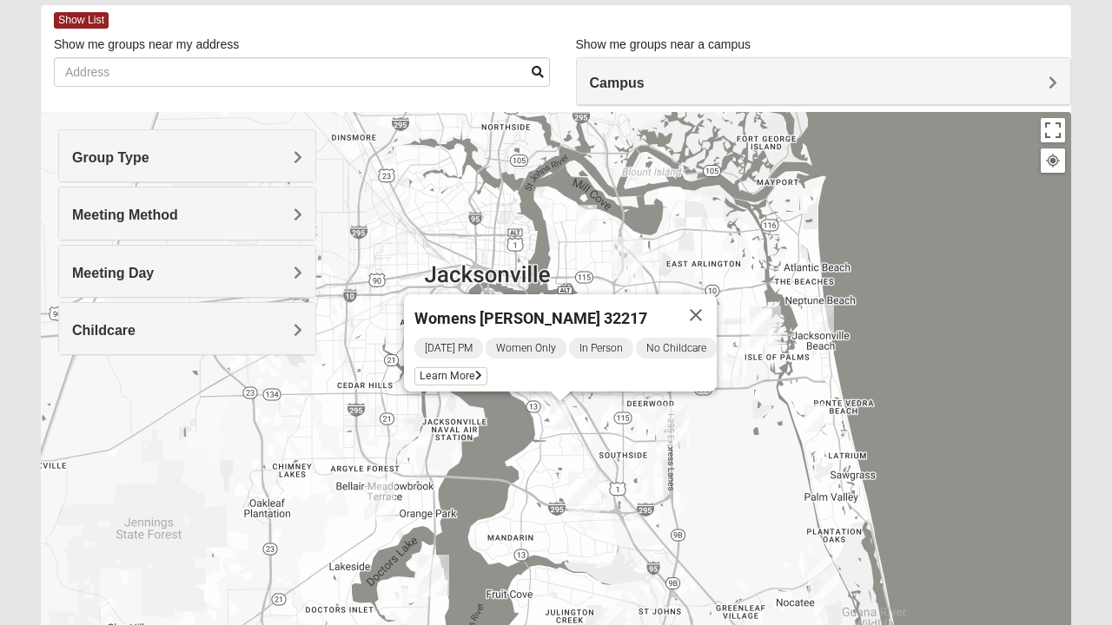
click at [453, 368] on span "Learn More" at bounding box center [450, 376] width 73 height 18
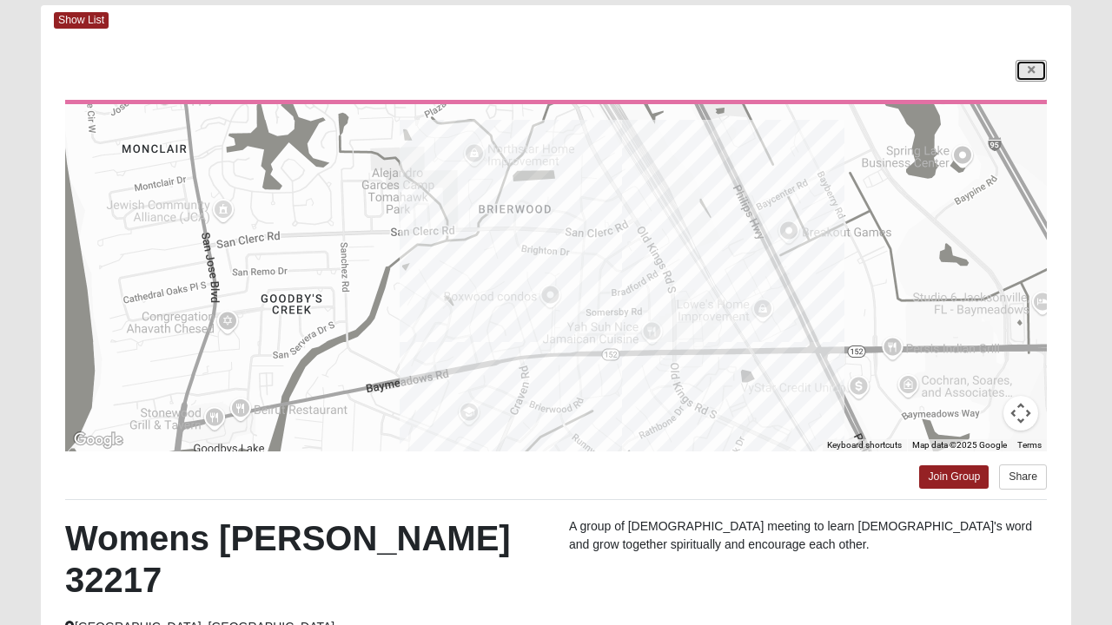
click at [1030, 68] on icon at bounding box center [1031, 70] width 7 height 10
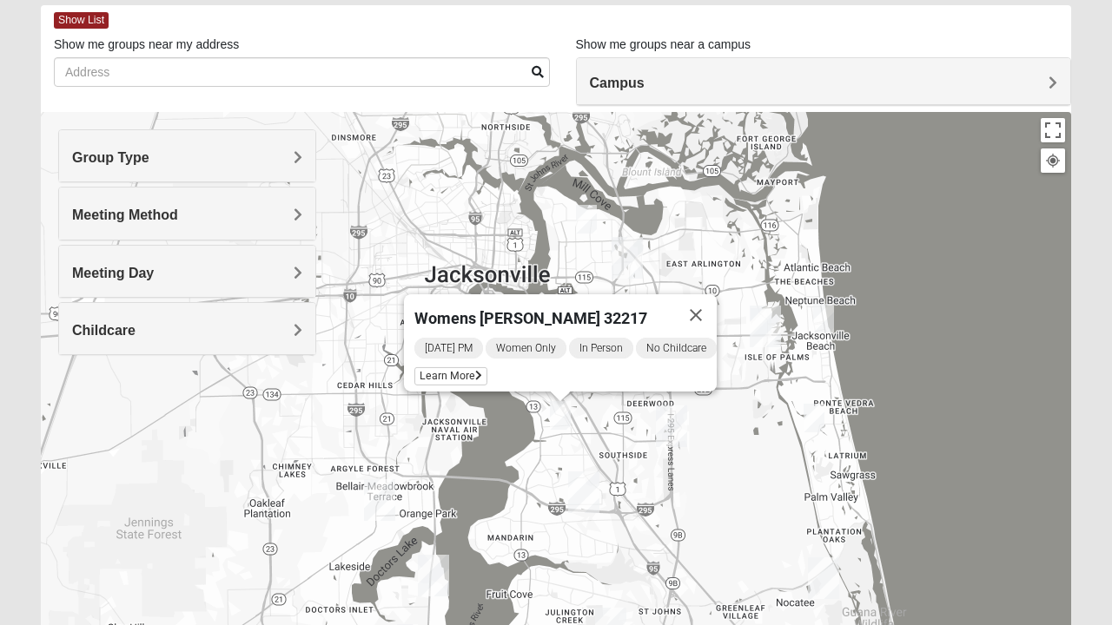
click at [228, 181] on div "Group Type" at bounding box center [187, 155] width 256 height 51
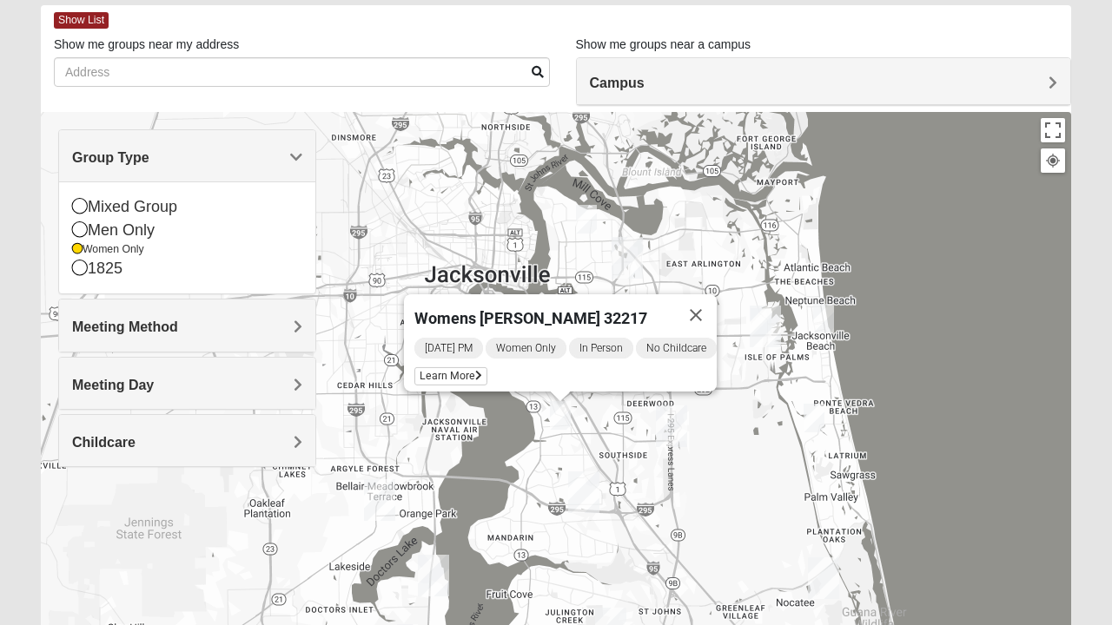
click at [94, 212] on div "Mixed Group" at bounding box center [187, 206] width 230 height 23
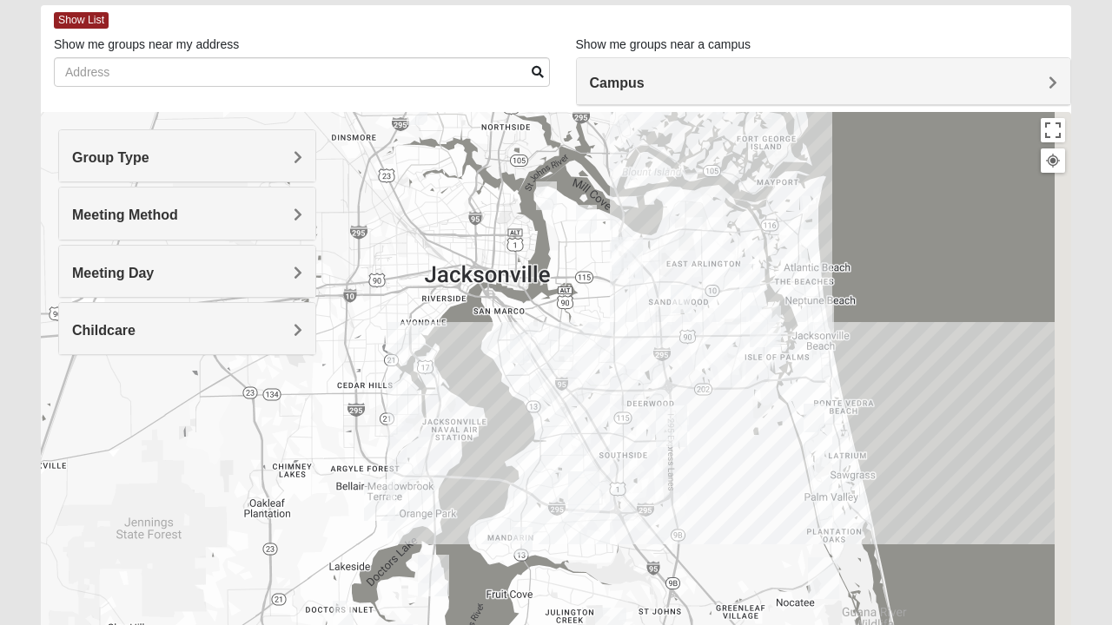
click at [523, 344] on img "Mixed Brown 32207" at bounding box center [520, 348] width 35 height 43
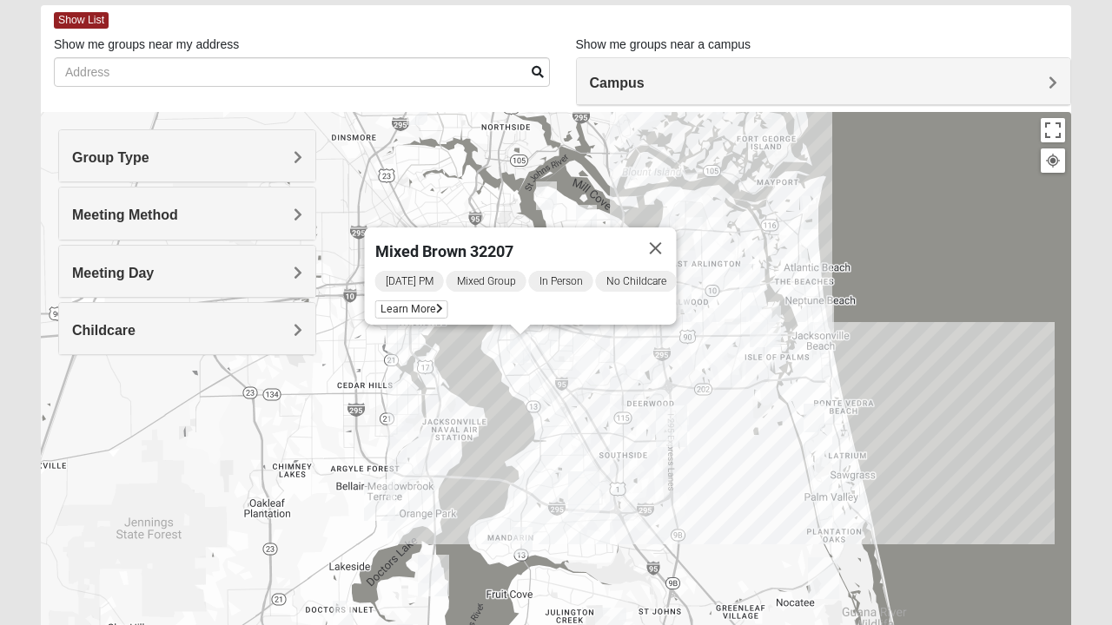
click at [411, 302] on span "Learn More" at bounding box center [411, 310] width 73 height 18
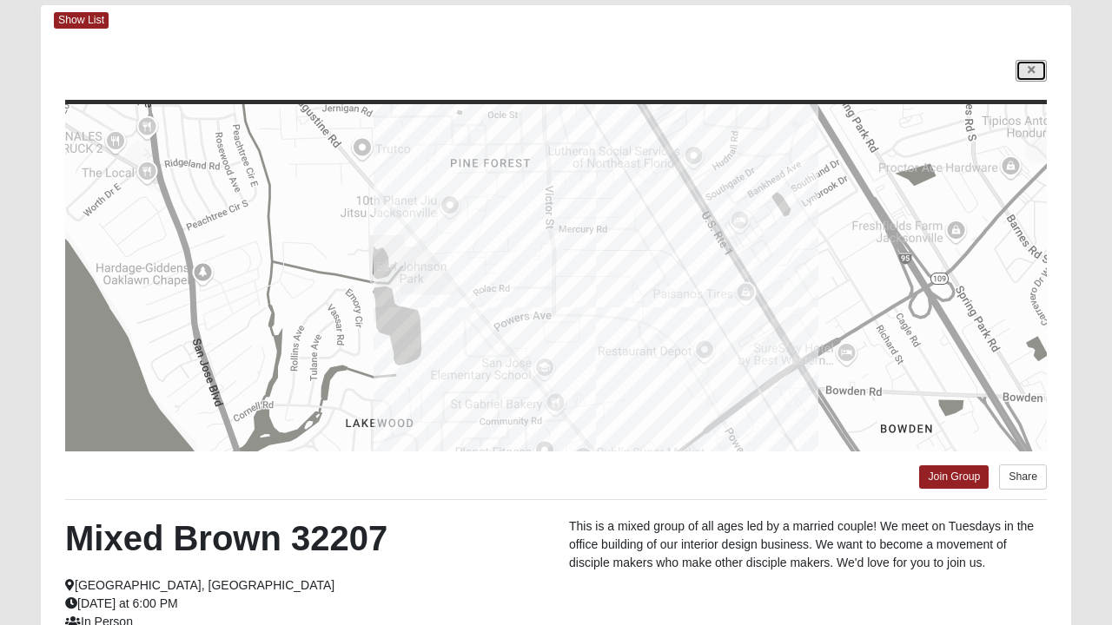
click at [1034, 75] on icon at bounding box center [1031, 70] width 7 height 10
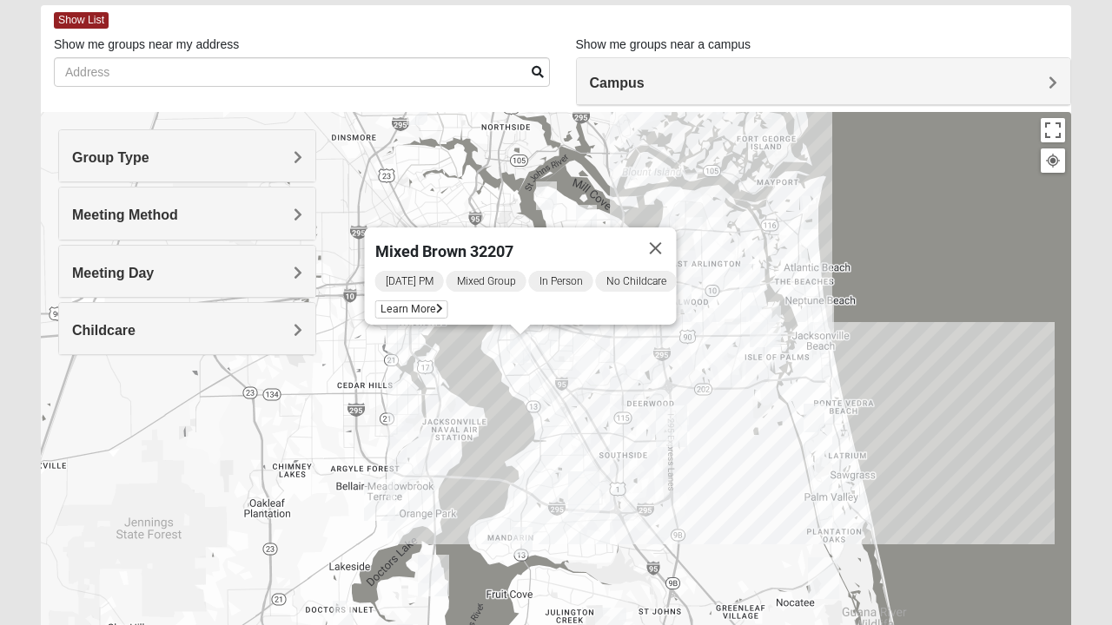
click at [658, 249] on button "Close" at bounding box center [656, 249] width 42 height 42
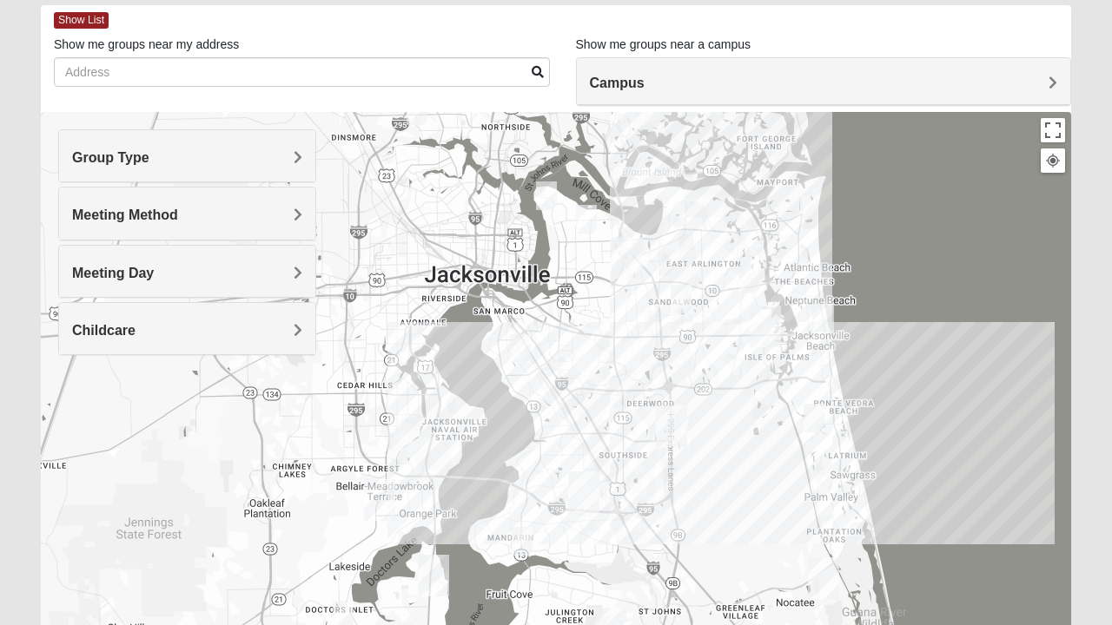
click at [274, 152] on h4 "Group Type" at bounding box center [187, 157] width 230 height 17
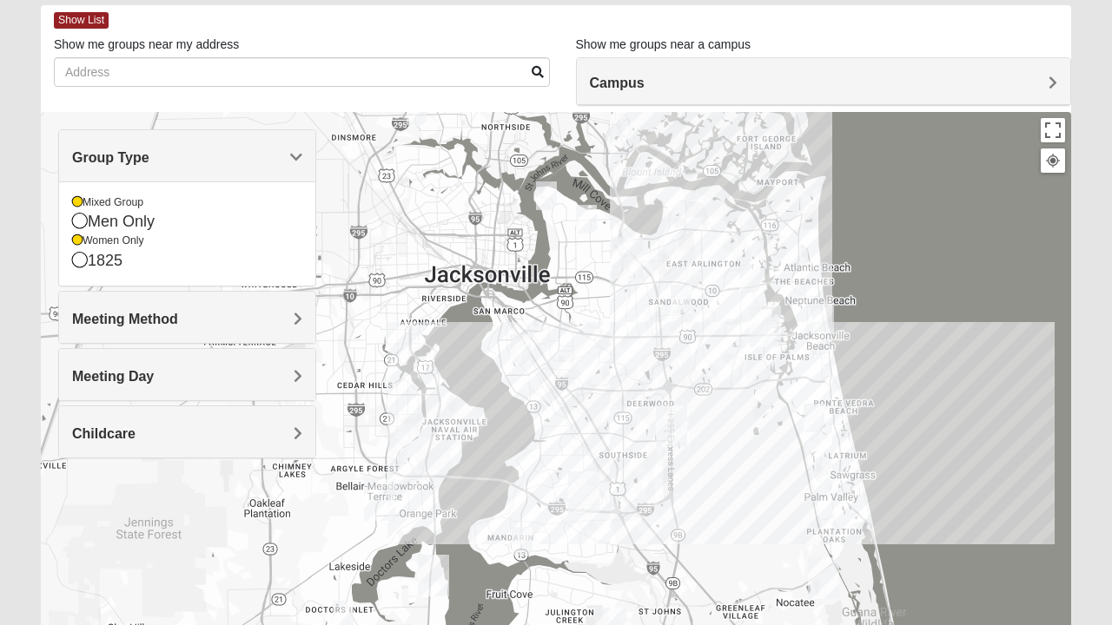
click at [67, 205] on div "Mixed Group Men Only Women Only 1825" at bounding box center [187, 233] width 256 height 103
click at [83, 238] on div "Women Only" at bounding box center [187, 241] width 230 height 15
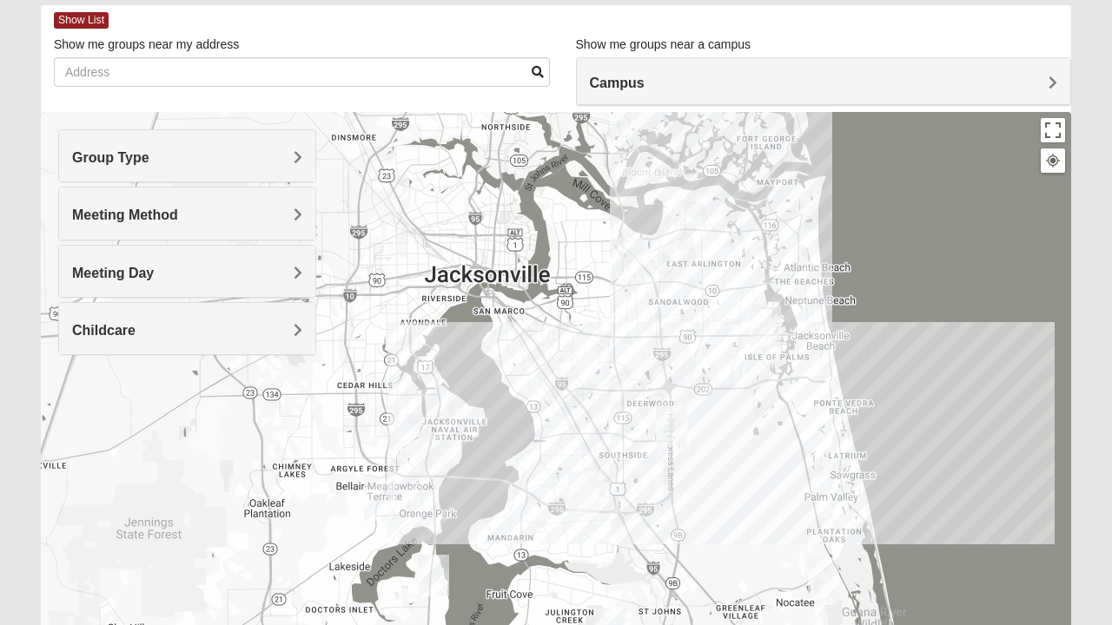
click at [85, 197] on div "Mixed Group" at bounding box center [187, 202] width 230 height 15
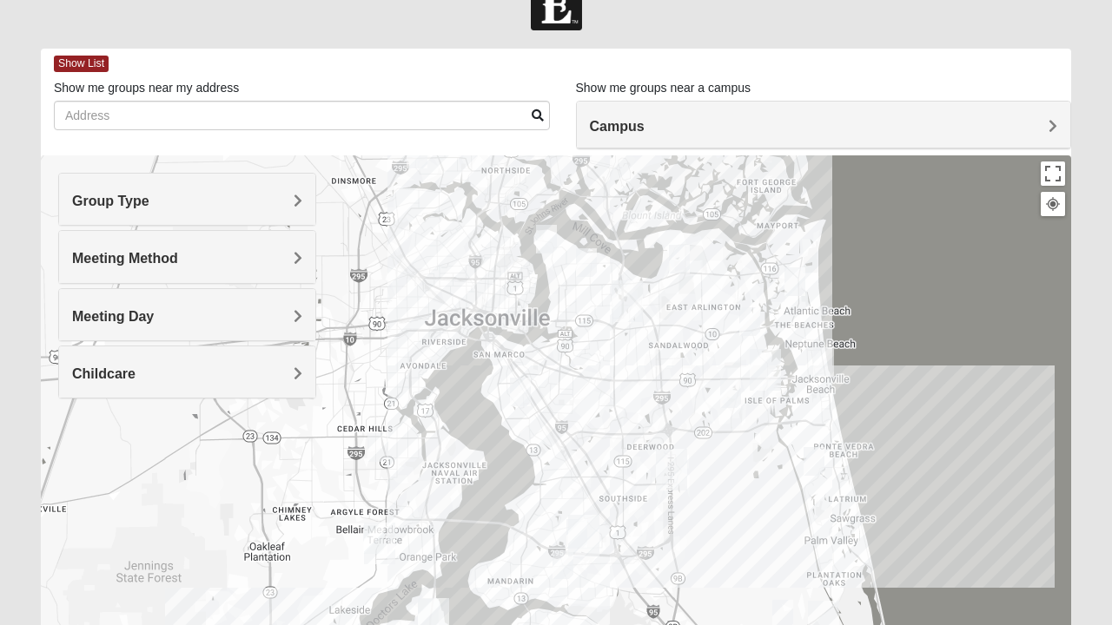
scroll to position [0, 0]
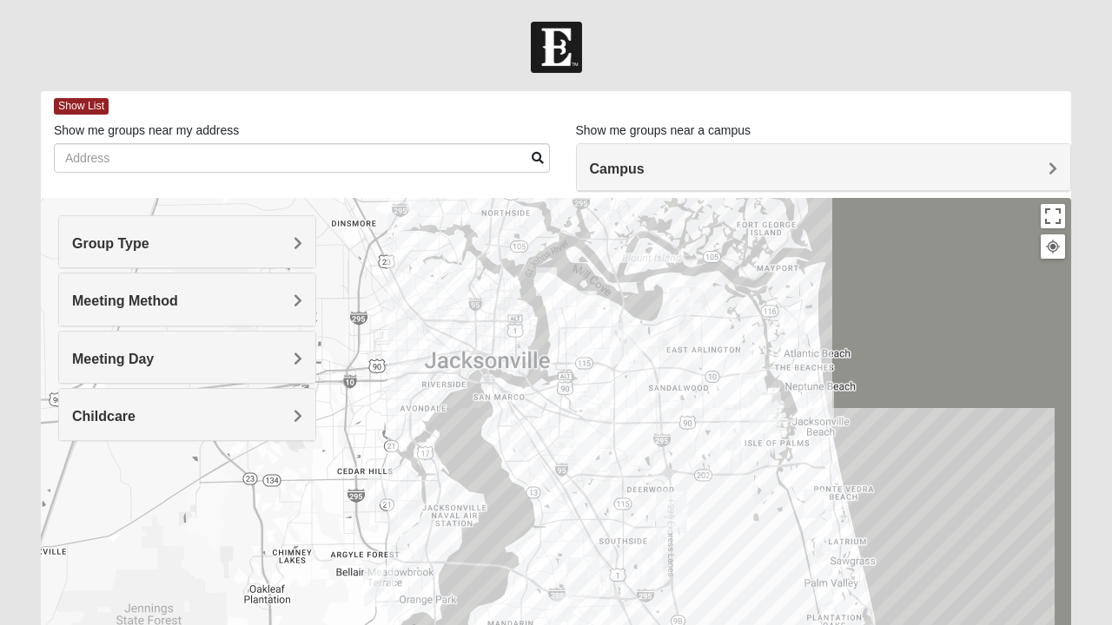
click at [368, 26] on div at bounding box center [556, 47] width 1112 height 51
click at [184, 73] on form "Log In Find A Group Error Show List Loading Groups" at bounding box center [556, 489] width 1112 height 935
click at [189, 24] on div at bounding box center [556, 47] width 1112 height 51
click at [189, 5] on body "Log In Find A Group Error Show List Loading Groups" at bounding box center [556, 478] width 1112 height 956
click at [120, 68] on div at bounding box center [556, 47] width 1112 height 51
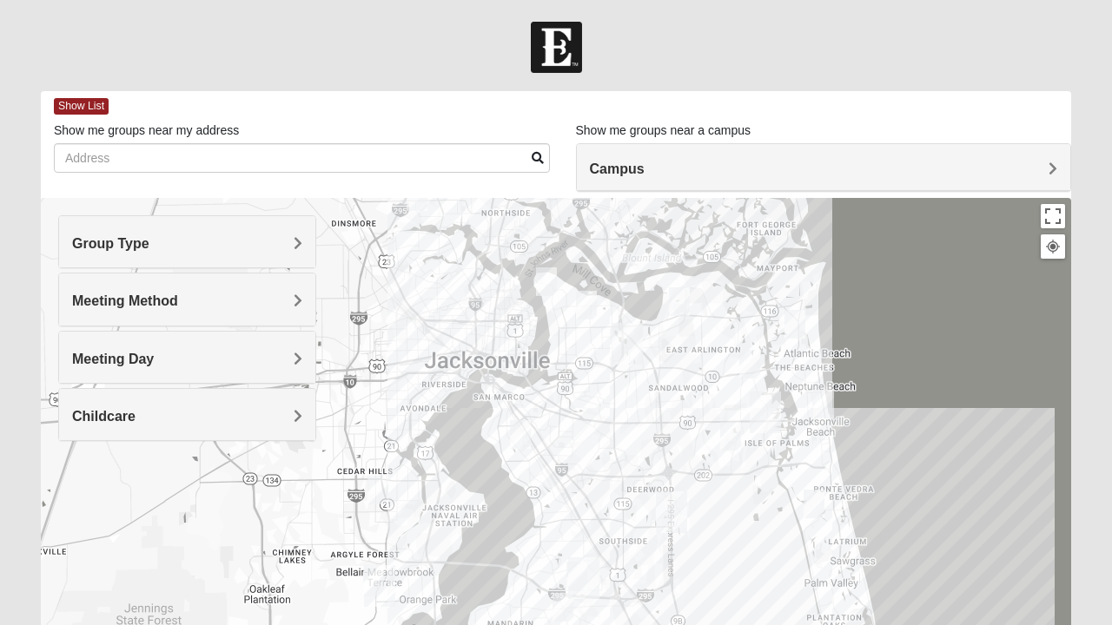
click at [38, 50] on div at bounding box center [556, 47] width 1112 height 51
click at [1048, 41] on div at bounding box center [556, 47] width 1112 height 51
click at [1044, 40] on div at bounding box center [556, 47] width 1112 height 51
click at [1065, 39] on div at bounding box center [556, 47] width 1112 height 51
click at [1084, 22] on div at bounding box center [556, 47] width 1112 height 51
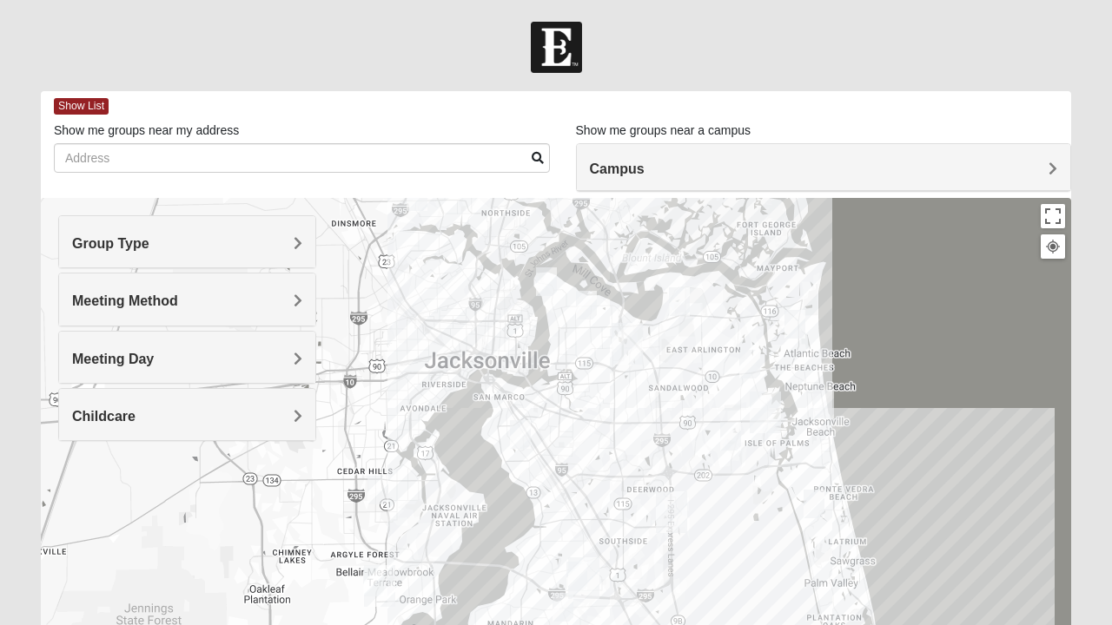
click at [996, 30] on div at bounding box center [556, 47] width 1112 height 51
click at [886, 24] on div at bounding box center [556, 47] width 1112 height 51
click at [1070, 570] on div at bounding box center [556, 545] width 1030 height 695
click at [1107, 580] on form "Log In Find A Group Error Show List Loading Groups" at bounding box center [556, 489] width 1112 height 935
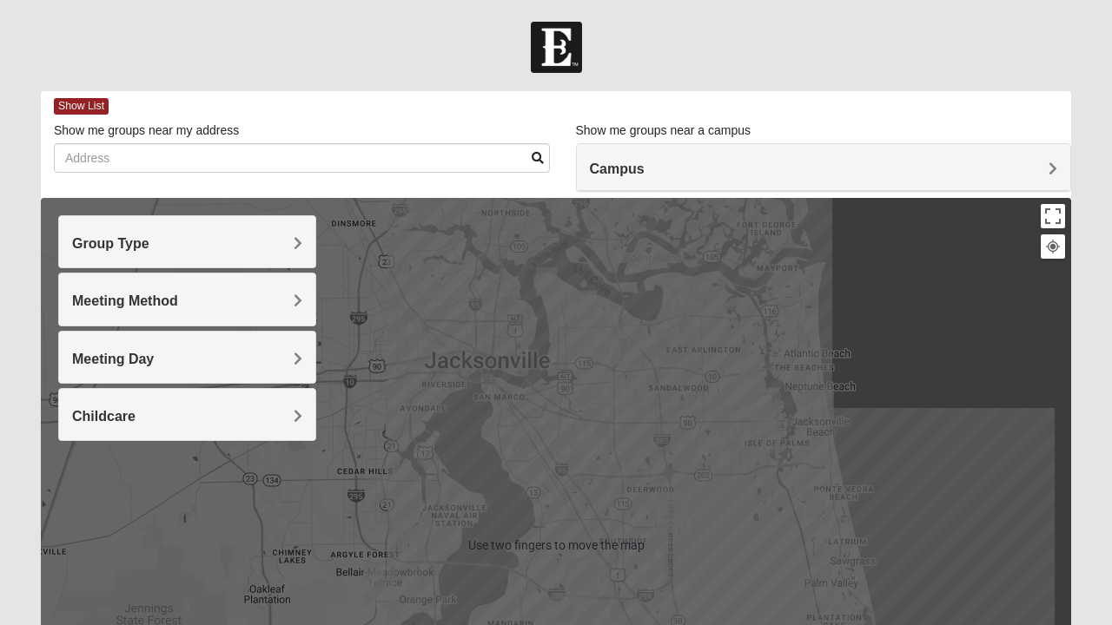
click at [730, 25] on div at bounding box center [556, 47] width 1112 height 51
click at [678, 36] on div at bounding box center [556, 47] width 1112 height 51
click at [570, 24] on img at bounding box center [556, 47] width 51 height 51
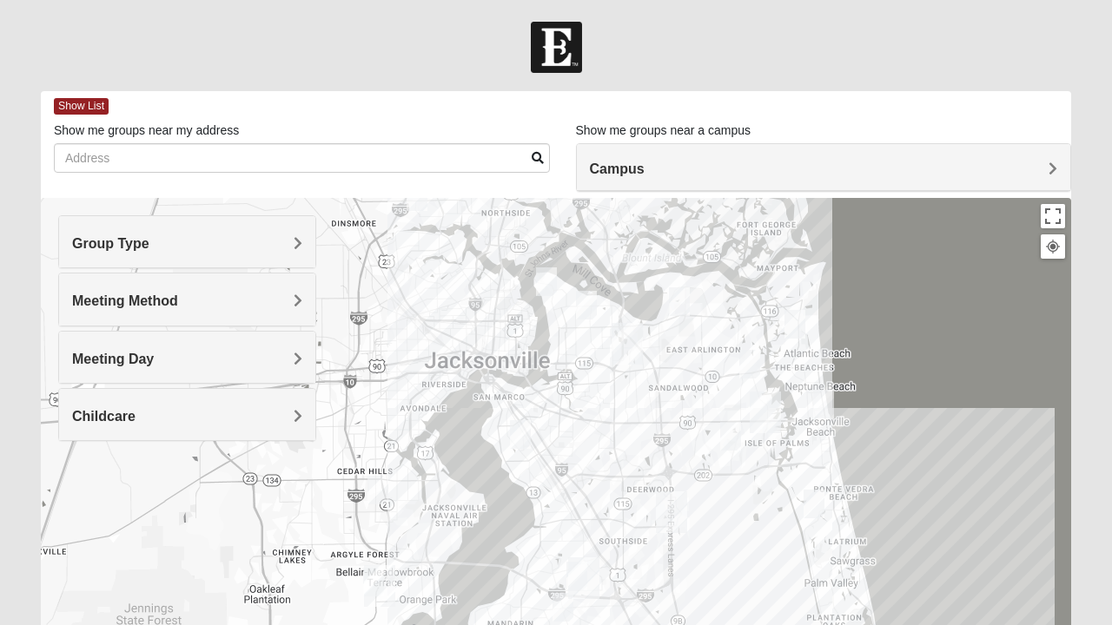
click at [684, 54] on div at bounding box center [556, 47] width 1112 height 51
click at [708, 44] on div at bounding box center [556, 47] width 1112 height 51
click at [719, 26] on div at bounding box center [556, 47] width 1112 height 51
click at [659, 69] on div at bounding box center [556, 47] width 1112 height 51
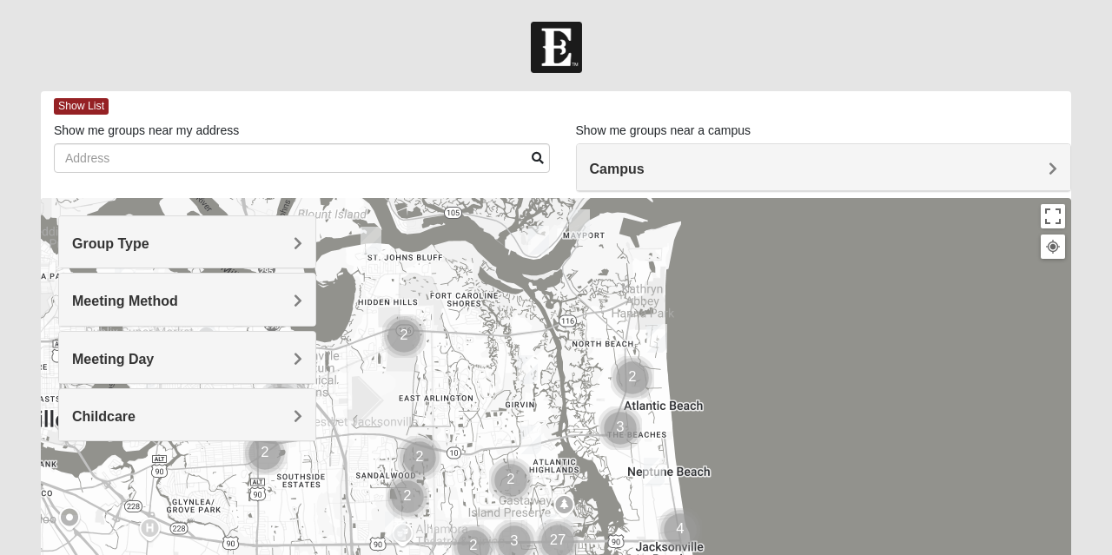
click at [858, 55] on div at bounding box center [556, 47] width 1112 height 51
click at [845, 61] on div at bounding box center [556, 47] width 1112 height 51
click at [837, 64] on div at bounding box center [556, 47] width 1112 height 51
